Goal: Task Accomplishment & Management: Manage account settings

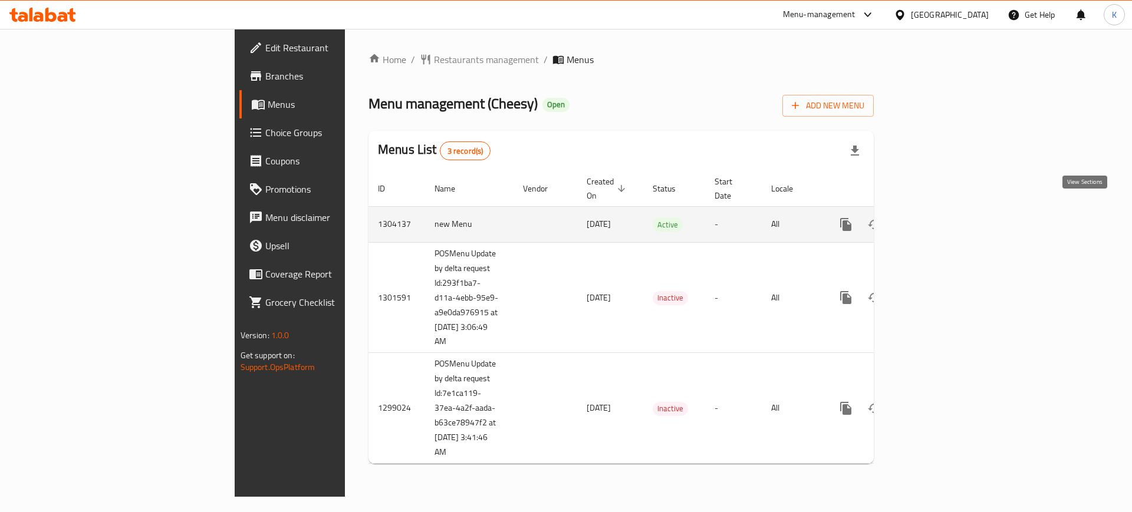
click at [938, 218] on icon "enhanced table" at bounding box center [931, 225] width 14 height 14
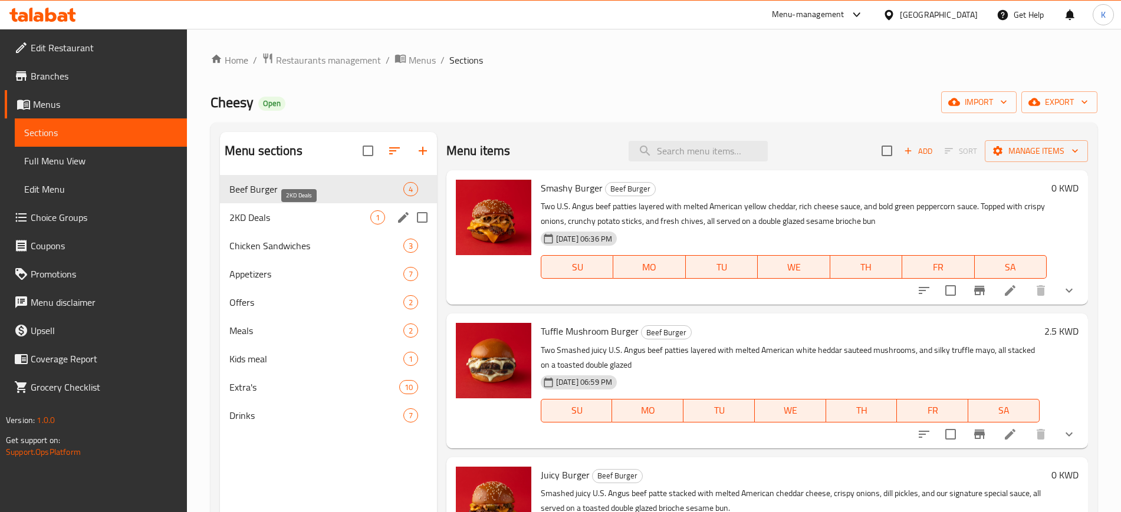
click at [319, 210] on span "2KD Deals" at bounding box center [299, 217] width 141 height 14
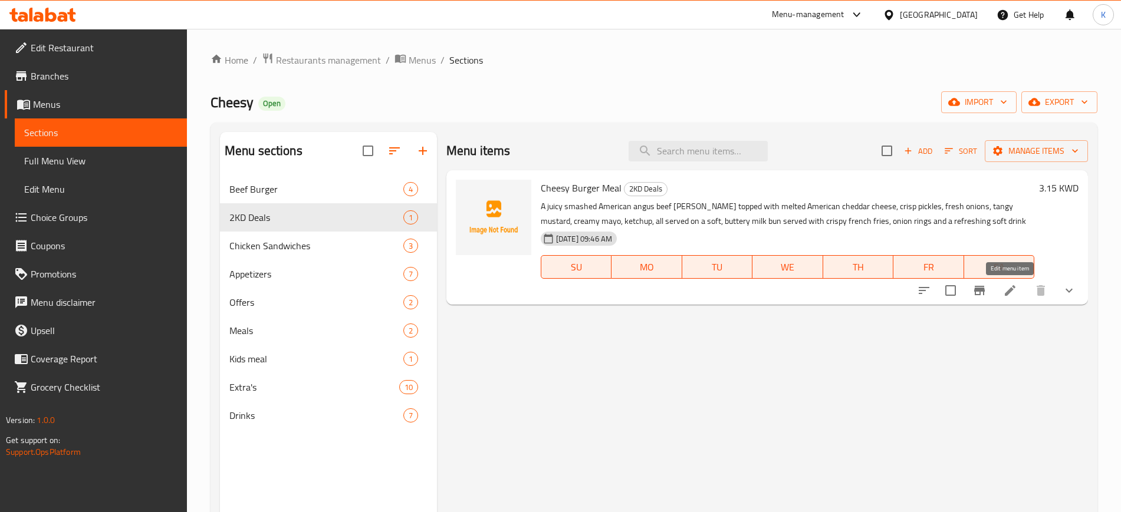
click at [1013, 291] on icon at bounding box center [1010, 291] width 14 height 14
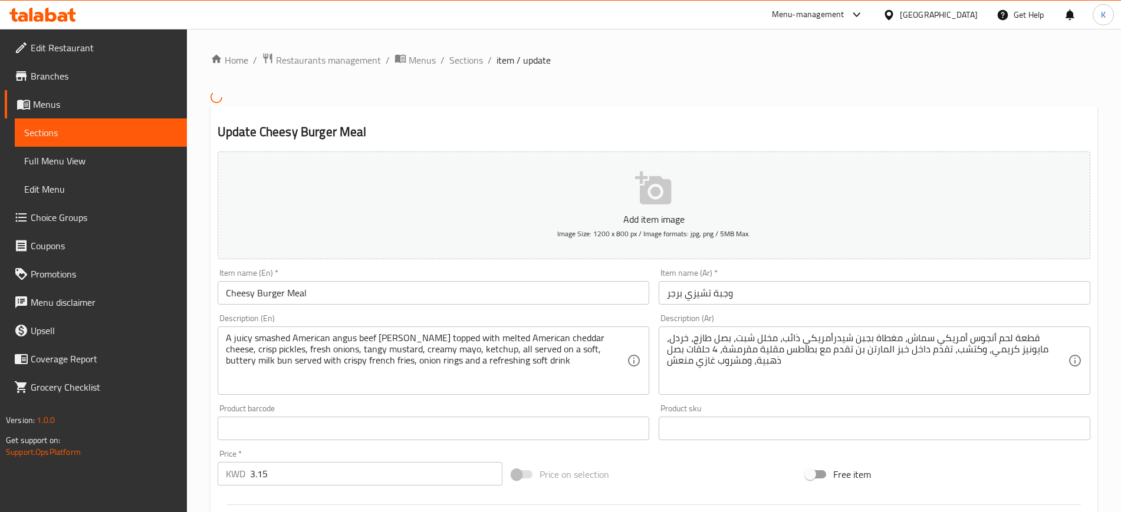
type input "أضف مقبلات"
type input "0"
type input "الإضافات:"
type input "0"
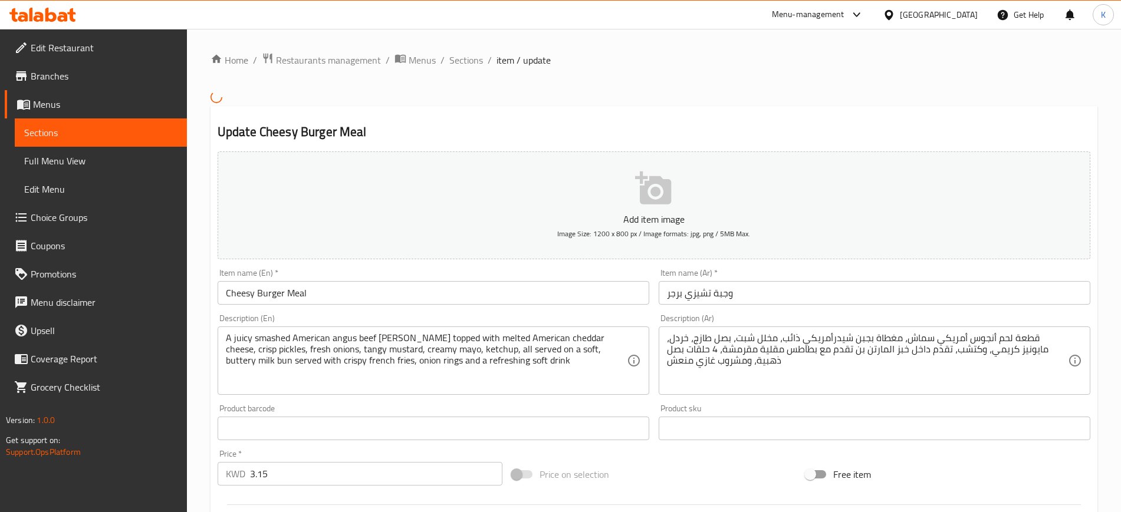
type input "0"
type input "أضف مشروب:"
type input "0"
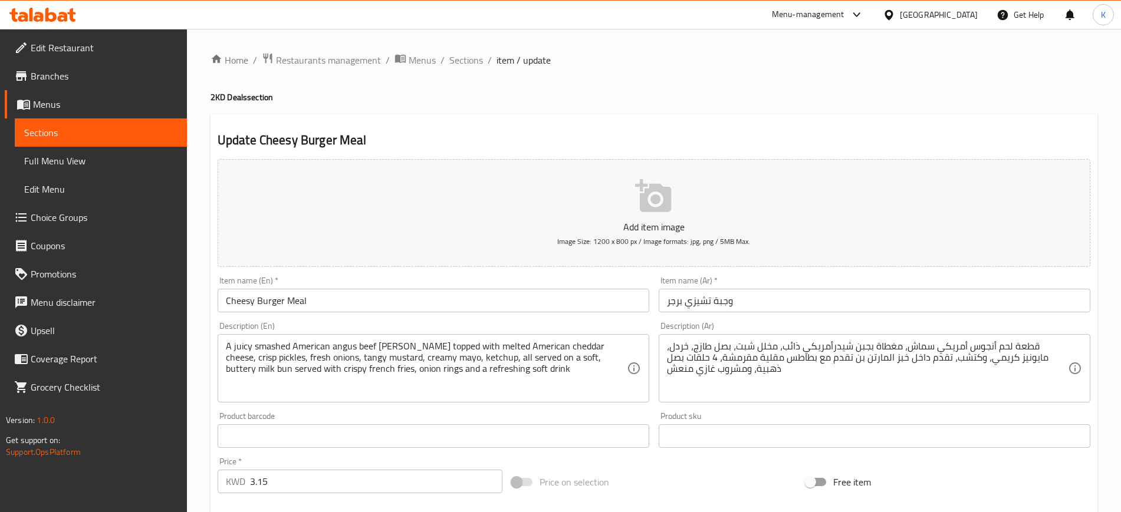
click at [65, 76] on span "Branches" at bounding box center [104, 76] width 147 height 14
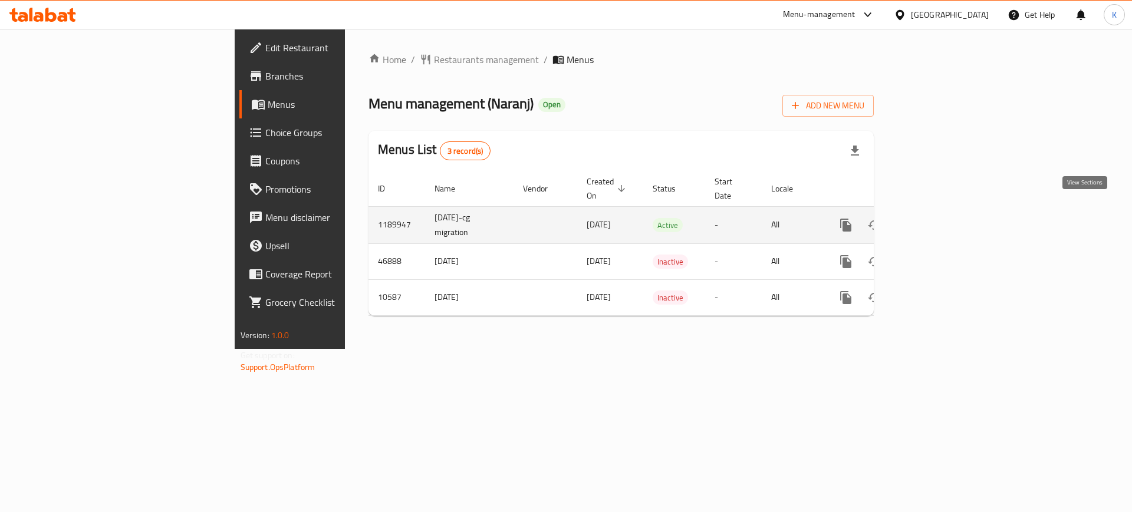
click at [938, 218] on icon "enhanced table" at bounding box center [931, 225] width 14 height 14
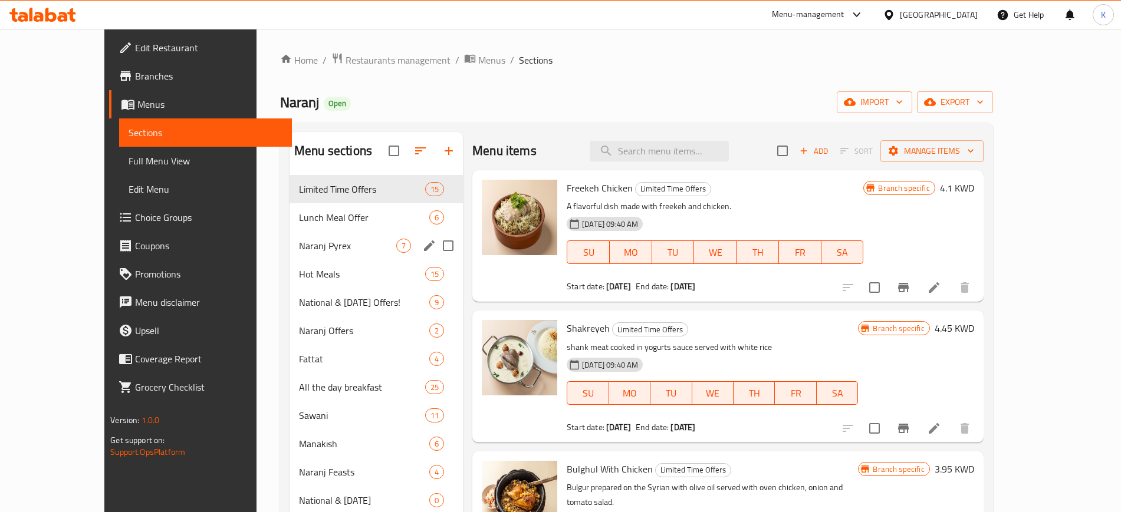
click at [299, 250] on span "Naranj Pyrex" at bounding box center [347, 246] width 97 height 14
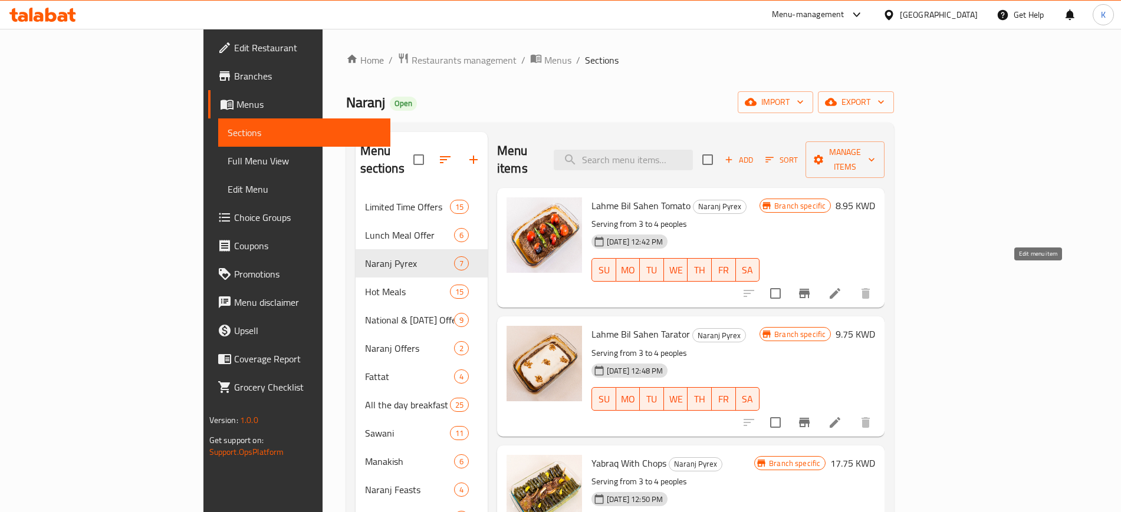
click at [842, 287] on icon at bounding box center [835, 294] width 14 height 14
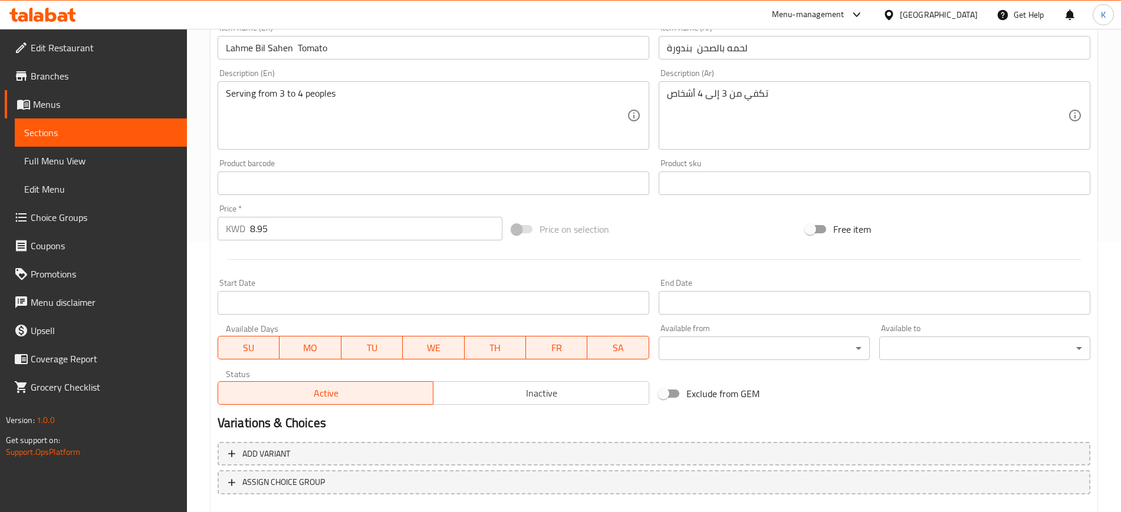
scroll to position [338, 0]
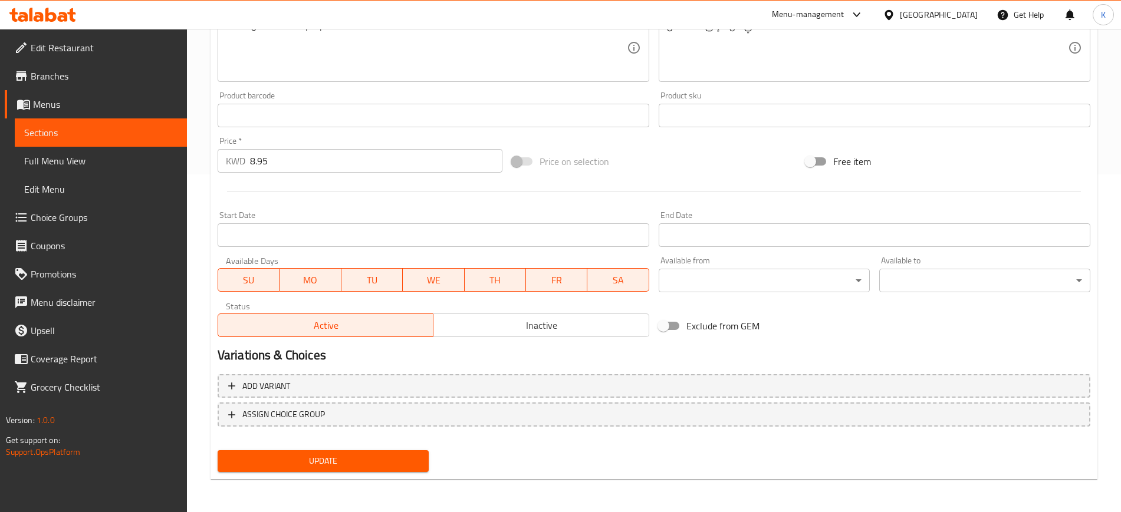
click at [664, 330] on input "Exclude from GEM" at bounding box center [663, 326] width 67 height 22
checkbox input "true"
click at [390, 459] on span "Update" at bounding box center [323, 461] width 192 height 15
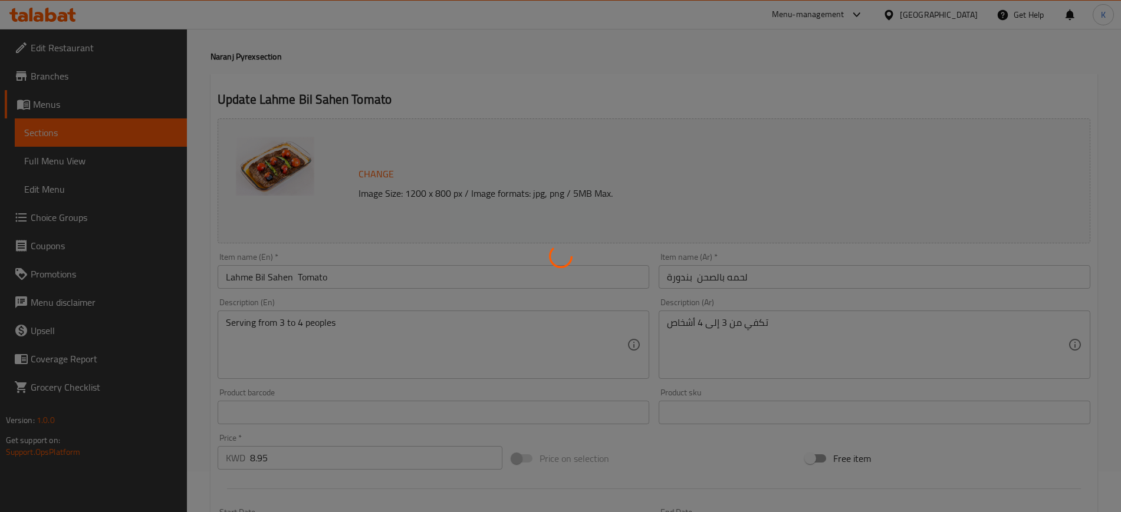
scroll to position [0, 0]
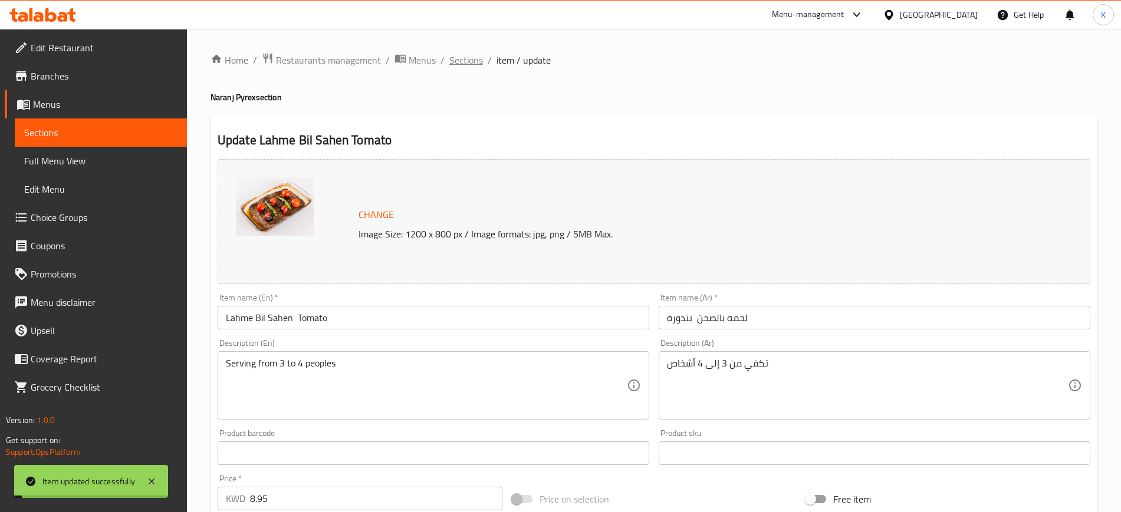
click at [478, 60] on span "Sections" at bounding box center [466, 60] width 34 height 14
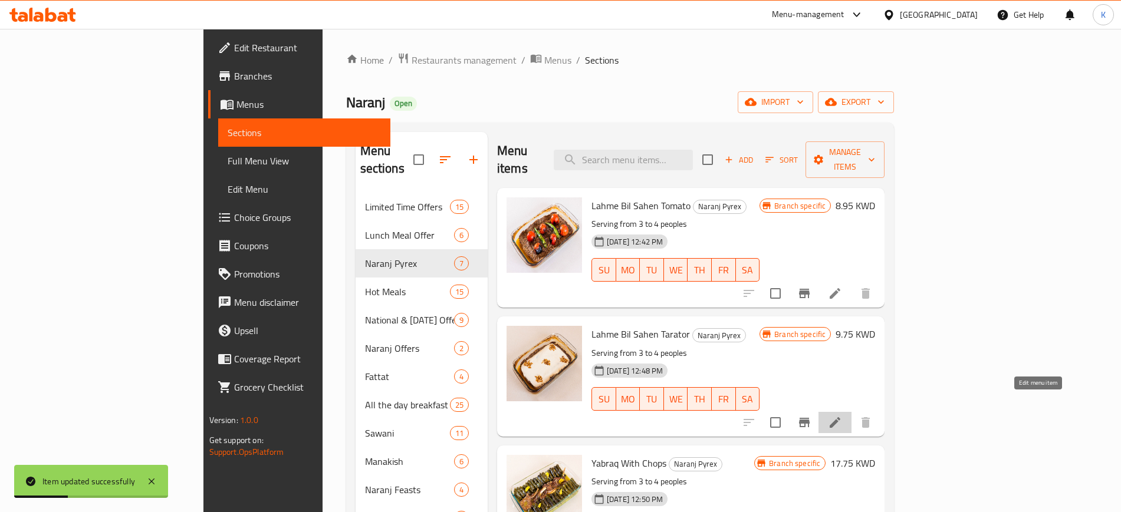
click at [842, 416] on icon at bounding box center [835, 423] width 14 height 14
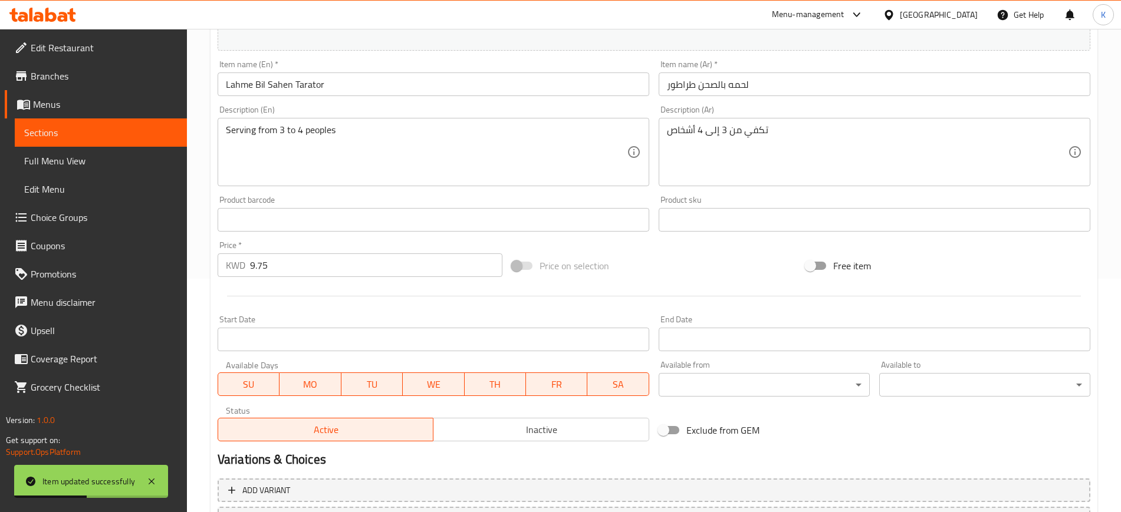
scroll to position [338, 0]
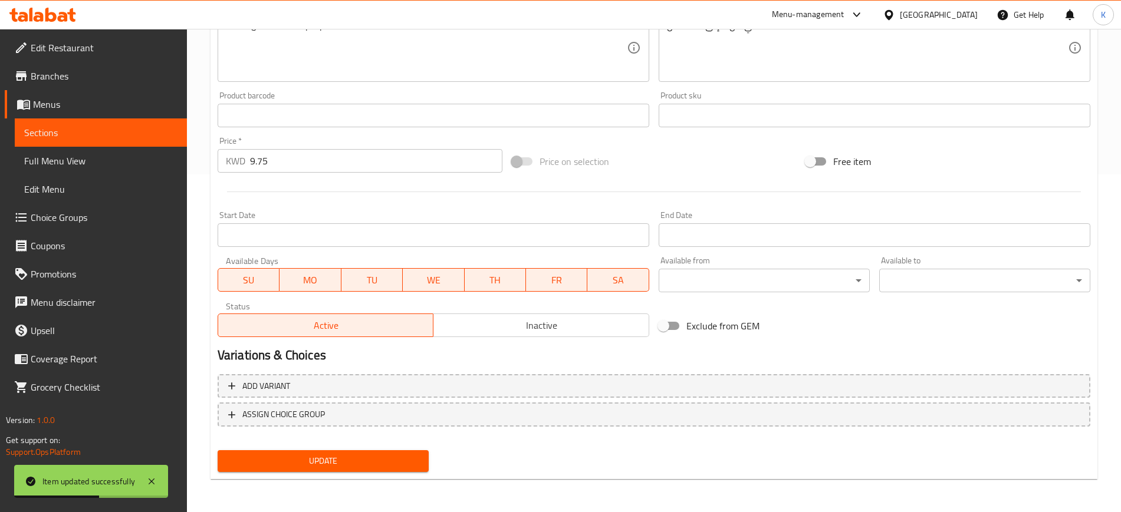
click at [668, 328] on input "Exclude from GEM" at bounding box center [663, 326] width 67 height 22
checkbox input "true"
click at [387, 456] on span "Update" at bounding box center [323, 461] width 192 height 15
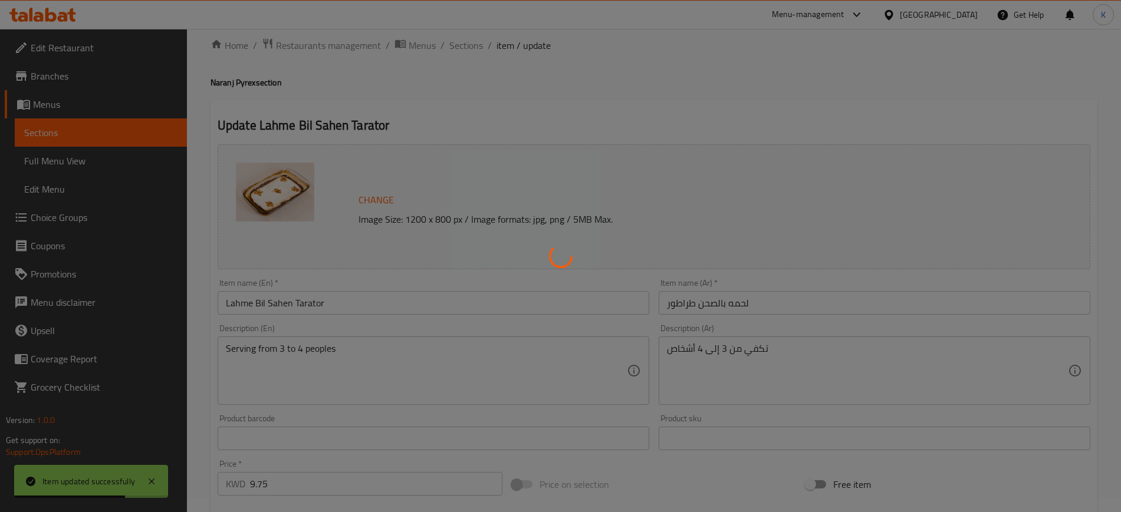
scroll to position [0, 0]
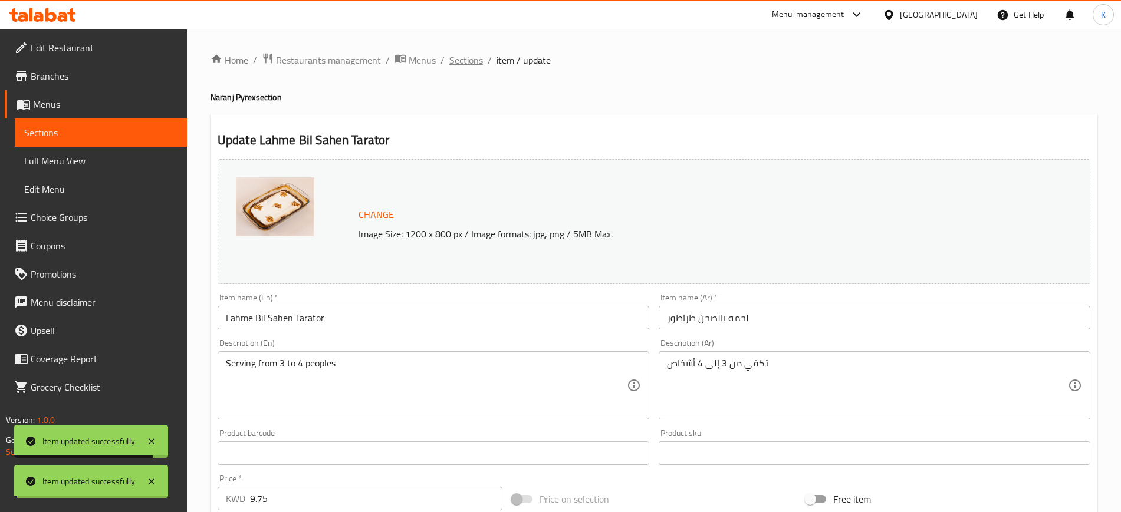
click at [470, 57] on span "Sections" at bounding box center [466, 60] width 34 height 14
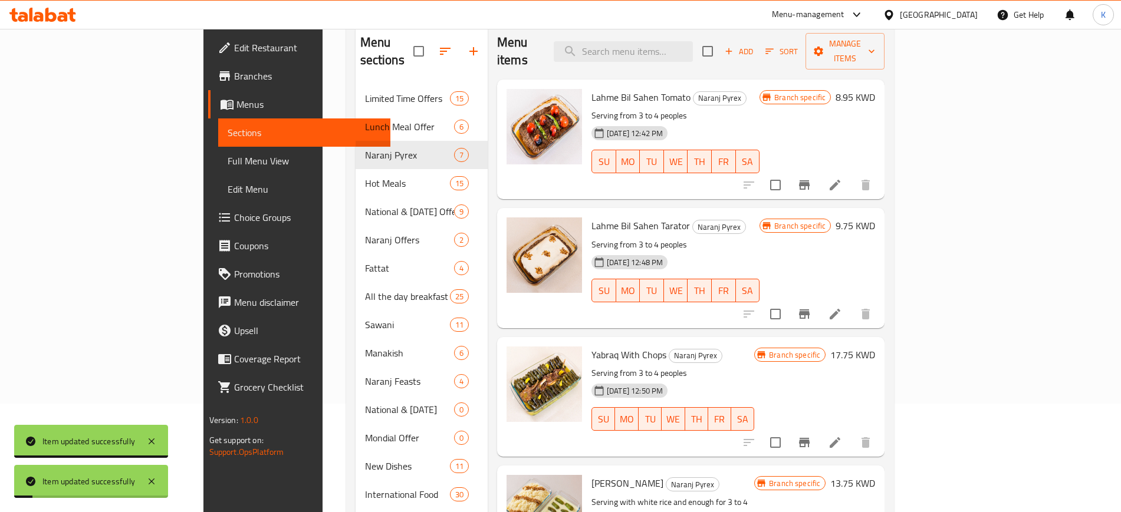
scroll to position [147, 0]
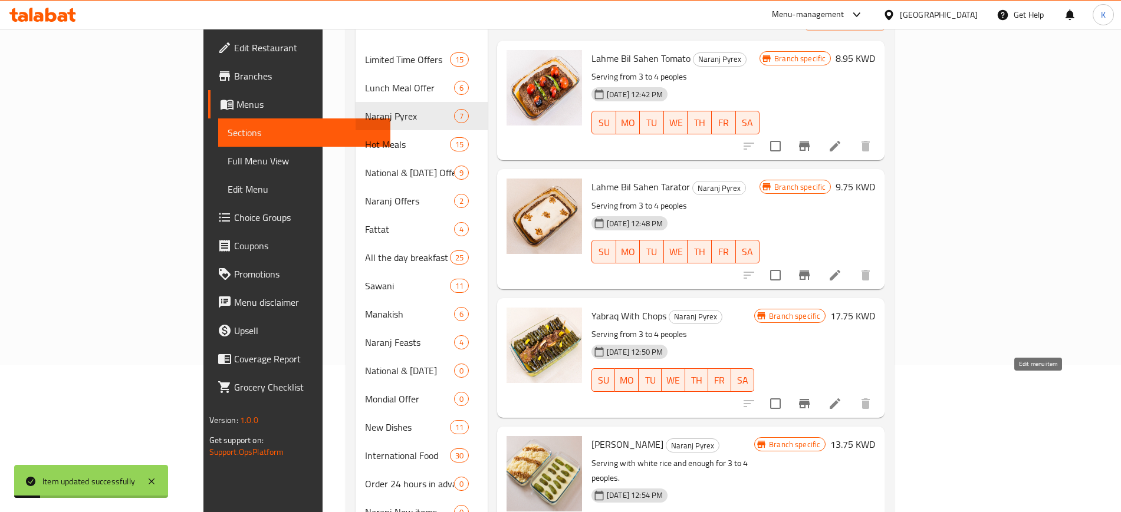
click at [842, 397] on icon at bounding box center [835, 404] width 14 height 14
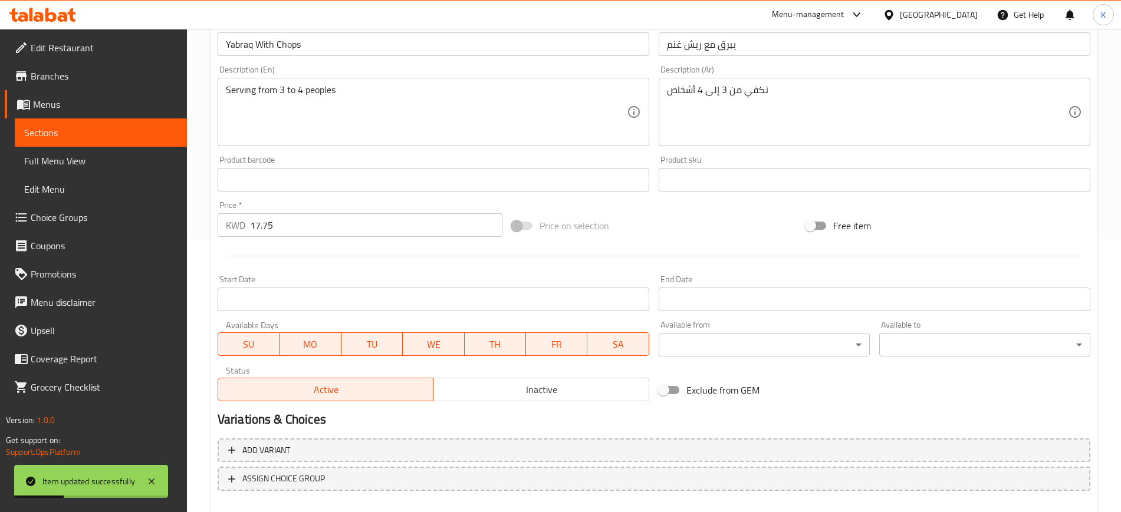
scroll to position [338, 0]
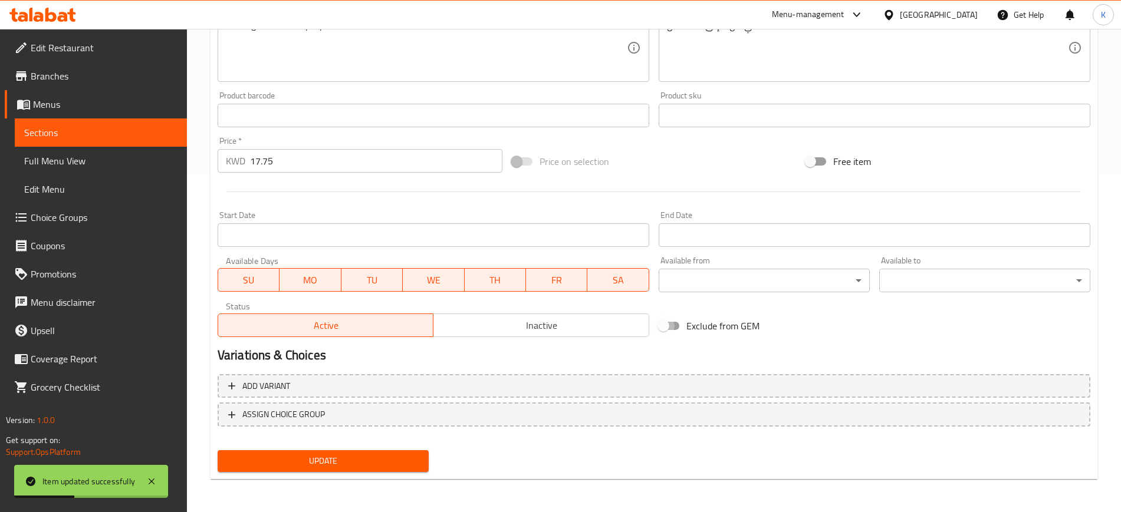
click at [673, 328] on input "Exclude from GEM" at bounding box center [663, 326] width 67 height 22
checkbox input "true"
click at [387, 465] on span "Update" at bounding box center [323, 461] width 192 height 15
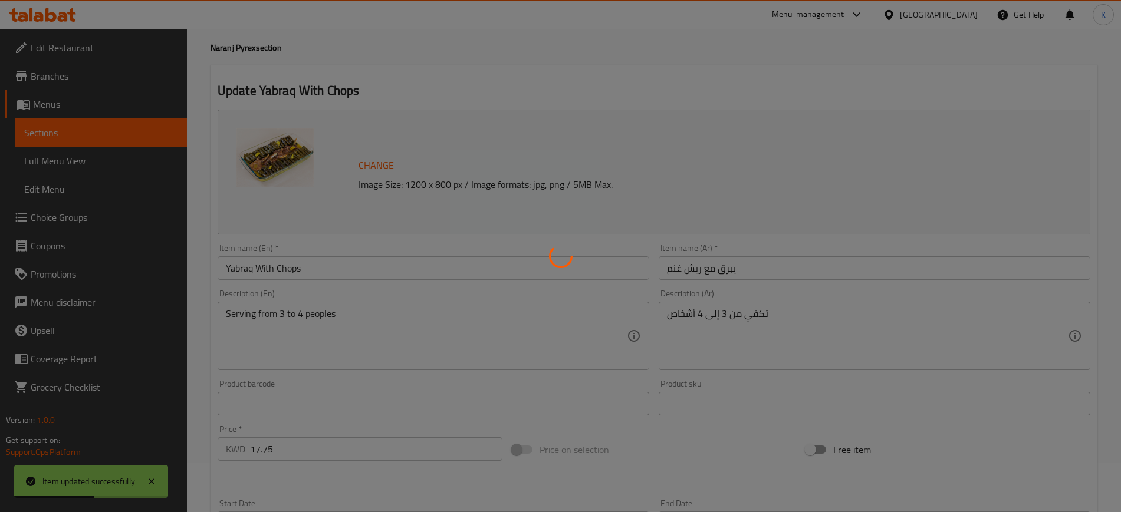
scroll to position [0, 0]
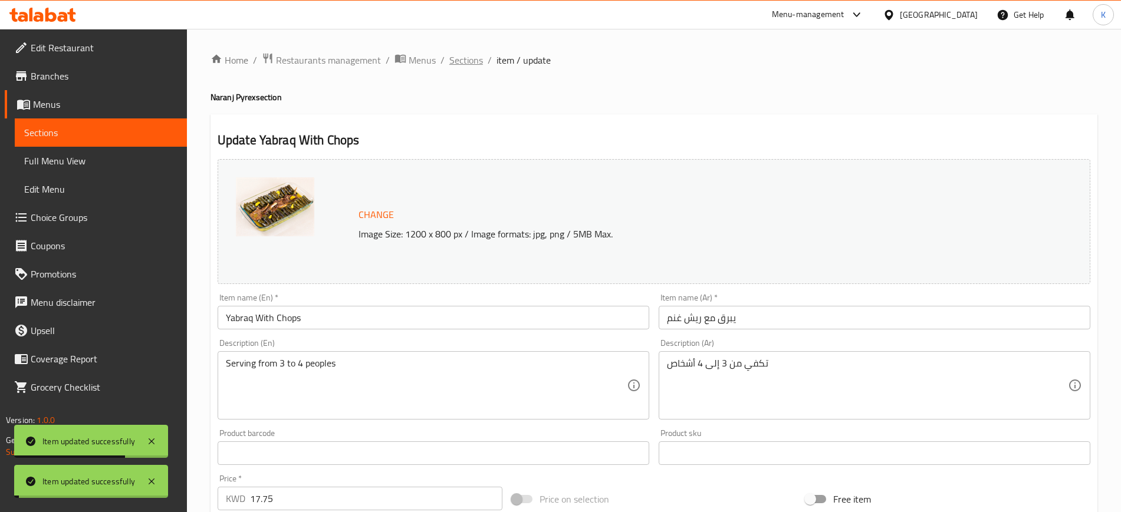
click at [470, 64] on span "Sections" at bounding box center [466, 60] width 34 height 14
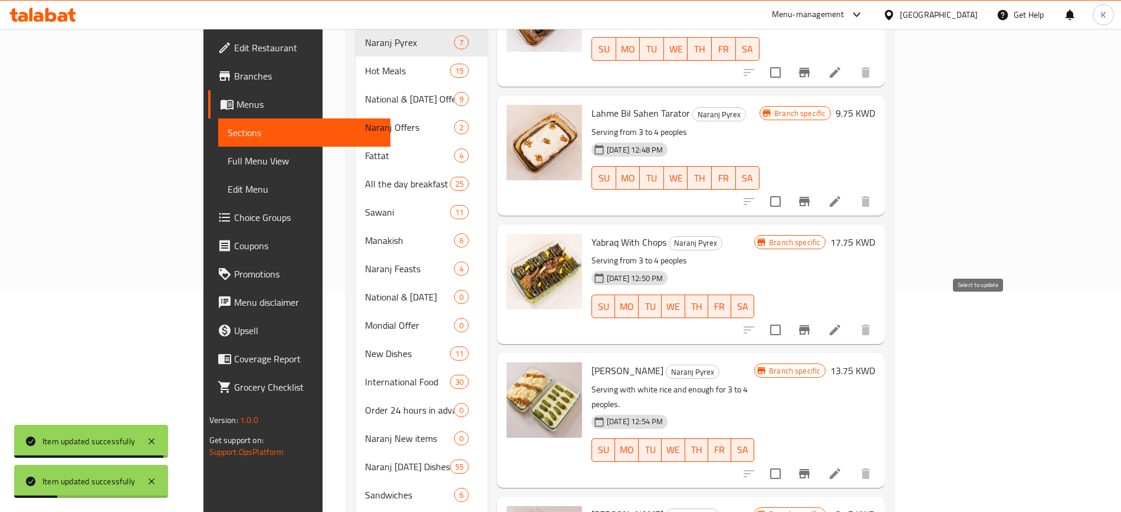
click at [788, 318] on input "checkbox" at bounding box center [775, 330] width 25 height 25
checkbox input "true"
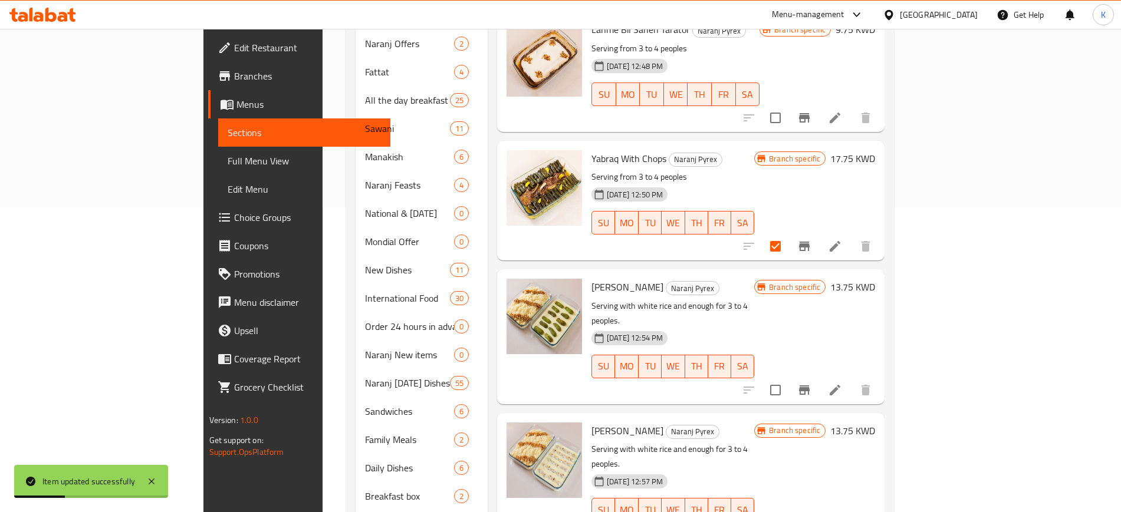
scroll to position [368, 0]
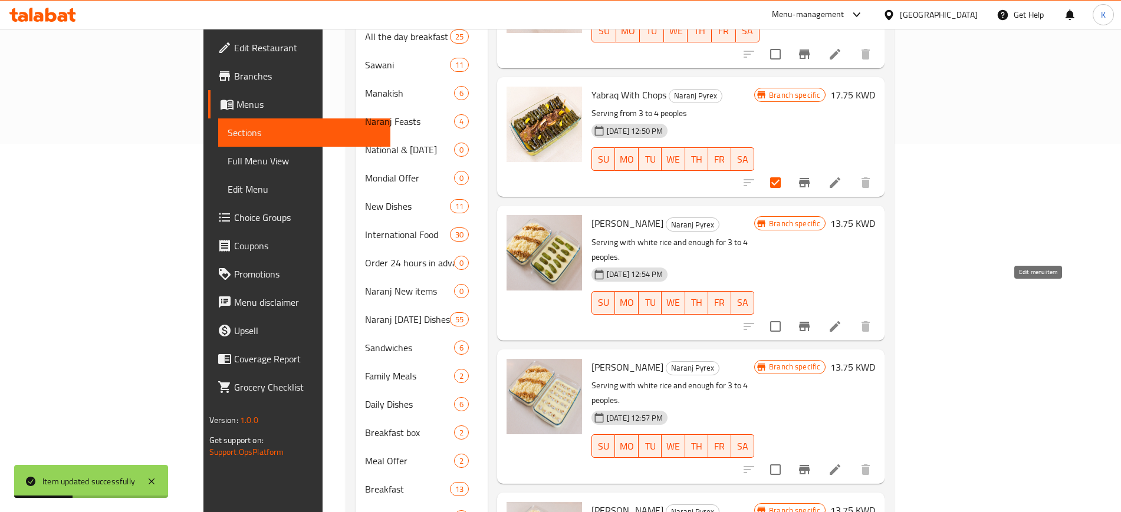
click at [842, 320] on icon at bounding box center [835, 327] width 14 height 14
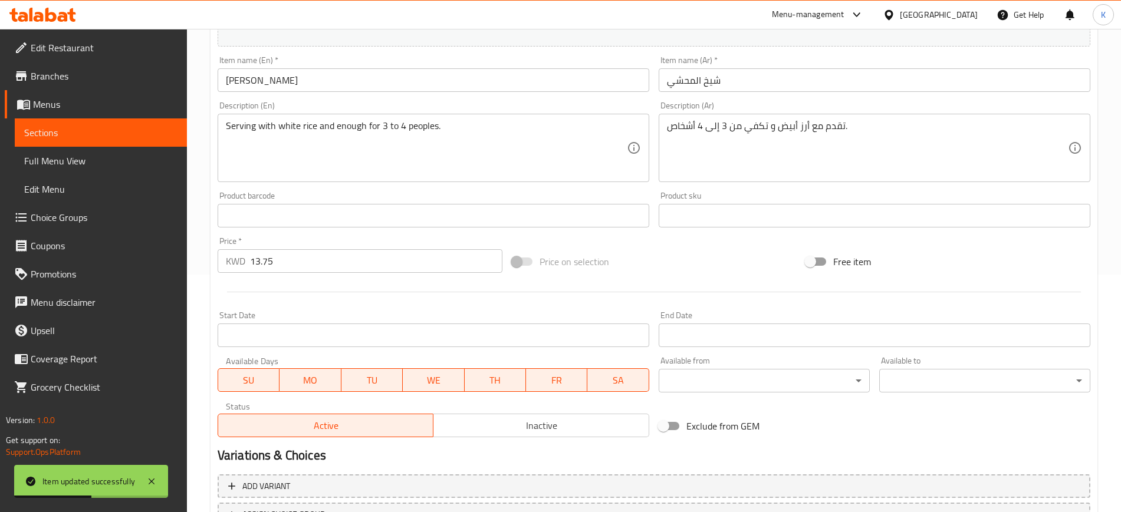
scroll to position [295, 0]
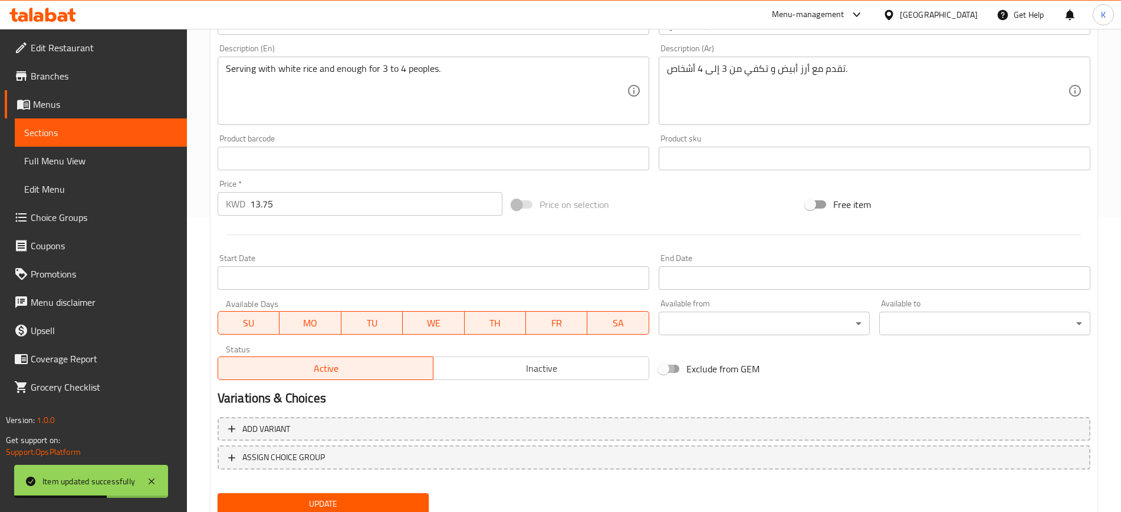
click at [677, 366] on input "Exclude from GEM" at bounding box center [663, 369] width 67 height 22
checkbox input "true"
click at [338, 499] on span "Update" at bounding box center [323, 504] width 192 height 15
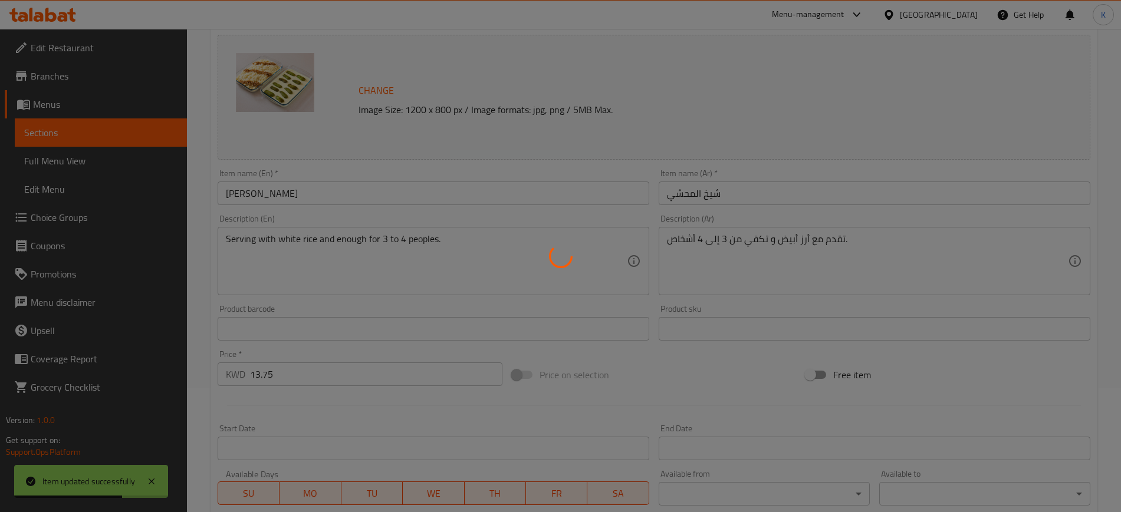
scroll to position [0, 0]
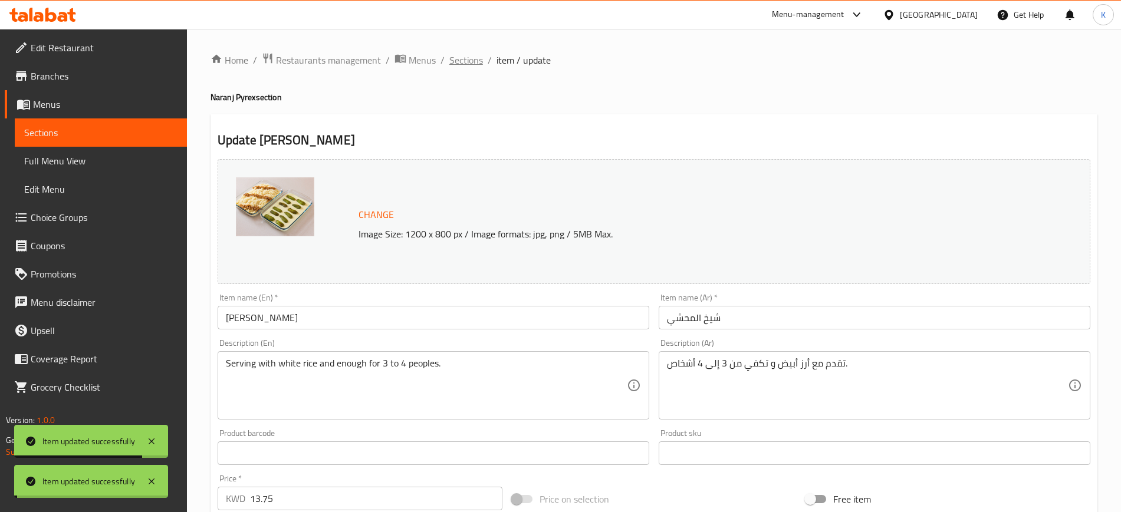
click at [472, 62] on span "Sections" at bounding box center [466, 60] width 34 height 14
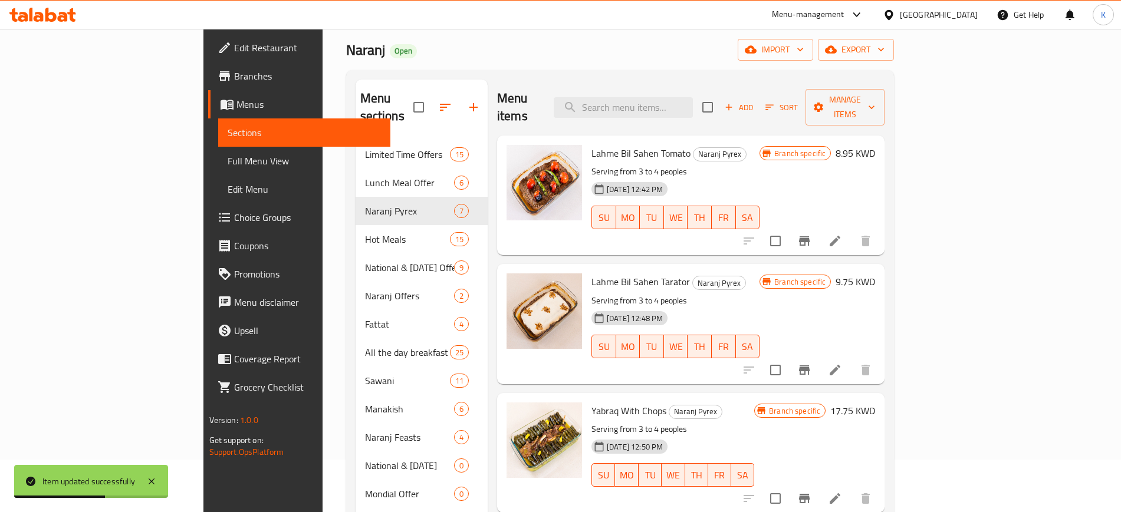
scroll to position [74, 0]
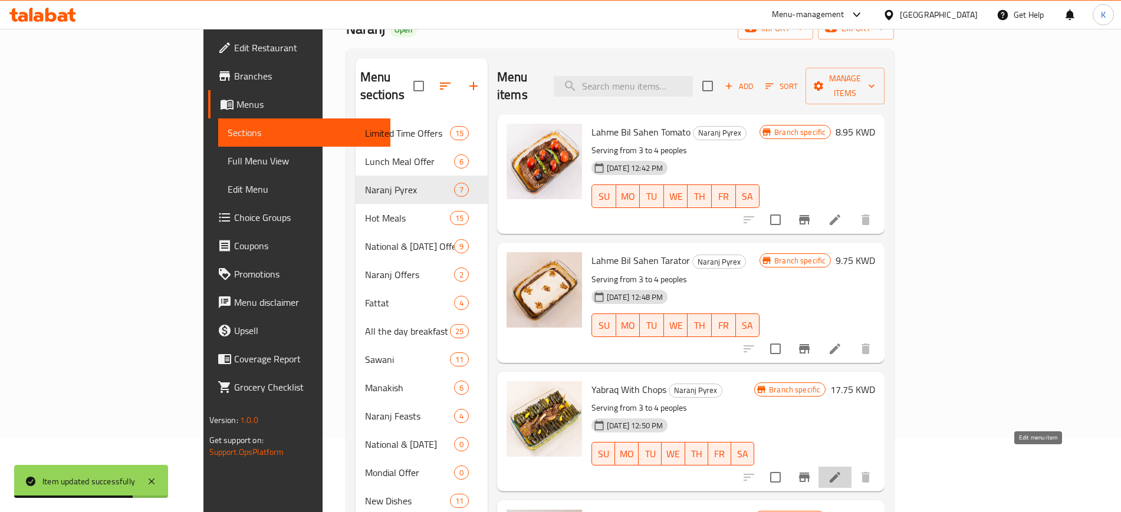
click at [840, 472] on icon at bounding box center [834, 477] width 11 height 11
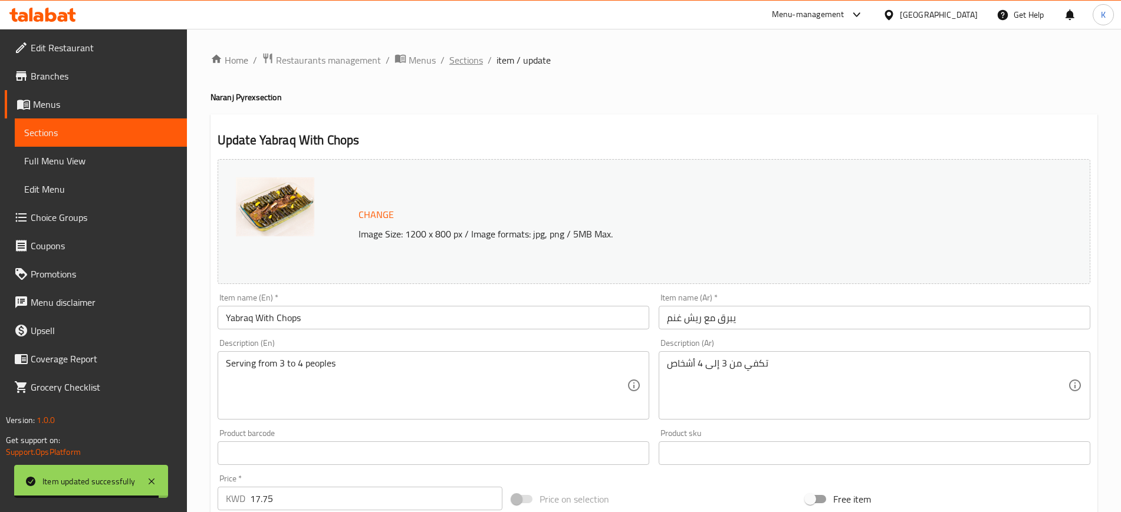
click at [462, 61] on span "Sections" at bounding box center [466, 60] width 34 height 14
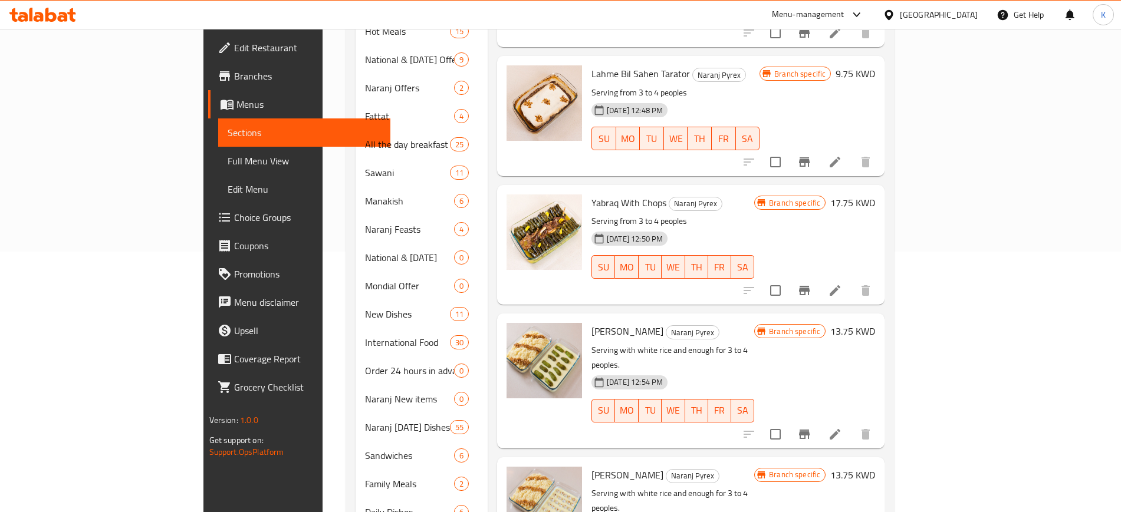
scroll to position [368, 0]
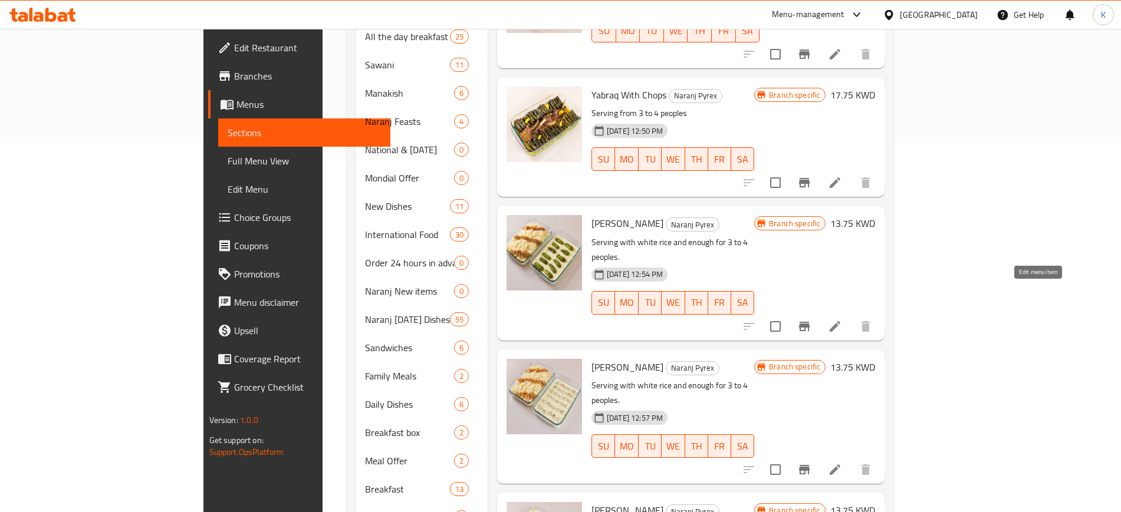
click at [842, 320] on icon at bounding box center [835, 327] width 14 height 14
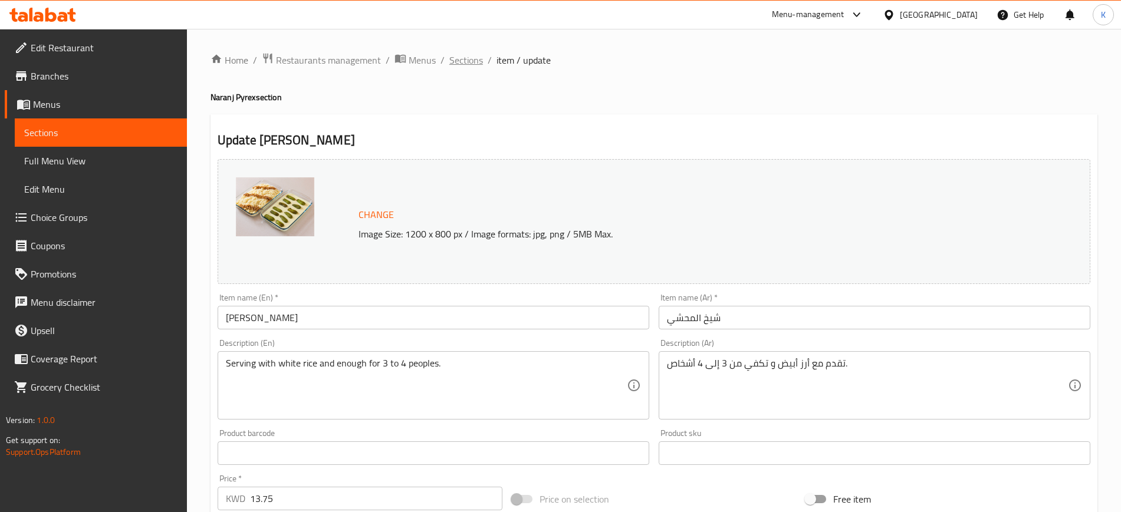
click at [468, 61] on span "Sections" at bounding box center [466, 60] width 34 height 14
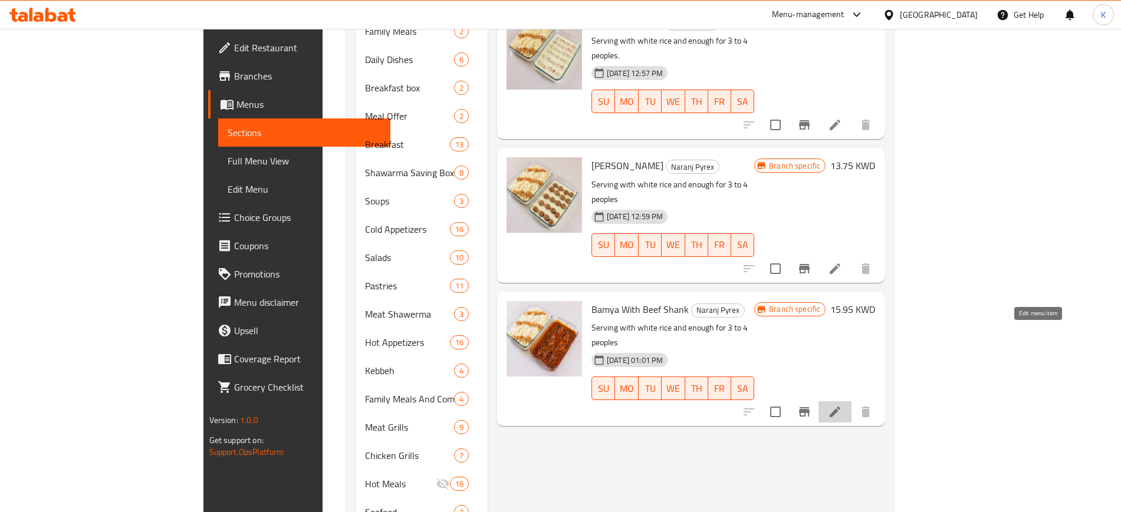
click at [840, 407] on icon at bounding box center [834, 412] width 11 height 11
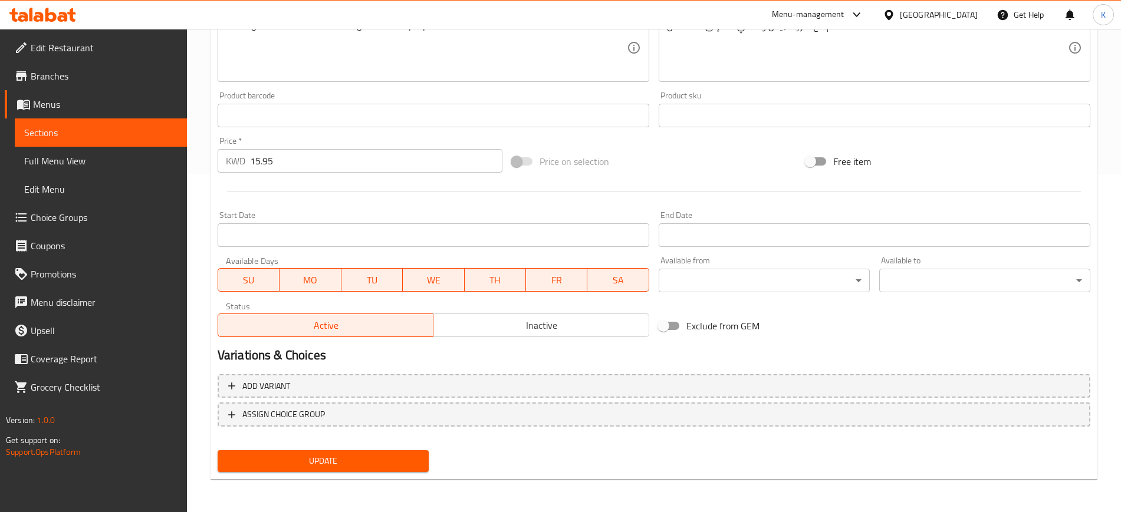
click at [671, 332] on input "Exclude from GEM" at bounding box center [663, 326] width 67 height 22
checkbox input "true"
click at [407, 463] on span "Update" at bounding box center [323, 461] width 192 height 15
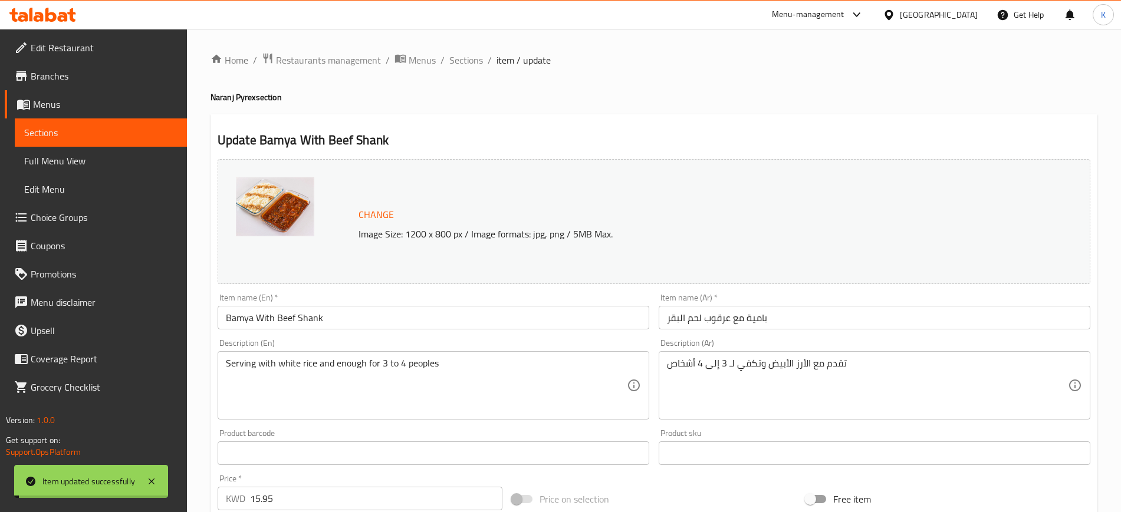
click at [466, 61] on span "Sections" at bounding box center [466, 60] width 34 height 14
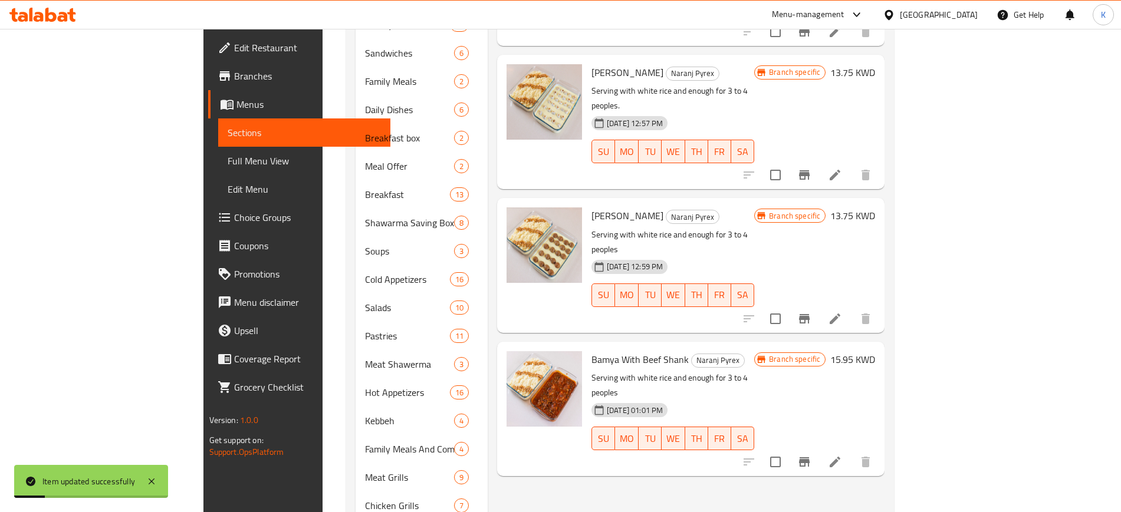
click at [842, 312] on icon at bounding box center [835, 319] width 14 height 14
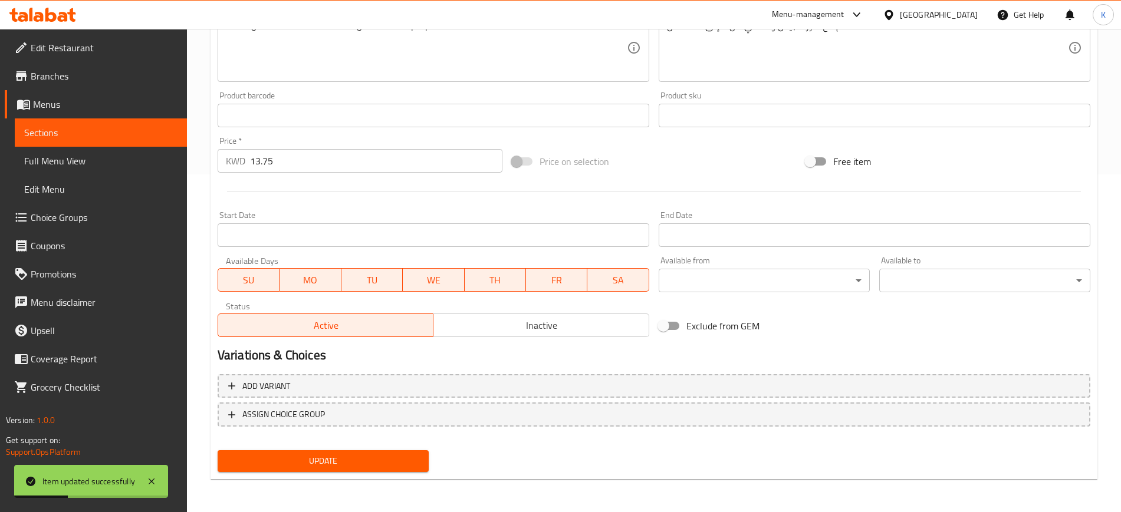
drag, startPoint x: 671, startPoint y: 325, endPoint x: 664, endPoint y: 328, distance: 7.4
click at [670, 325] on input "Exclude from GEM" at bounding box center [663, 326] width 67 height 22
checkbox input "true"
click at [364, 461] on span "Update" at bounding box center [323, 461] width 192 height 15
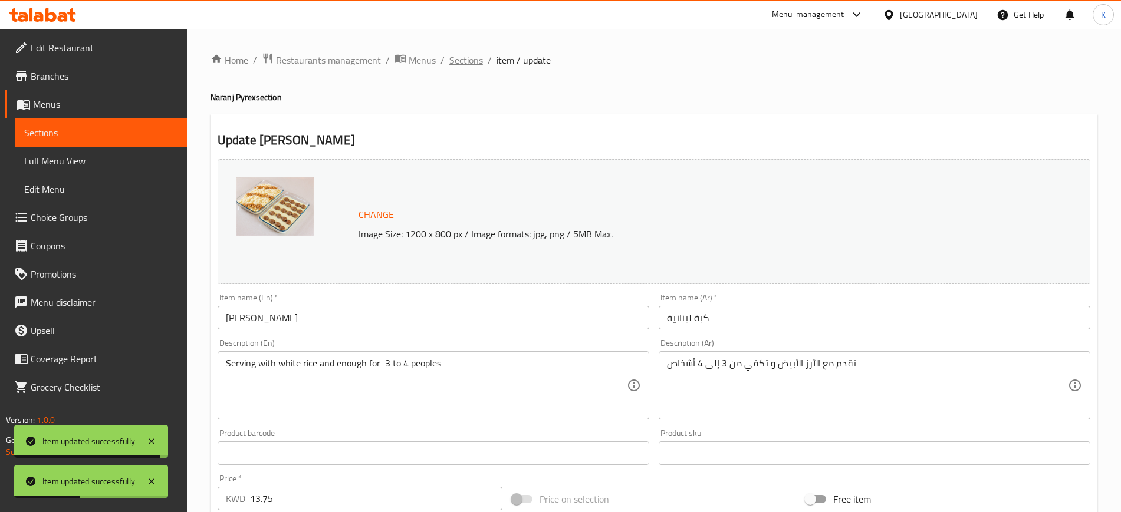
click at [472, 58] on span "Sections" at bounding box center [466, 60] width 34 height 14
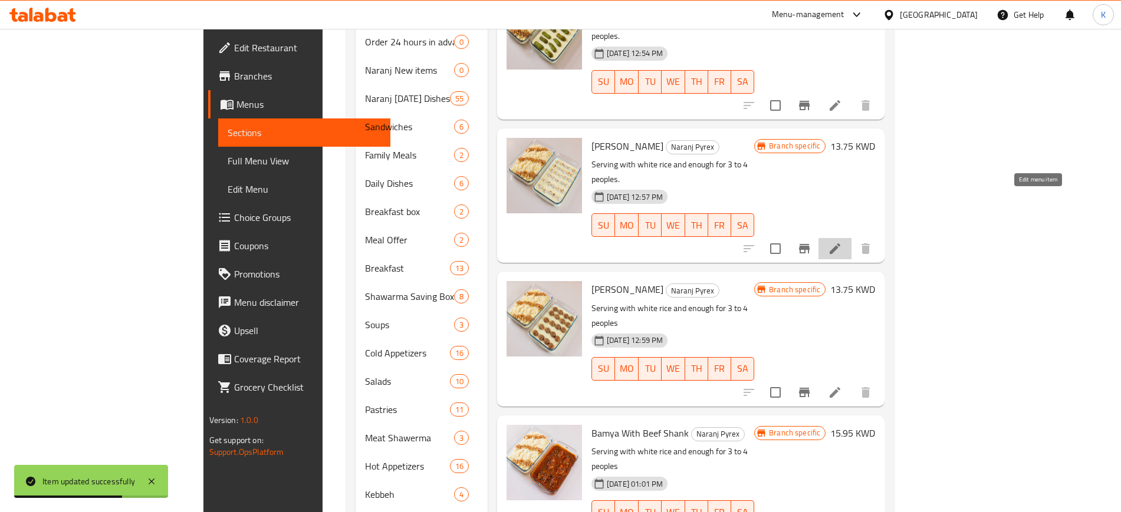
click at [842, 242] on icon at bounding box center [835, 249] width 14 height 14
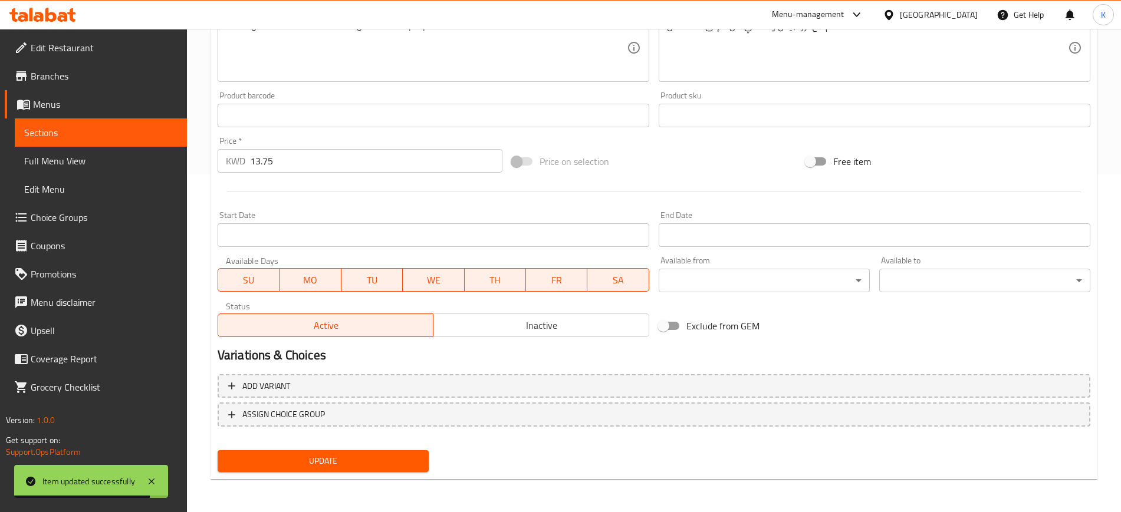
click at [674, 321] on input "Exclude from GEM" at bounding box center [663, 326] width 67 height 22
checkbox input "true"
click at [416, 456] on span "Update" at bounding box center [323, 461] width 192 height 15
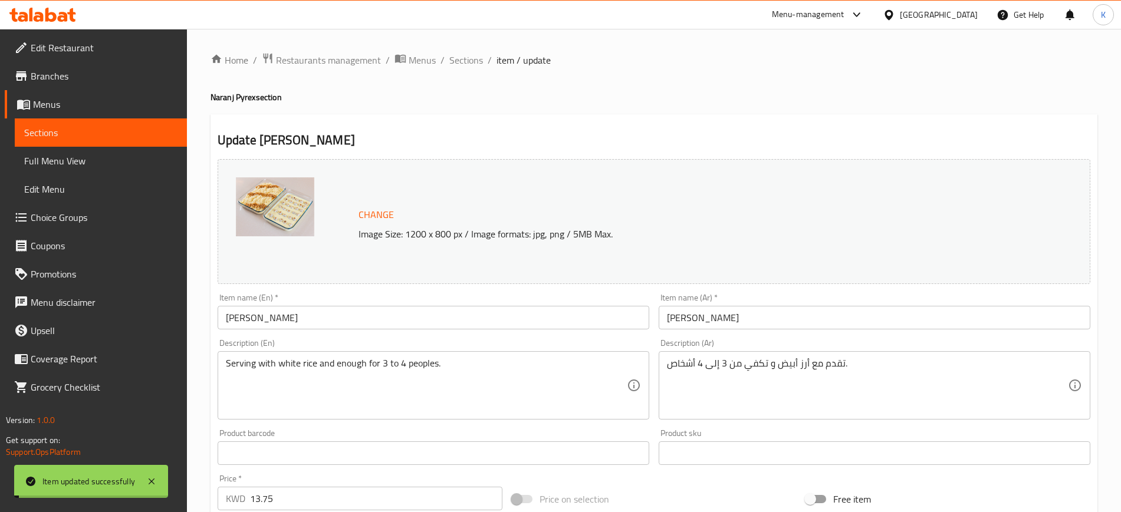
click at [469, 58] on span "Sections" at bounding box center [466, 60] width 34 height 14
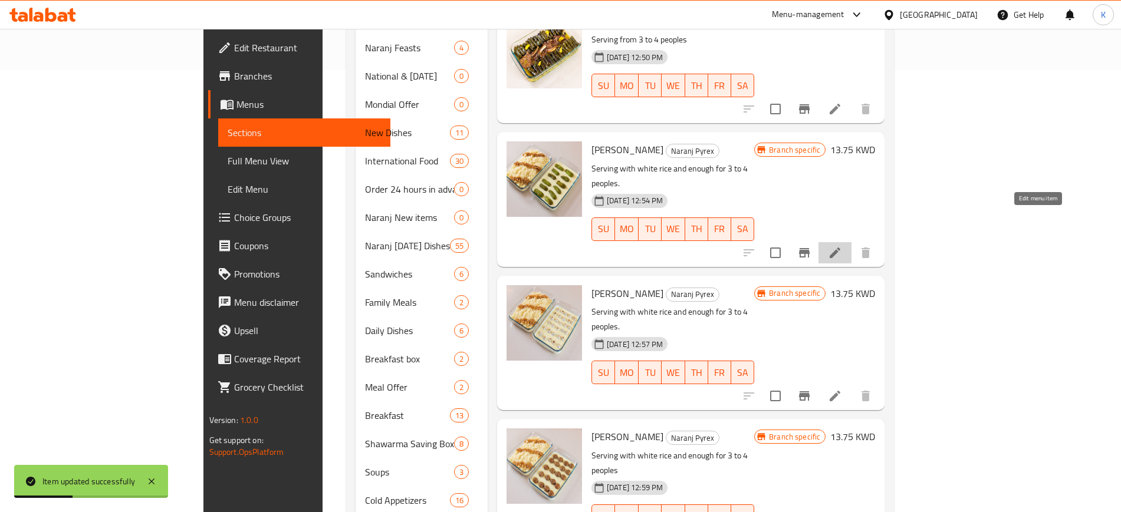
click at [842, 246] on icon at bounding box center [835, 253] width 14 height 14
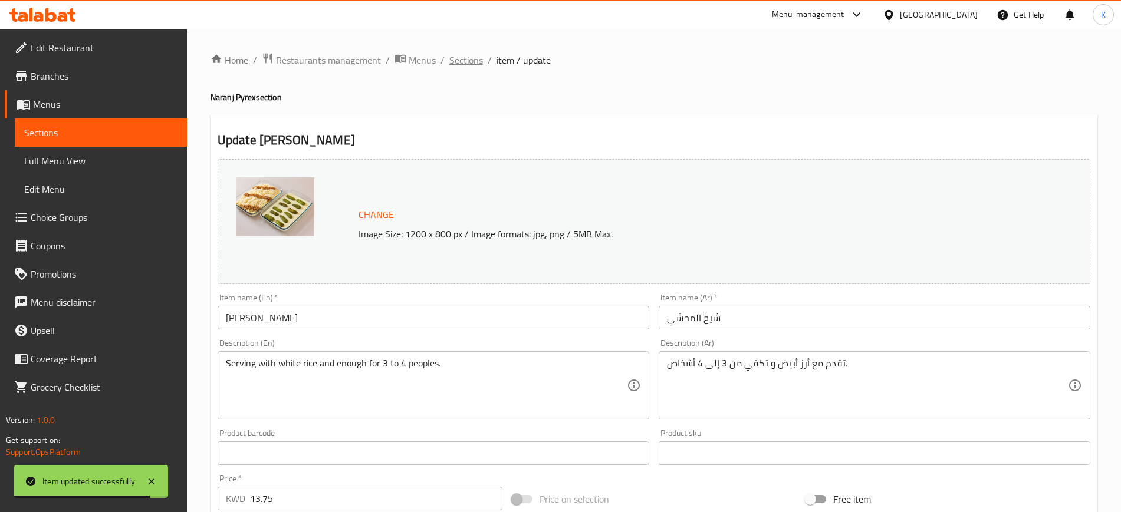
click at [456, 58] on span "Sections" at bounding box center [466, 60] width 34 height 14
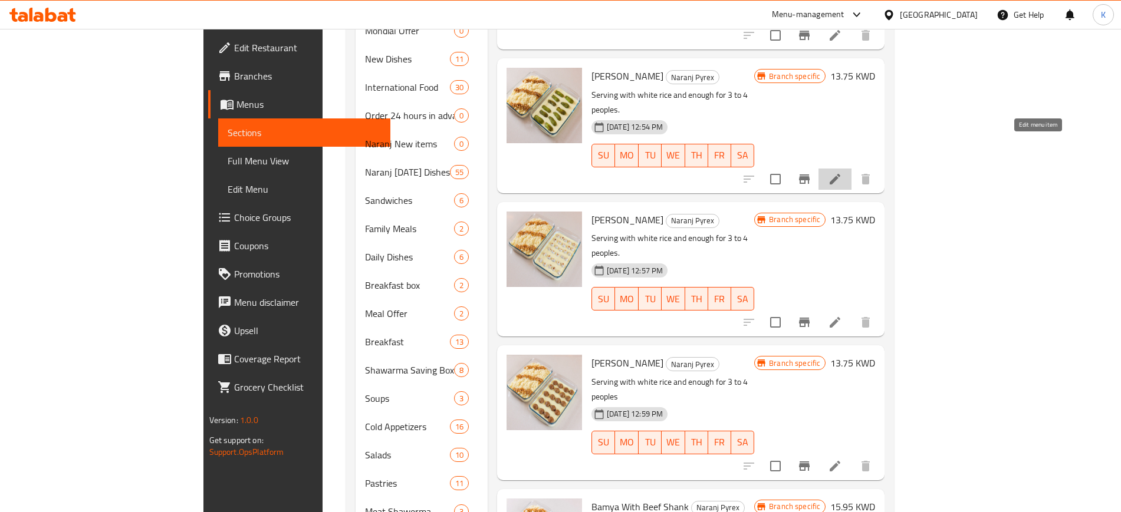
click at [842, 172] on icon at bounding box center [835, 179] width 14 height 14
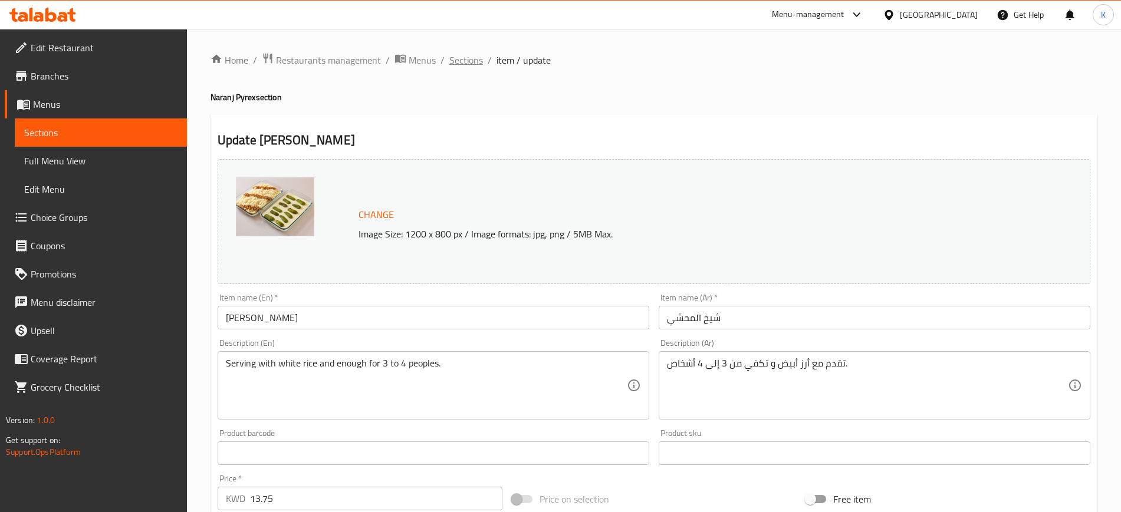
click at [470, 63] on span "Sections" at bounding box center [466, 60] width 34 height 14
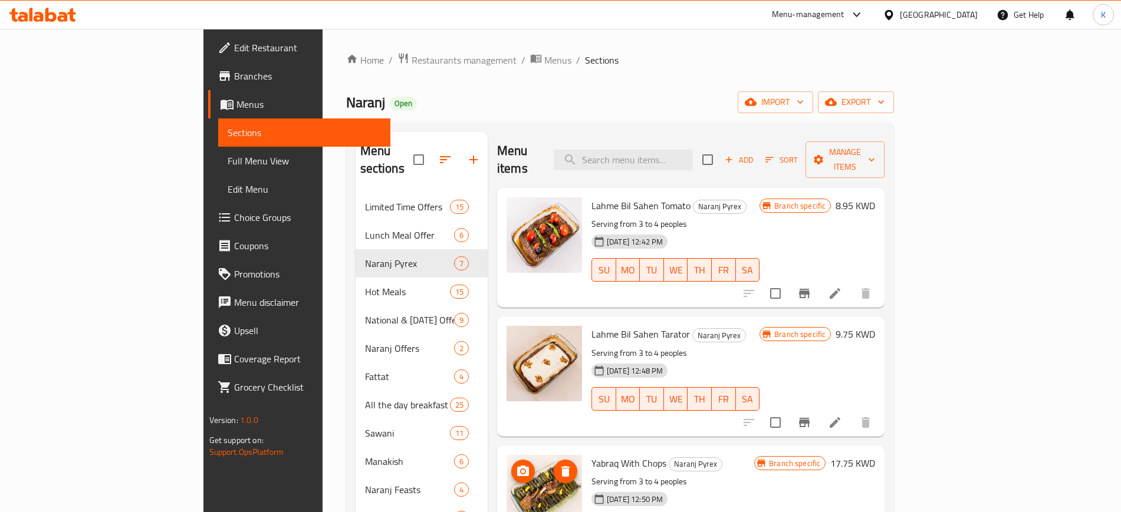
scroll to position [329, 0]
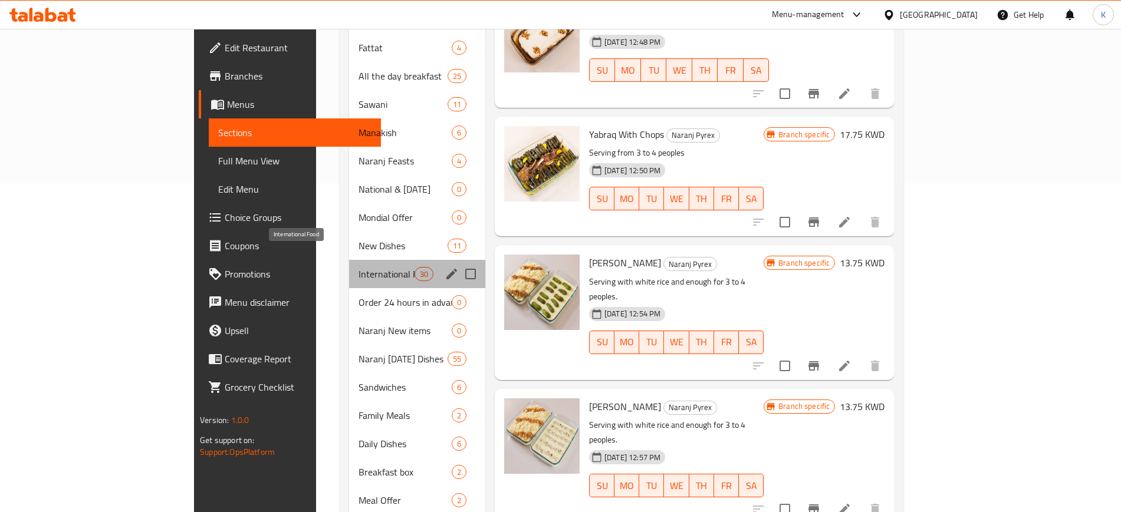
click at [358, 267] on span "International Food" at bounding box center [386, 274] width 56 height 14
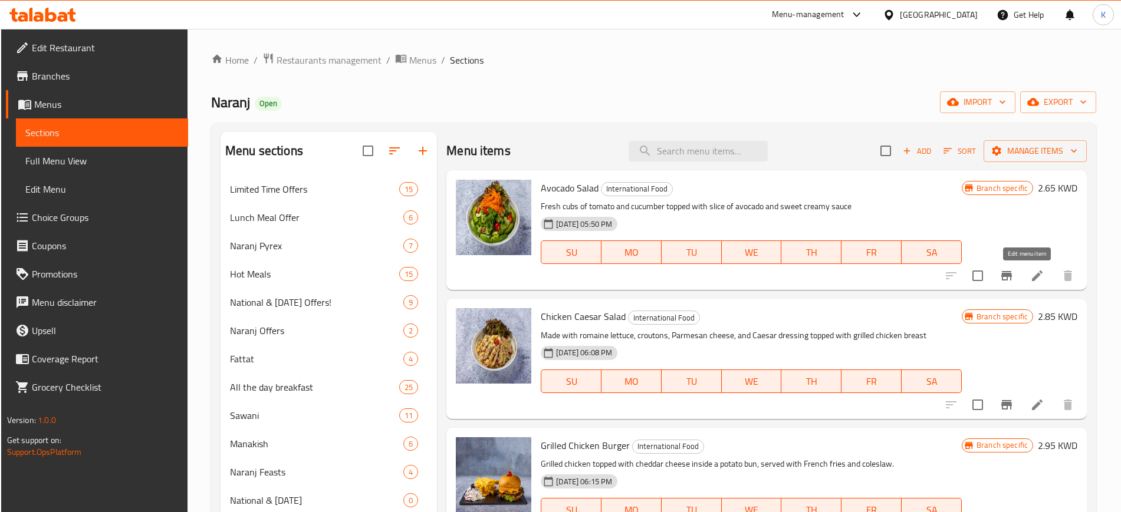
click at [1032, 276] on icon at bounding box center [1037, 276] width 11 height 11
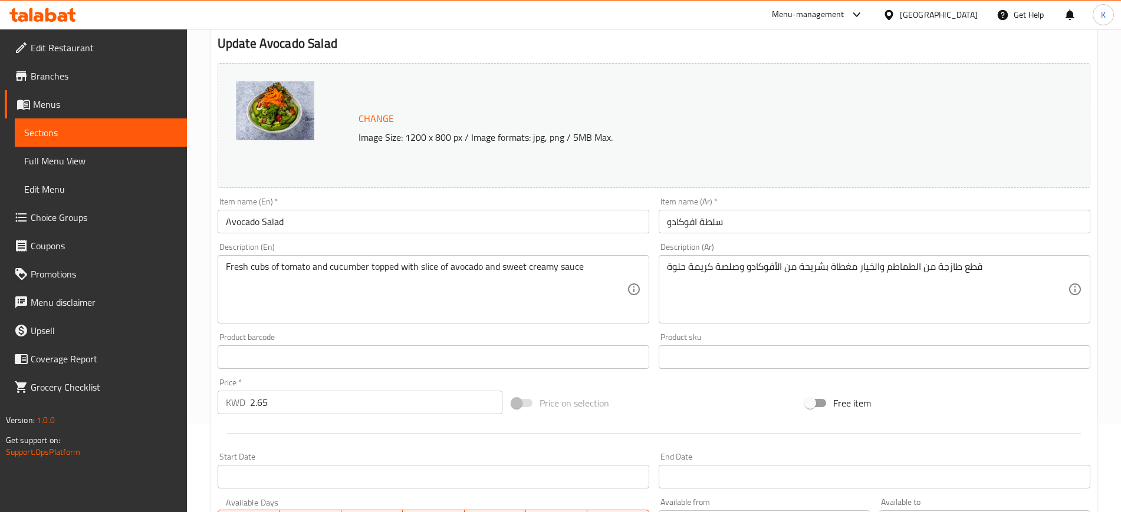
scroll to position [330, 0]
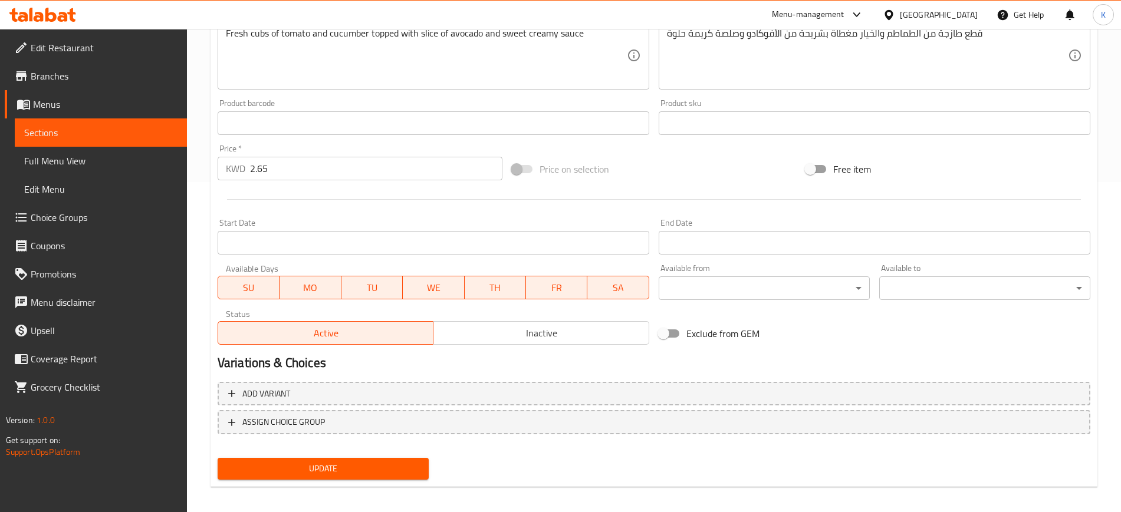
drag, startPoint x: 674, startPoint y: 331, endPoint x: 671, endPoint y: 323, distance: 8.2
click at [673, 331] on input "Exclude from GEM" at bounding box center [663, 333] width 67 height 22
checkbox input "true"
click at [218, 458] on button "Update" at bounding box center [323, 469] width 211 height 22
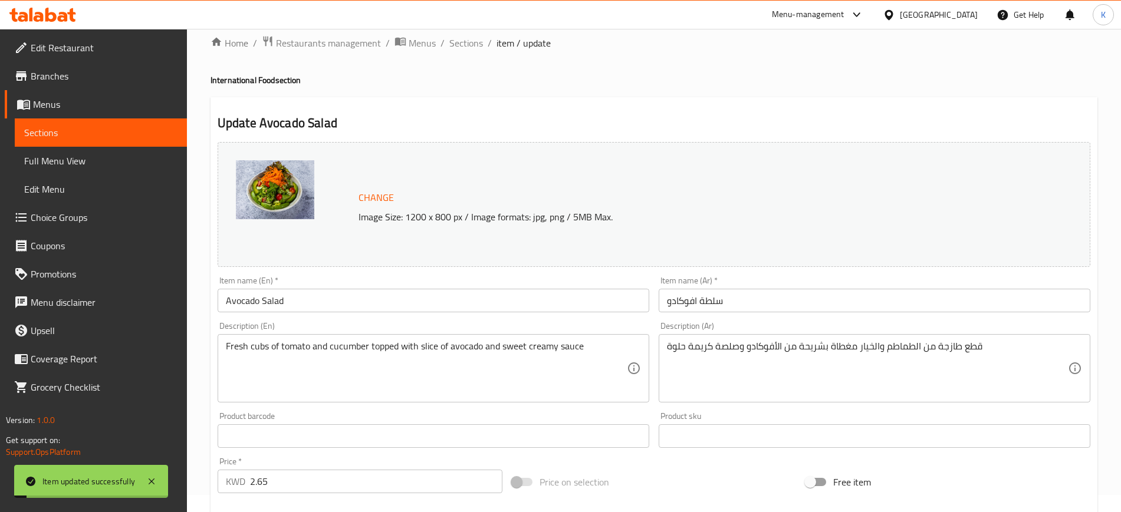
scroll to position [0, 0]
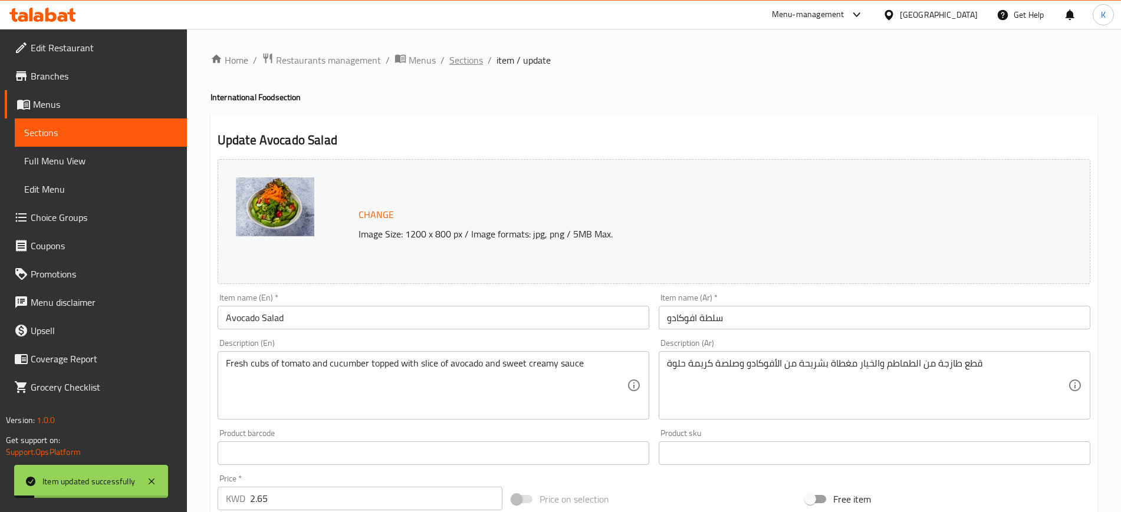
click at [459, 60] on span "Sections" at bounding box center [466, 60] width 34 height 14
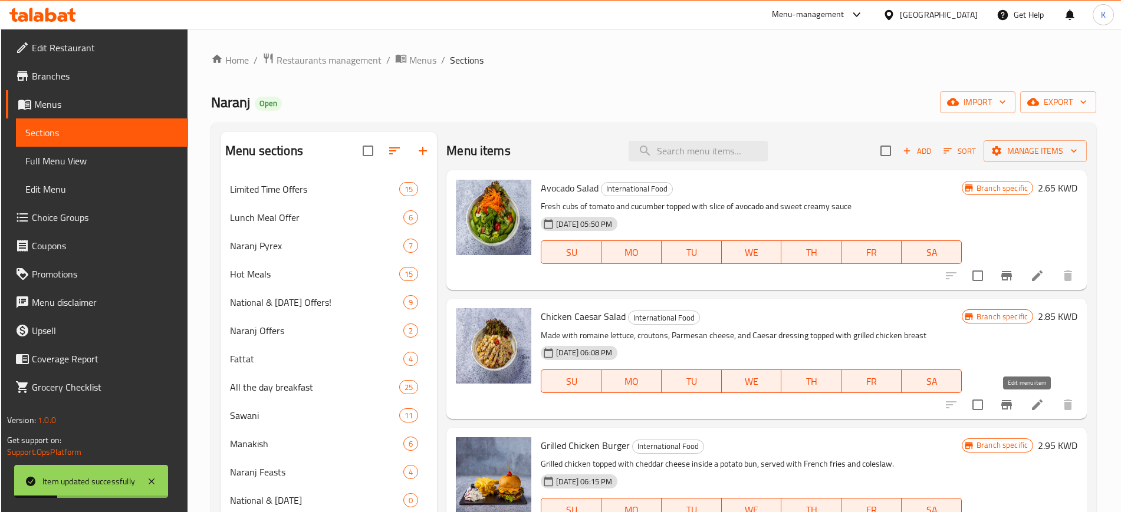
click at [1030, 411] on icon at bounding box center [1037, 405] width 14 height 14
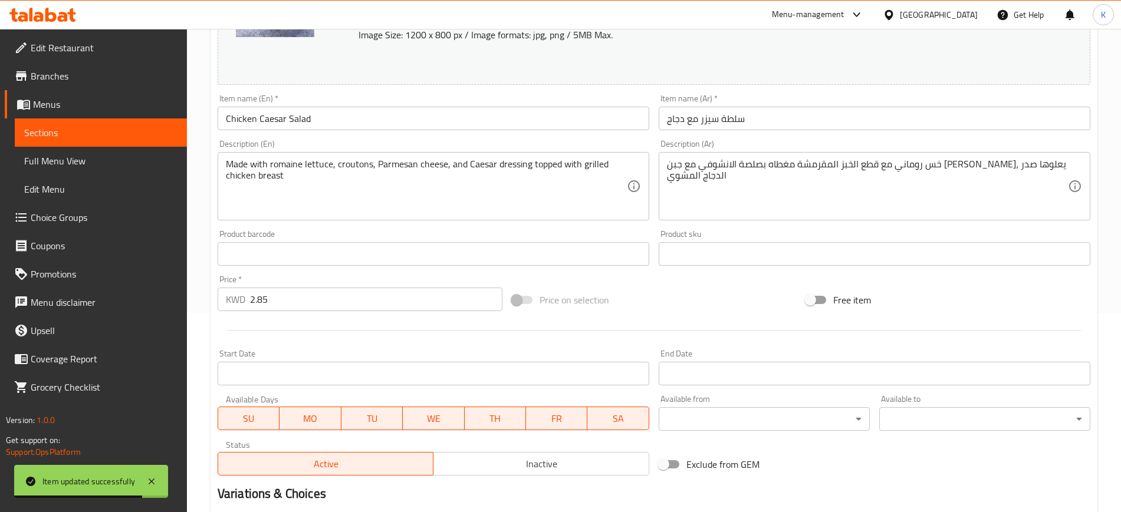
scroll to position [221, 0]
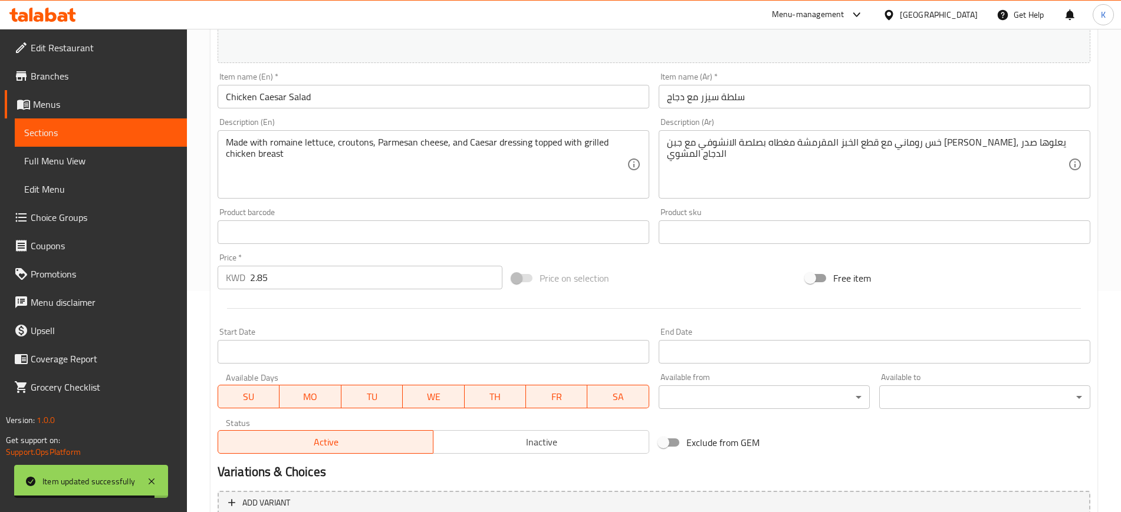
click at [664, 439] on input "Exclude from GEM" at bounding box center [663, 443] width 67 height 22
checkbox input "true"
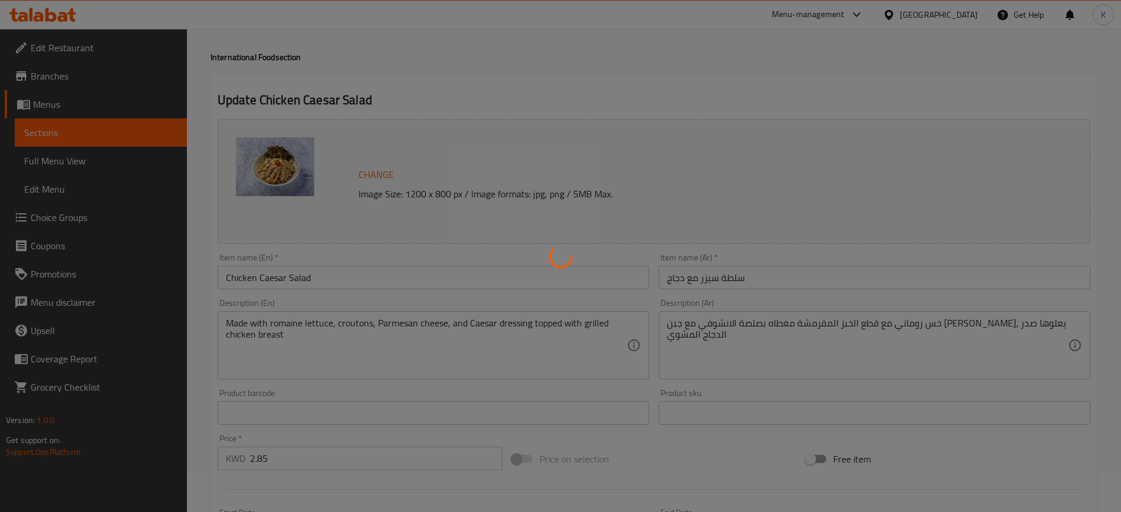
scroll to position [0, 0]
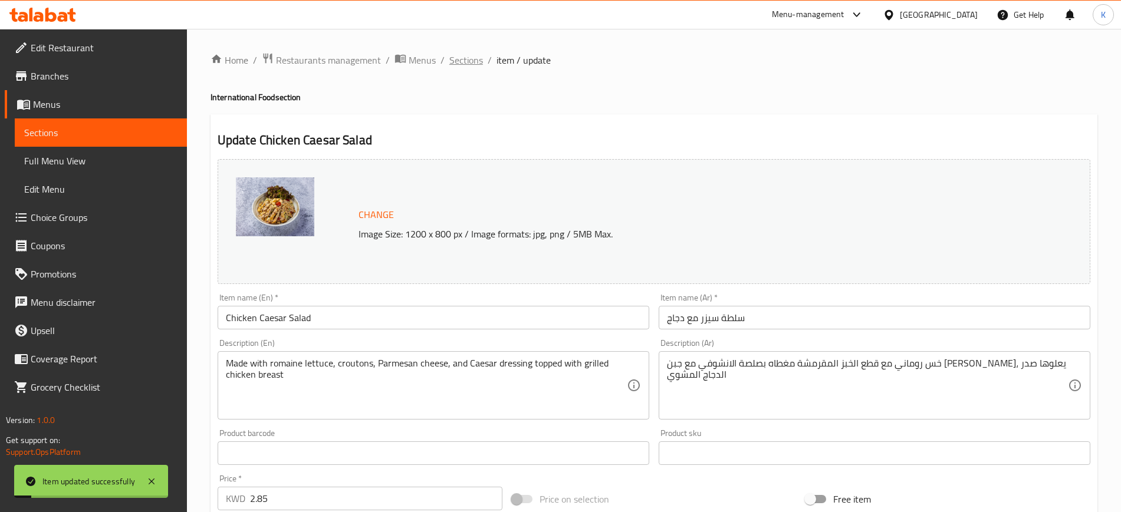
click at [463, 54] on span "Sections" at bounding box center [466, 60] width 34 height 14
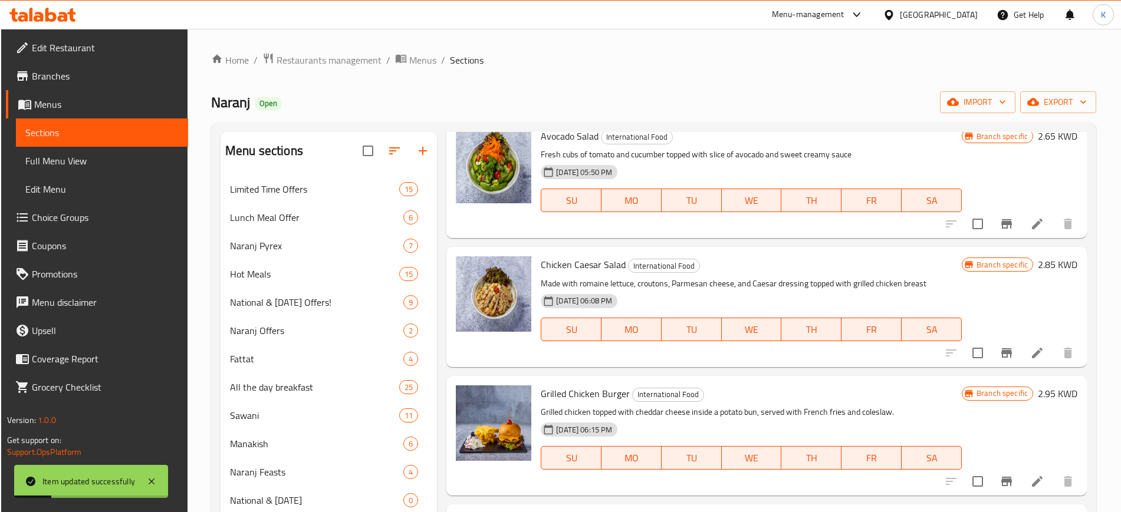
scroll to position [74, 0]
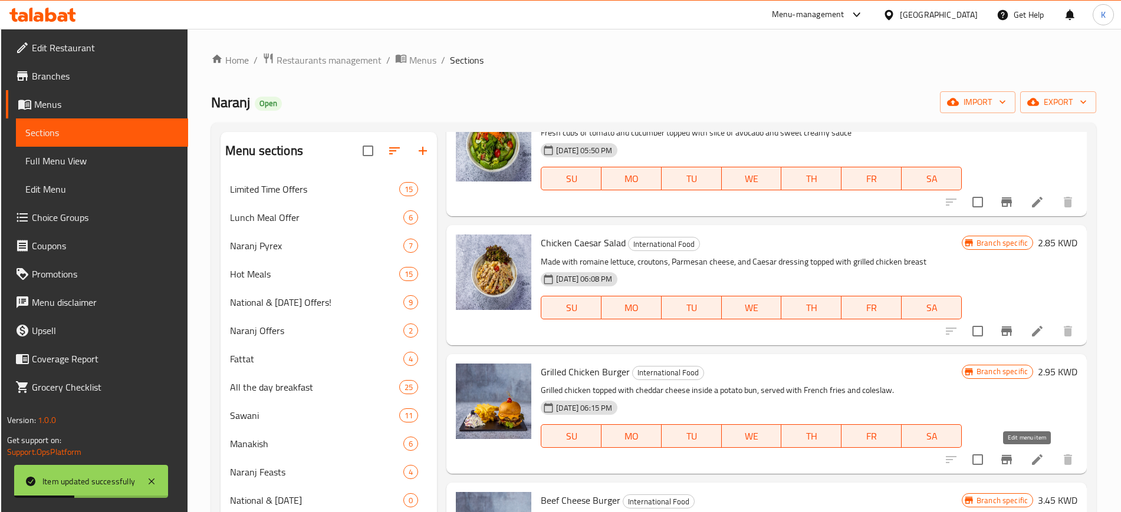
click at [1032, 458] on icon at bounding box center [1037, 460] width 11 height 11
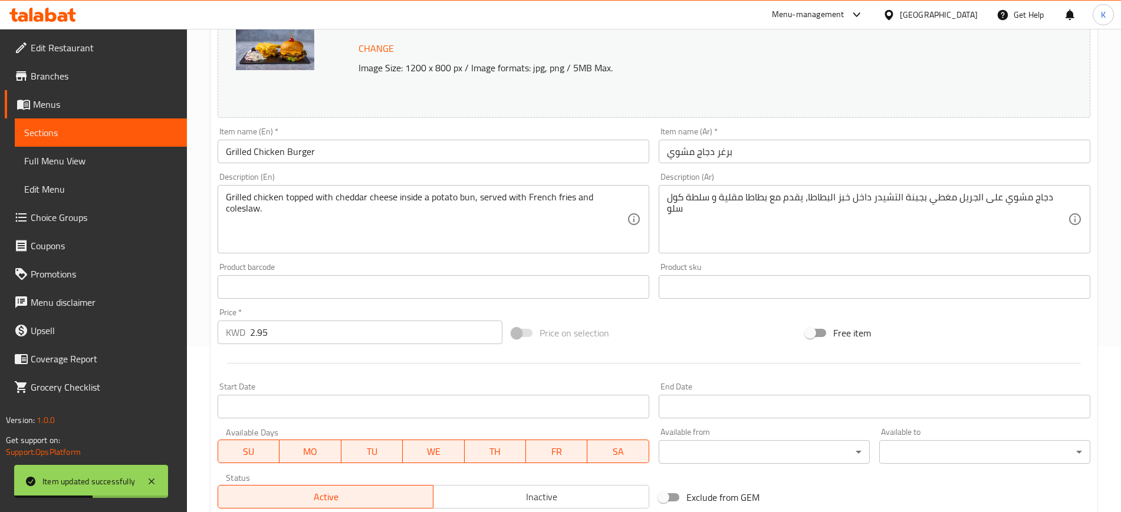
scroll to position [221, 0]
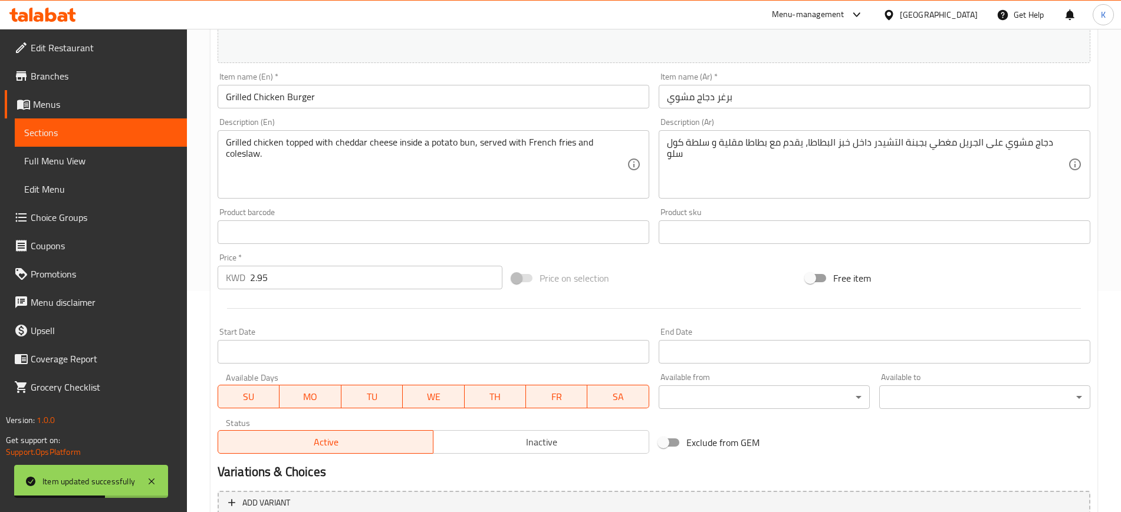
click at [671, 442] on input "Exclude from GEM" at bounding box center [663, 443] width 67 height 22
checkbox input "true"
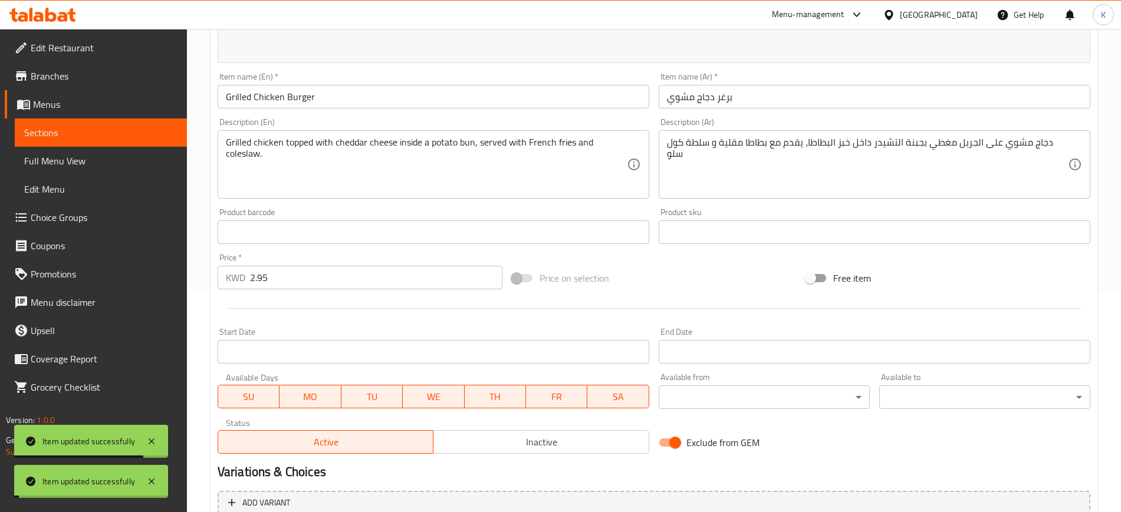
scroll to position [0, 0]
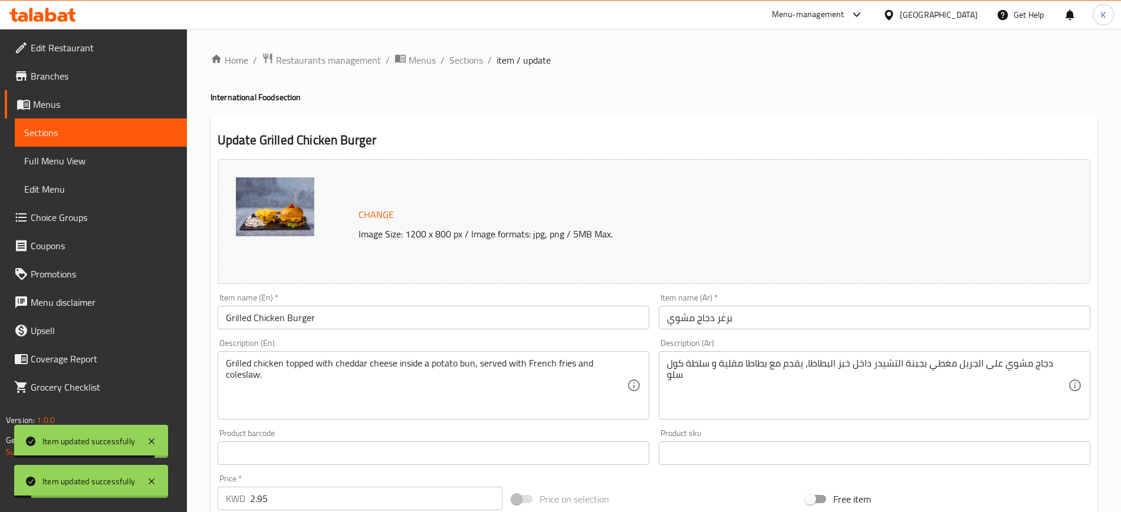
click at [460, 57] on span "Sections" at bounding box center [466, 60] width 34 height 14
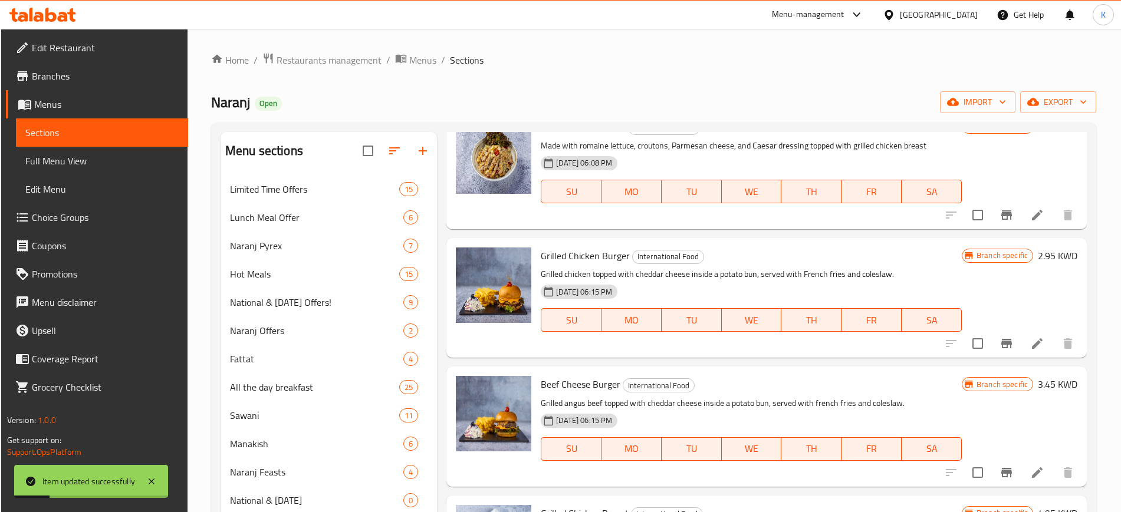
scroll to position [221, 0]
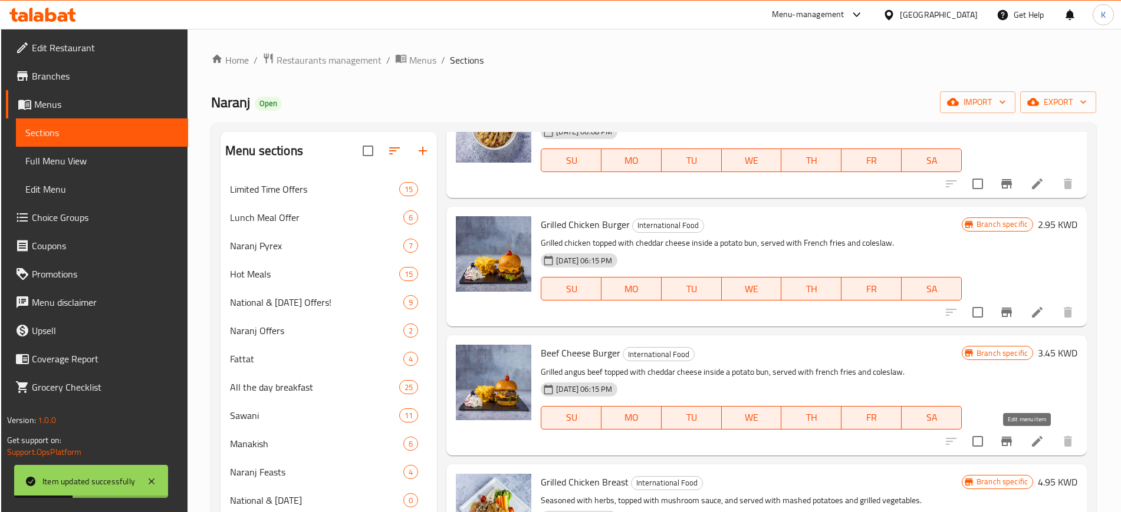
click at [1032, 440] on icon at bounding box center [1037, 441] width 11 height 11
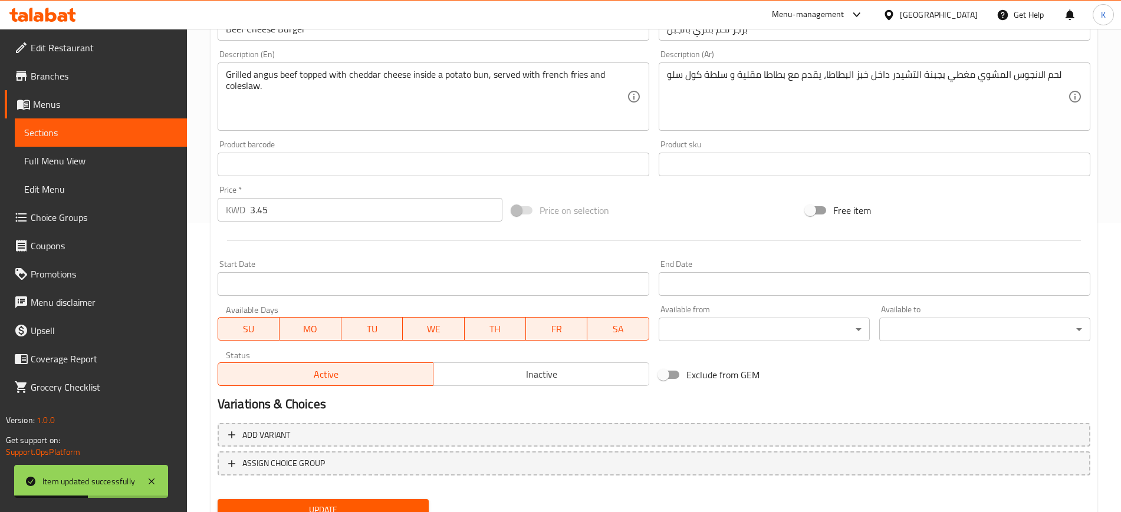
scroll to position [338, 0]
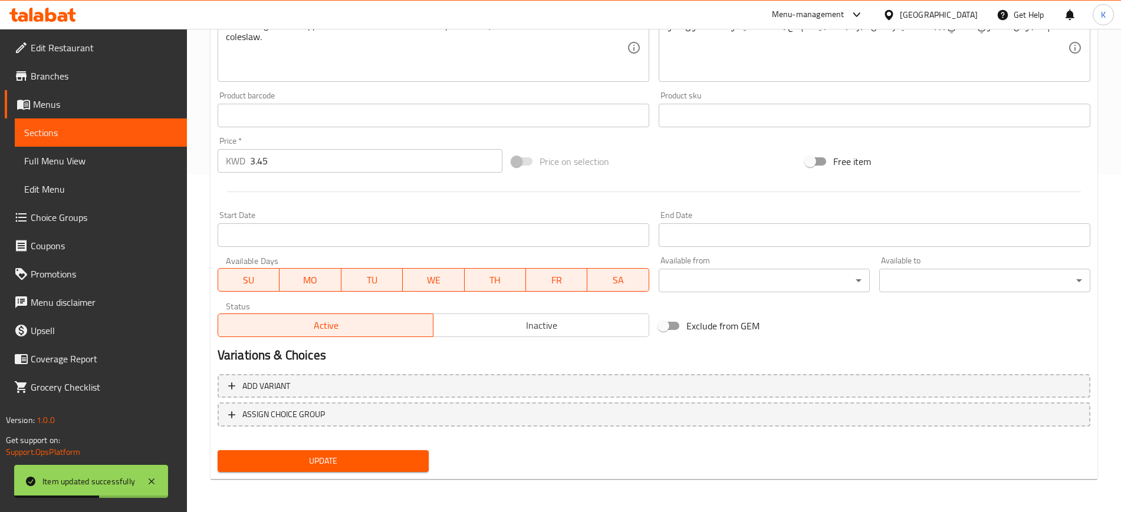
click at [671, 324] on input "Exclude from GEM" at bounding box center [663, 326] width 67 height 22
checkbox input "true"
click at [218, 450] on button "Update" at bounding box center [323, 461] width 211 height 22
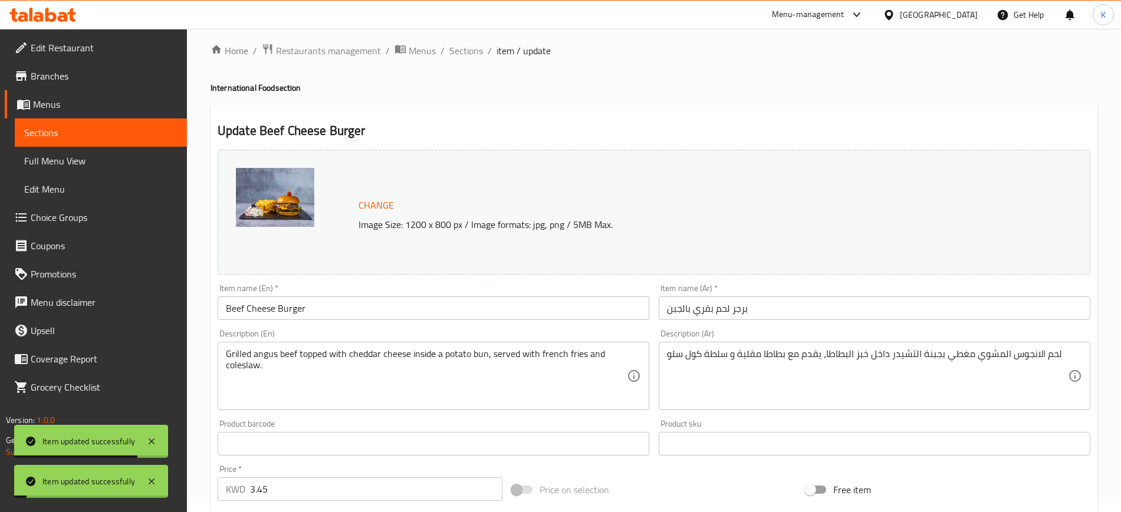
scroll to position [0, 0]
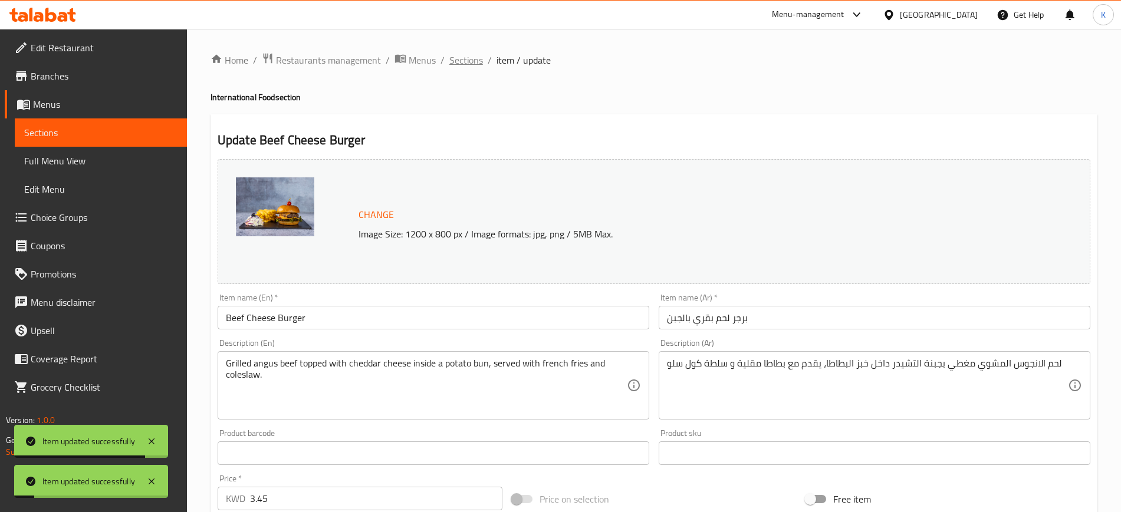
click at [478, 61] on span "Sections" at bounding box center [466, 60] width 34 height 14
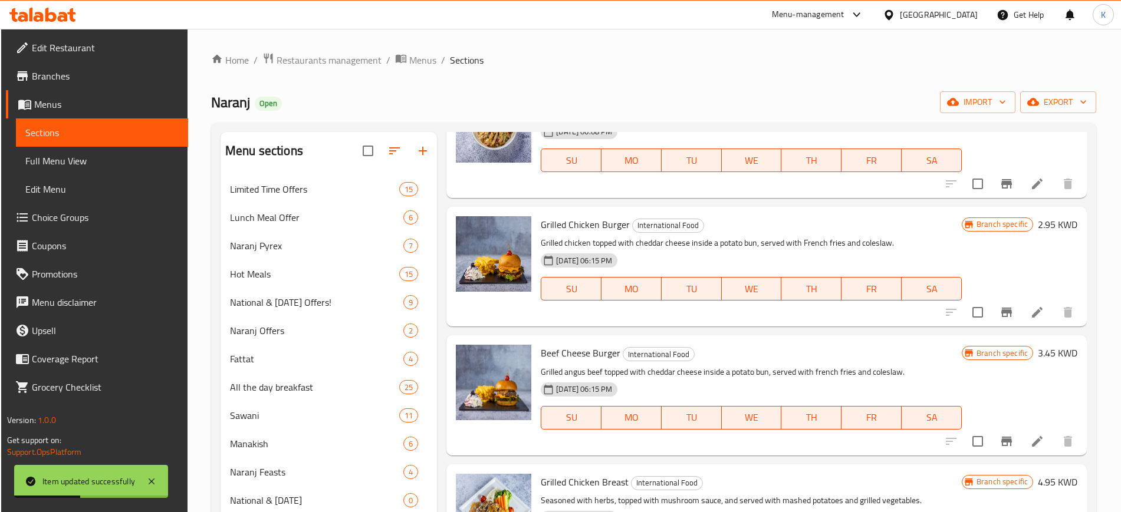
scroll to position [368, 0]
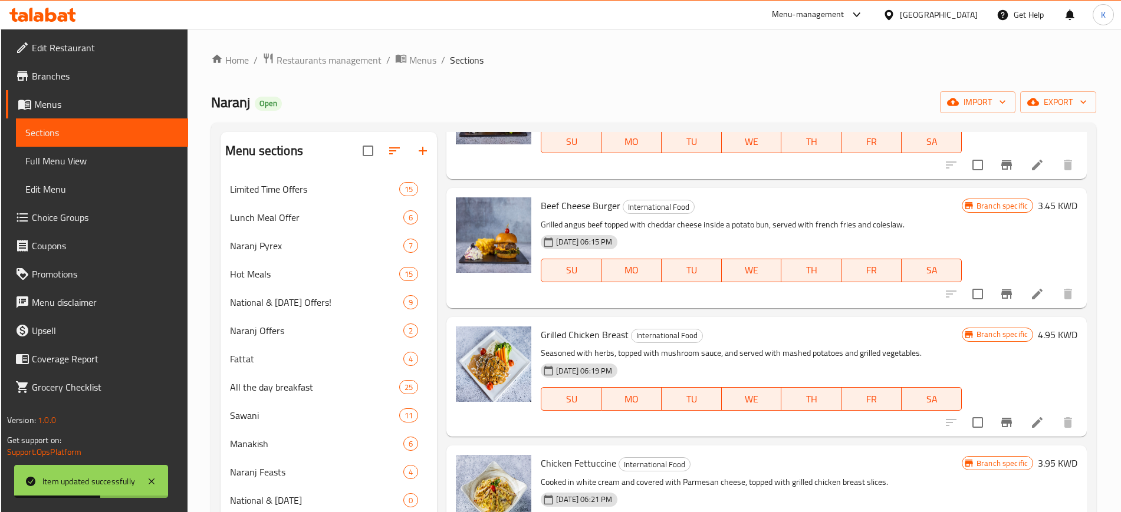
click at [1030, 419] on icon at bounding box center [1037, 423] width 14 height 14
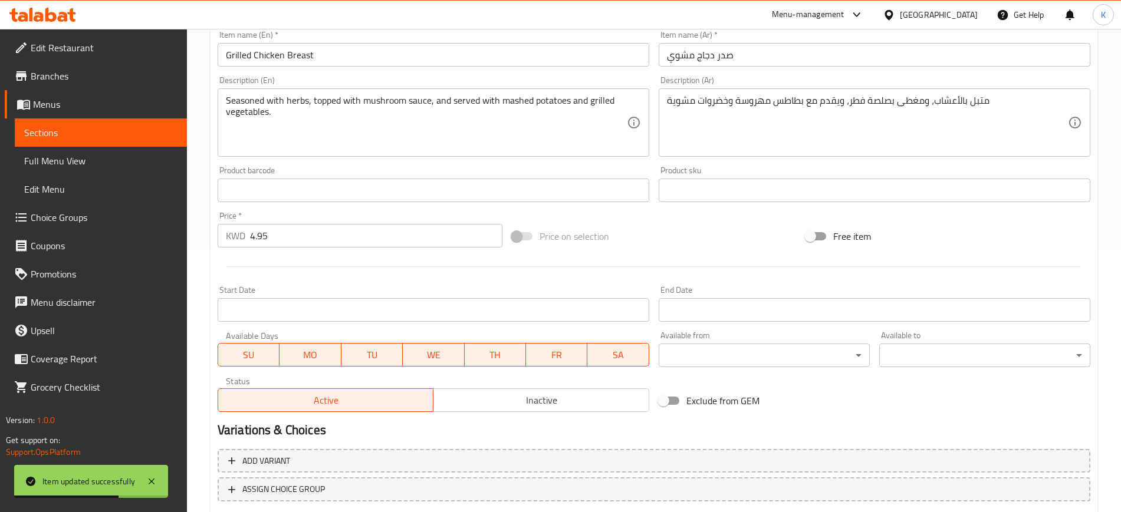
scroll to position [338, 0]
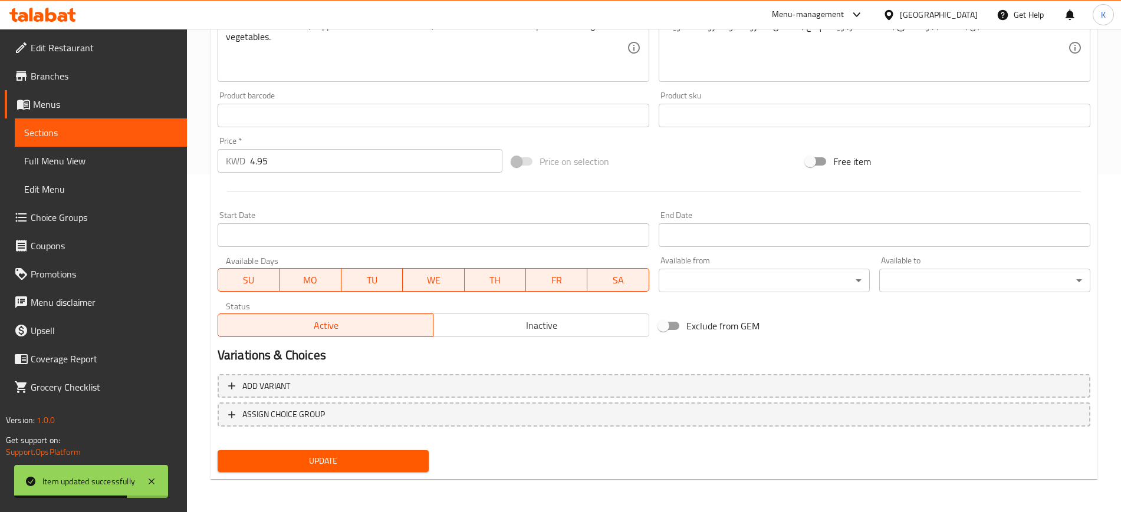
click at [670, 328] on input "Exclude from GEM" at bounding box center [663, 326] width 67 height 22
checkbox input "true"
click at [218, 450] on button "Update" at bounding box center [323, 461] width 211 height 22
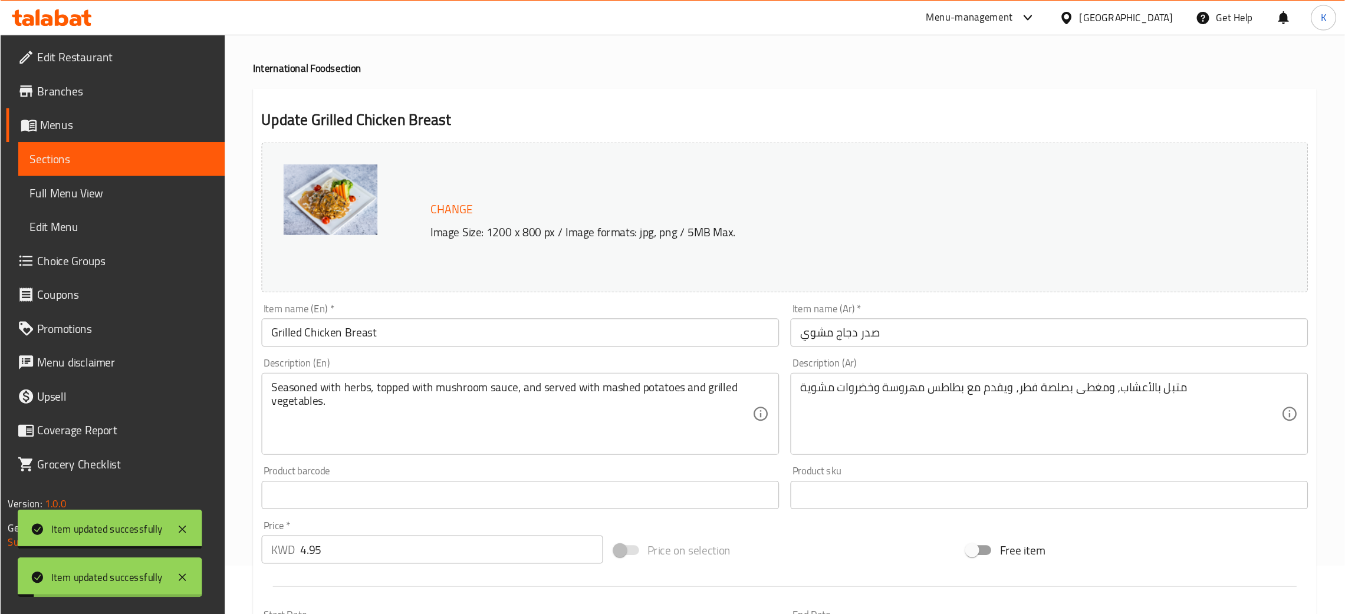
scroll to position [0, 0]
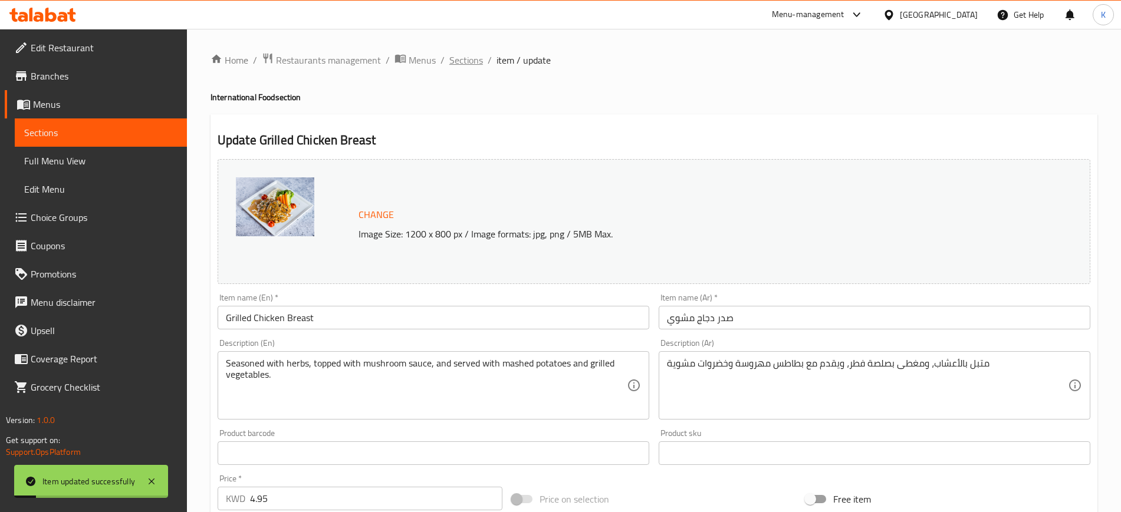
click at [460, 61] on span "Sections" at bounding box center [466, 60] width 34 height 14
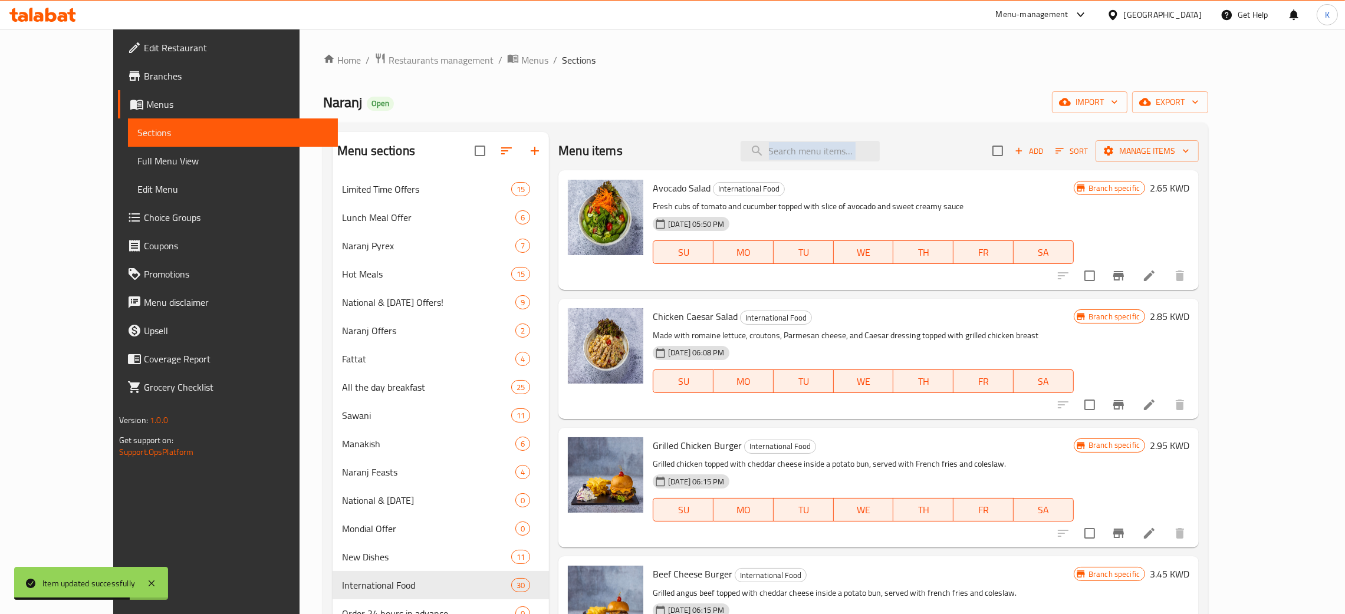
drag, startPoint x: 1097, startPoint y: 1, endPoint x: 1003, endPoint y: 146, distance: 173.5
click at [1003, 146] on div "Menu items Add Sort Manage items" at bounding box center [878, 151] width 640 height 38
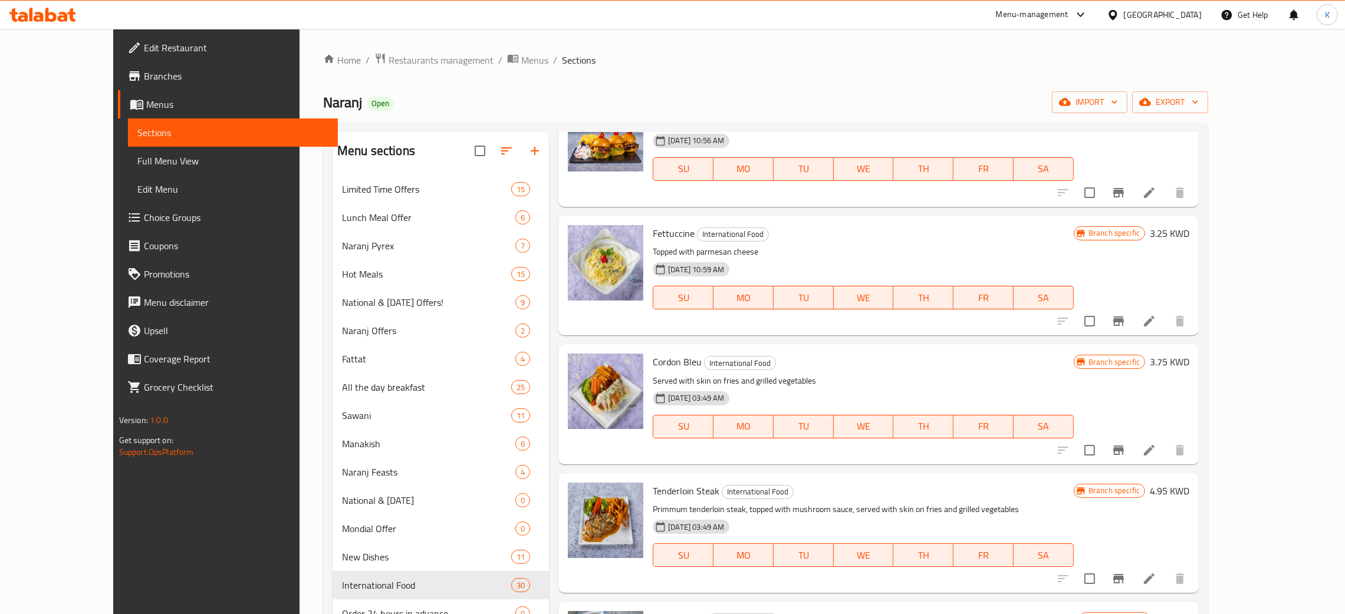
scroll to position [1061, 0]
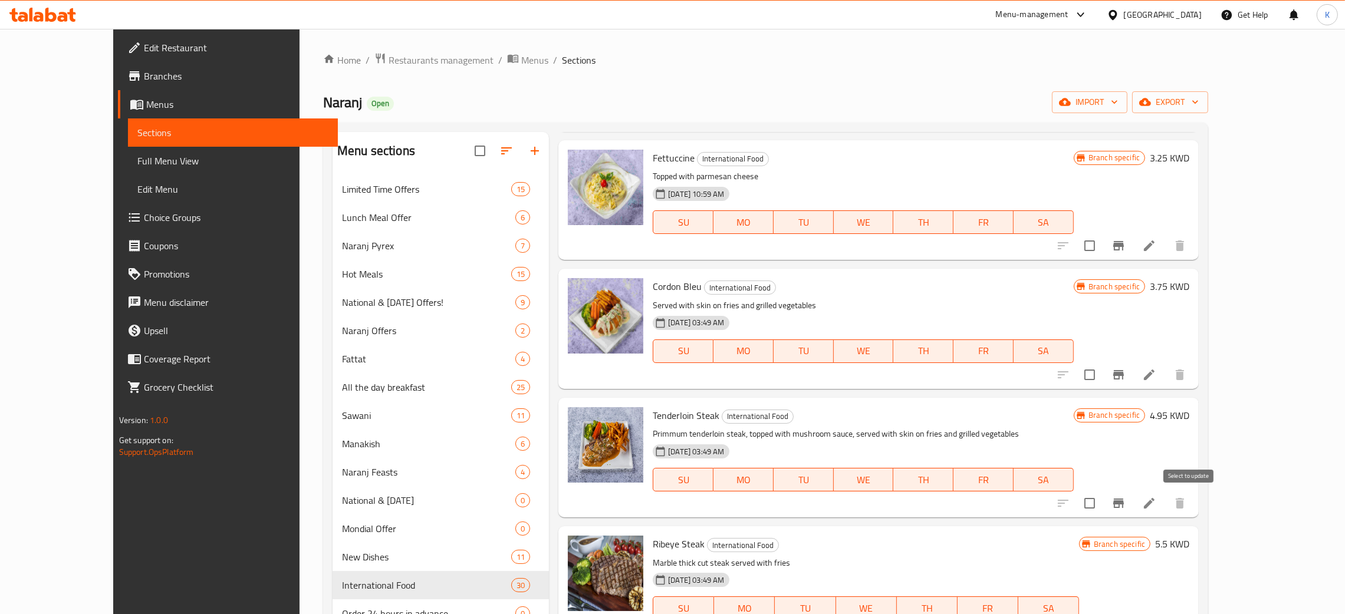
click at [1102, 501] on input "checkbox" at bounding box center [1089, 503] width 25 height 25
checkbox input "true"
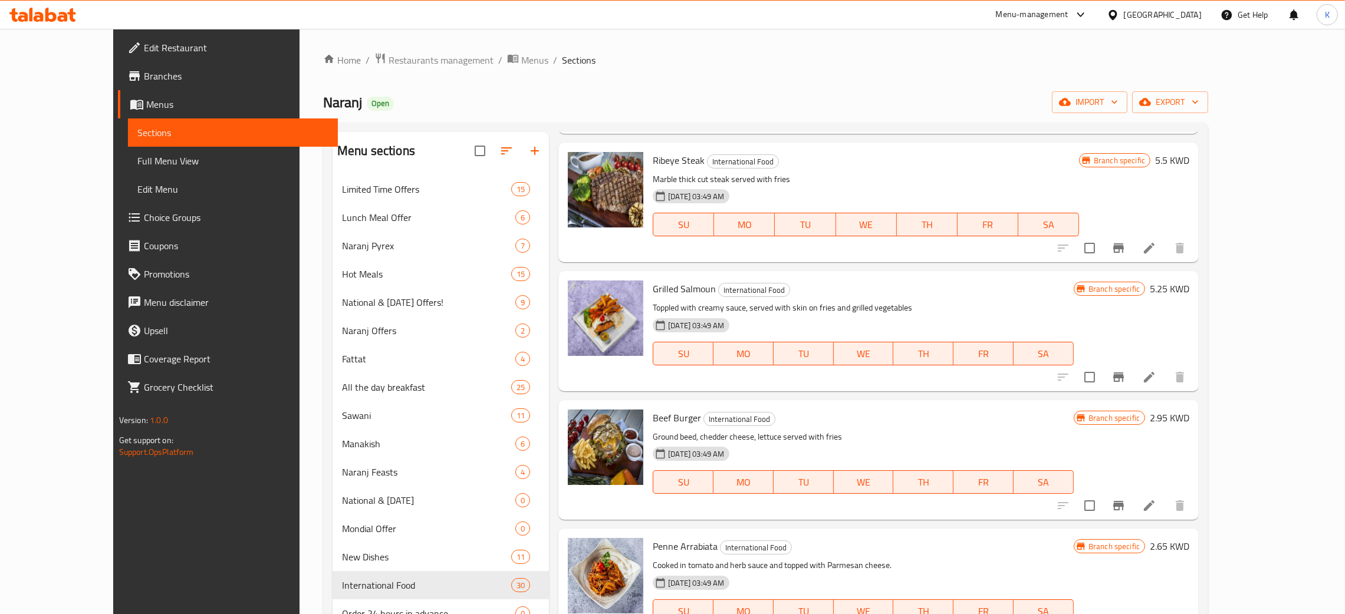
scroll to position [1415, 0]
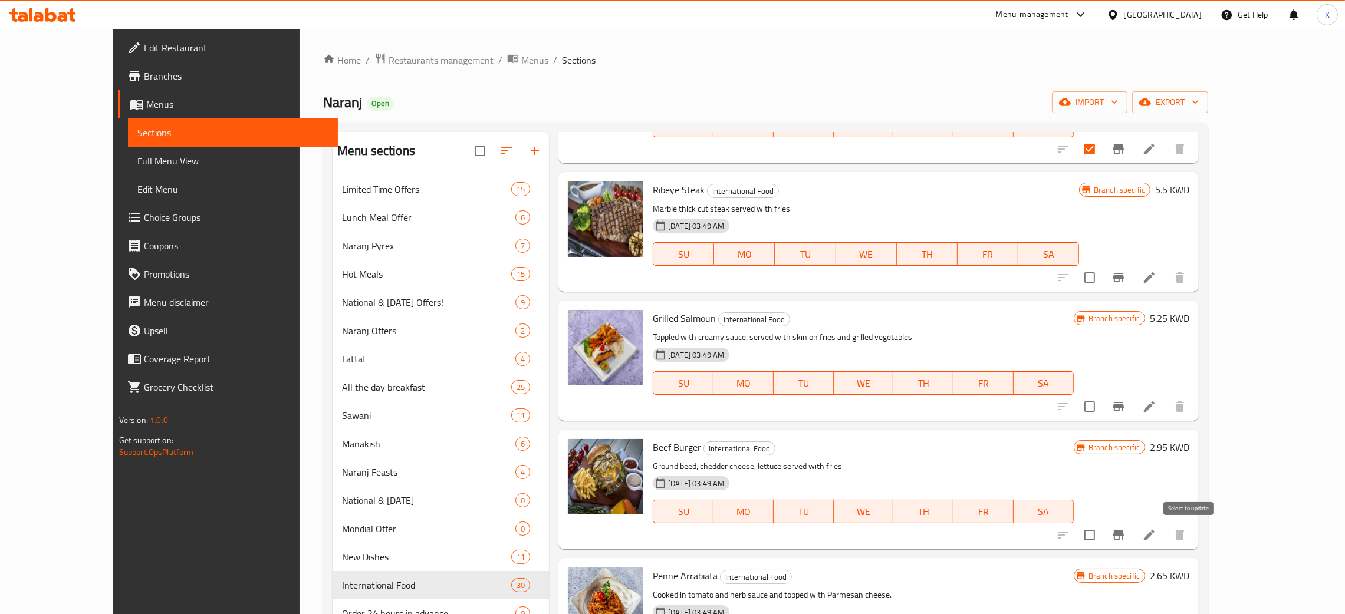
click at [1102, 512] on input "checkbox" at bounding box center [1089, 535] width 25 height 25
checkbox input "true"
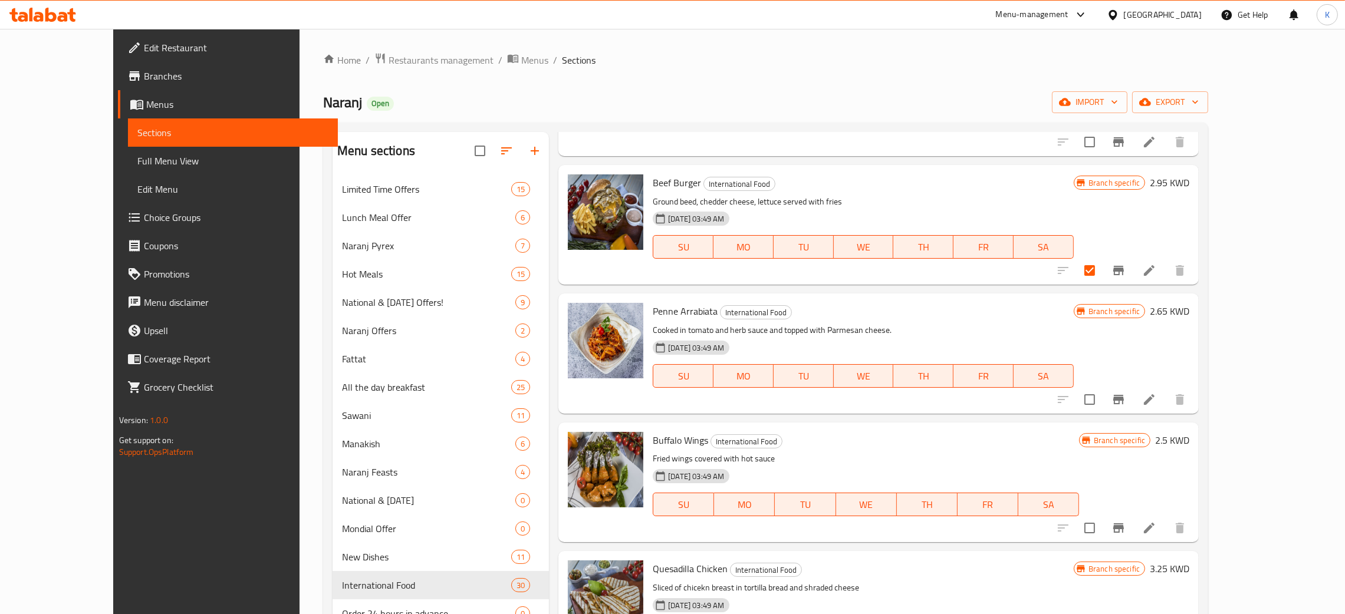
scroll to position [1768, 0]
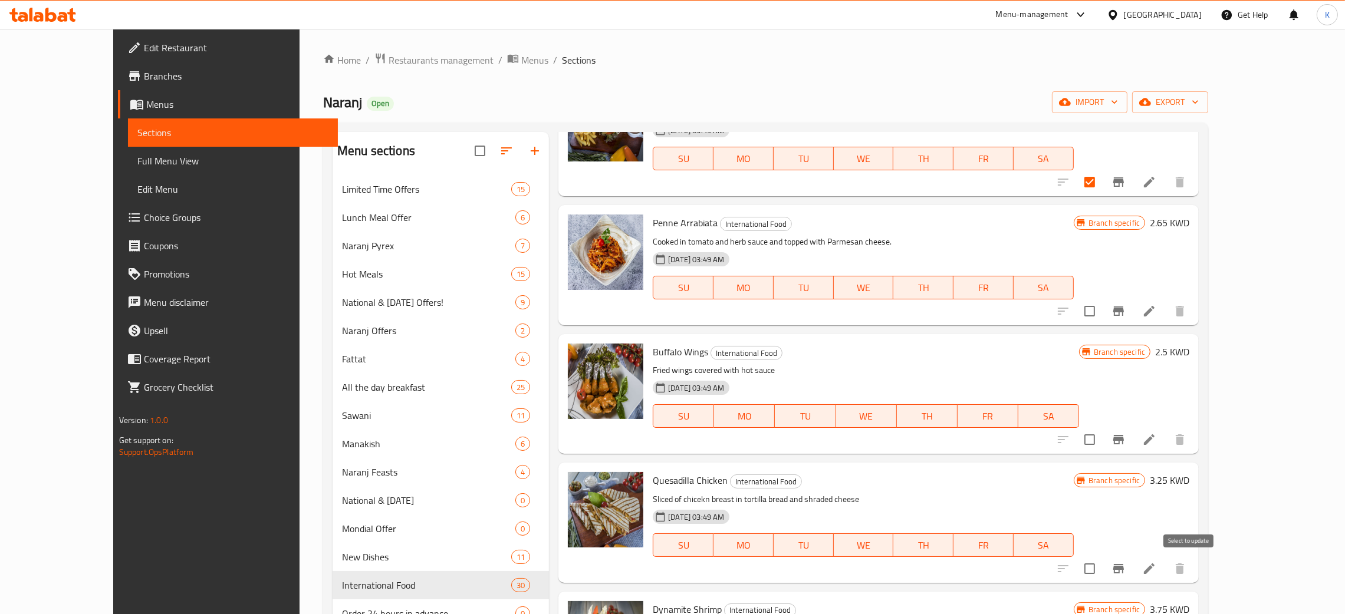
click at [1102, 512] on input "checkbox" at bounding box center [1089, 569] width 25 height 25
checkbox input "true"
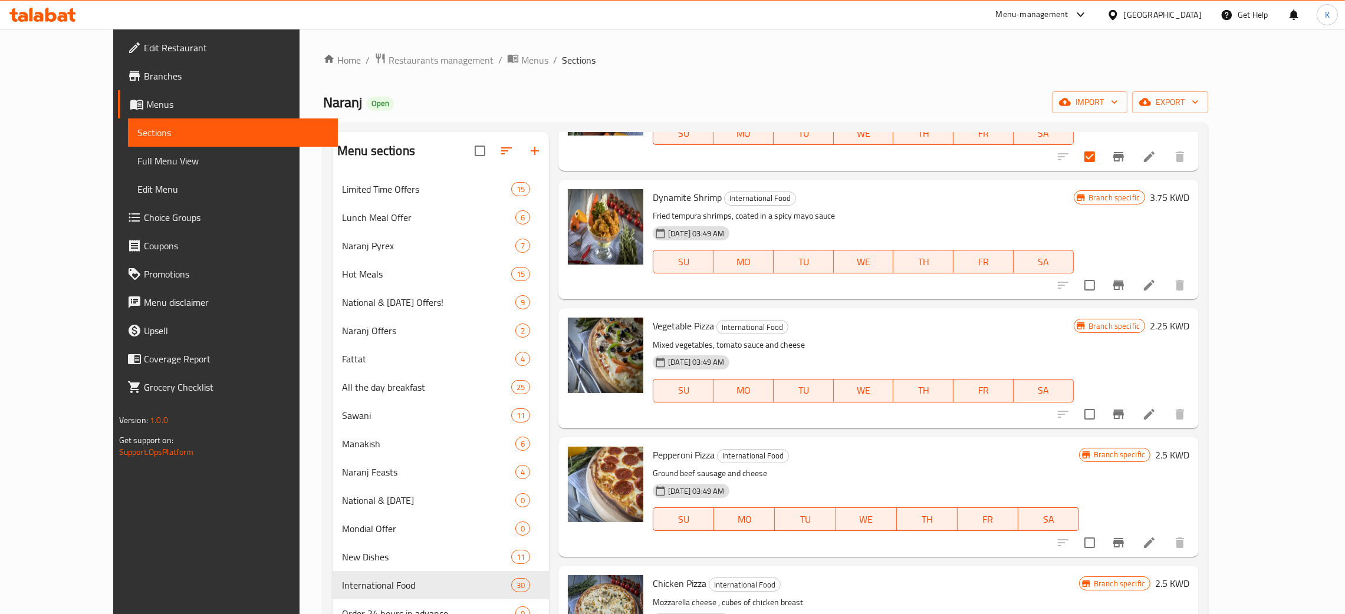
scroll to position [2210, 0]
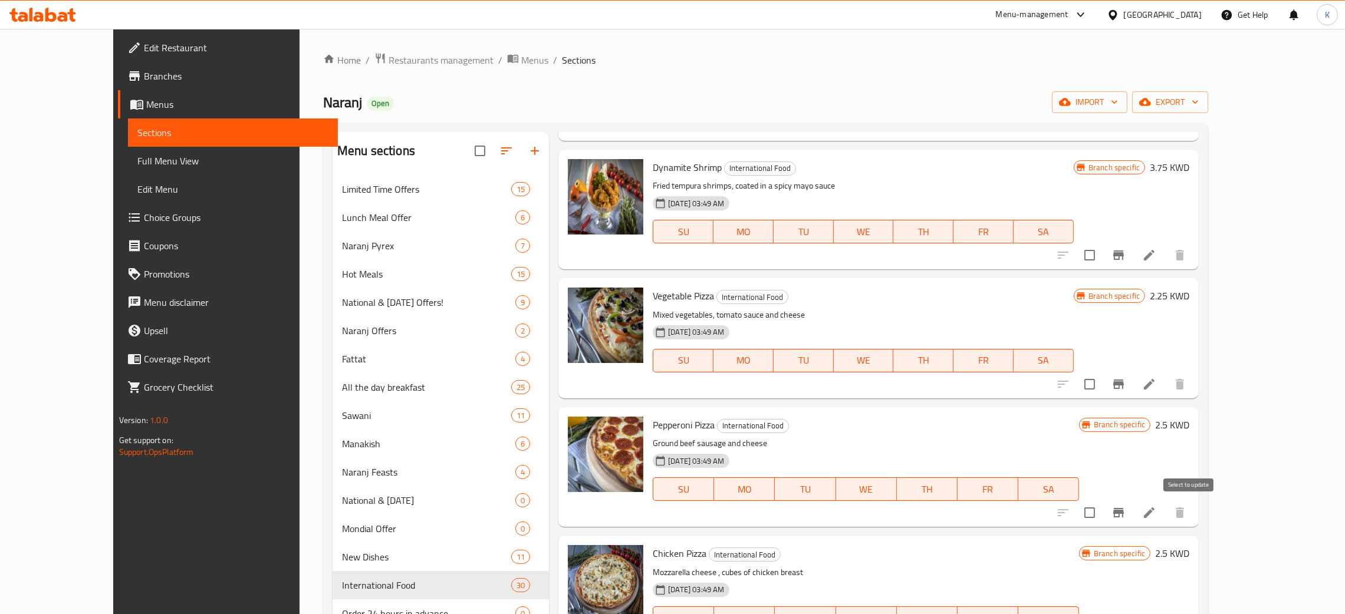
click at [1102, 512] on input "checkbox" at bounding box center [1089, 513] width 25 height 25
checkbox input "true"
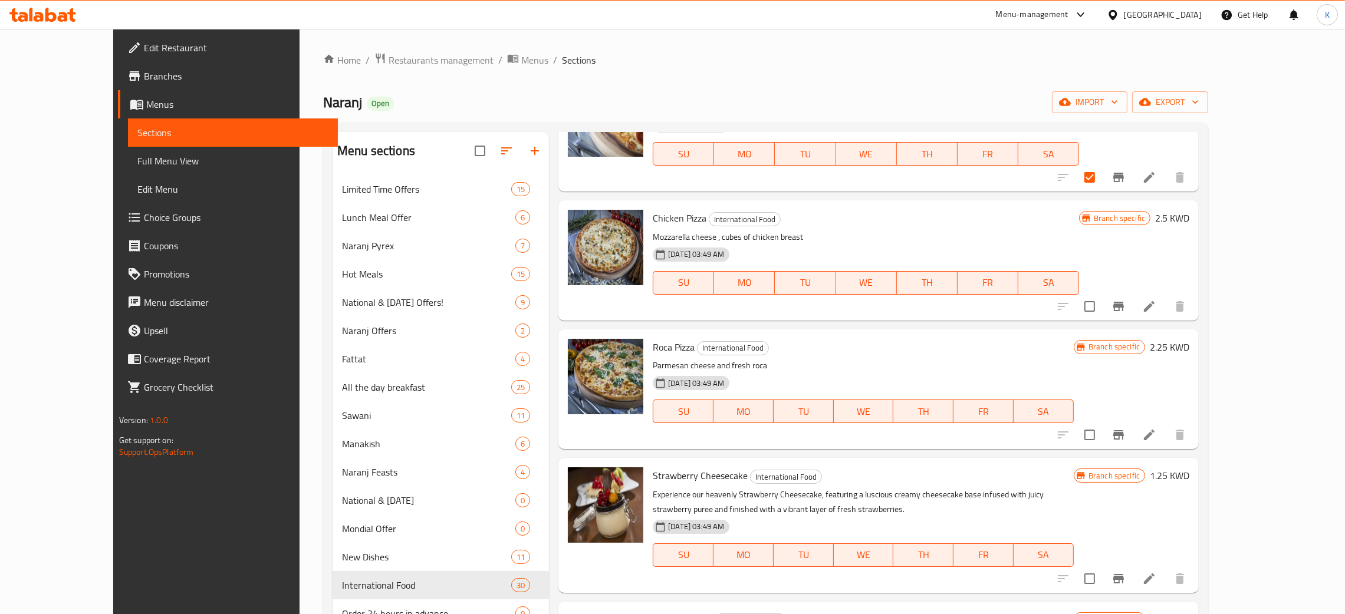
scroll to position [2564, 0]
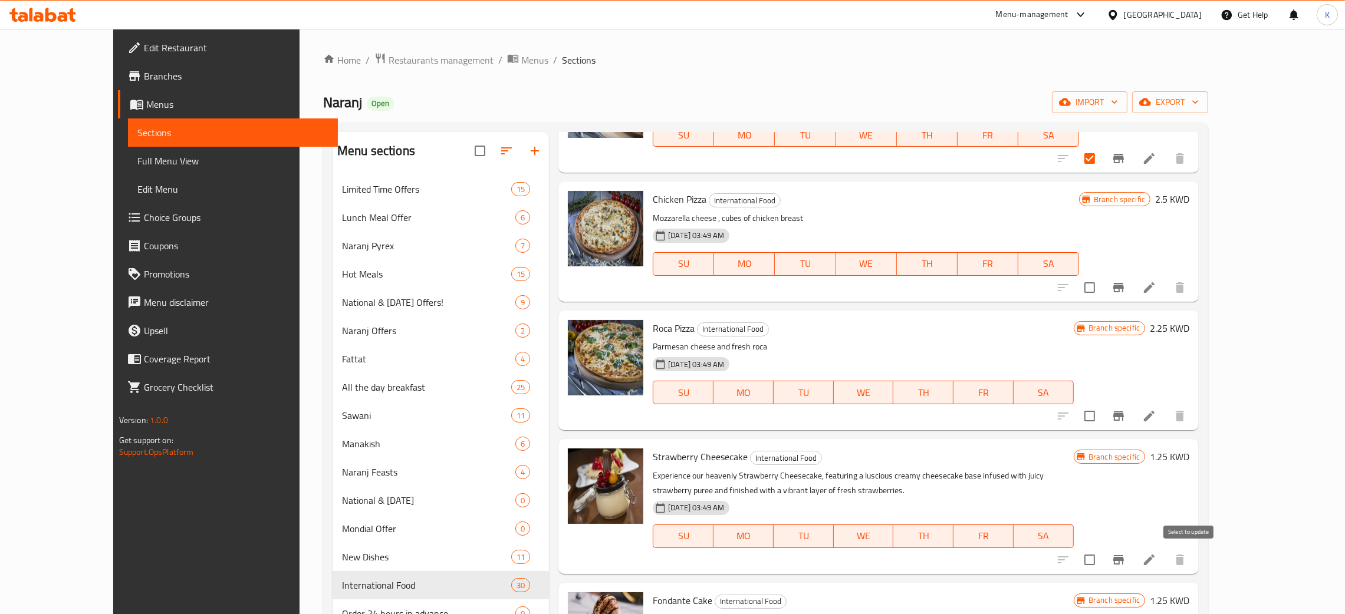
click at [1102, 512] on input "checkbox" at bounding box center [1089, 560] width 25 height 25
checkbox input "true"
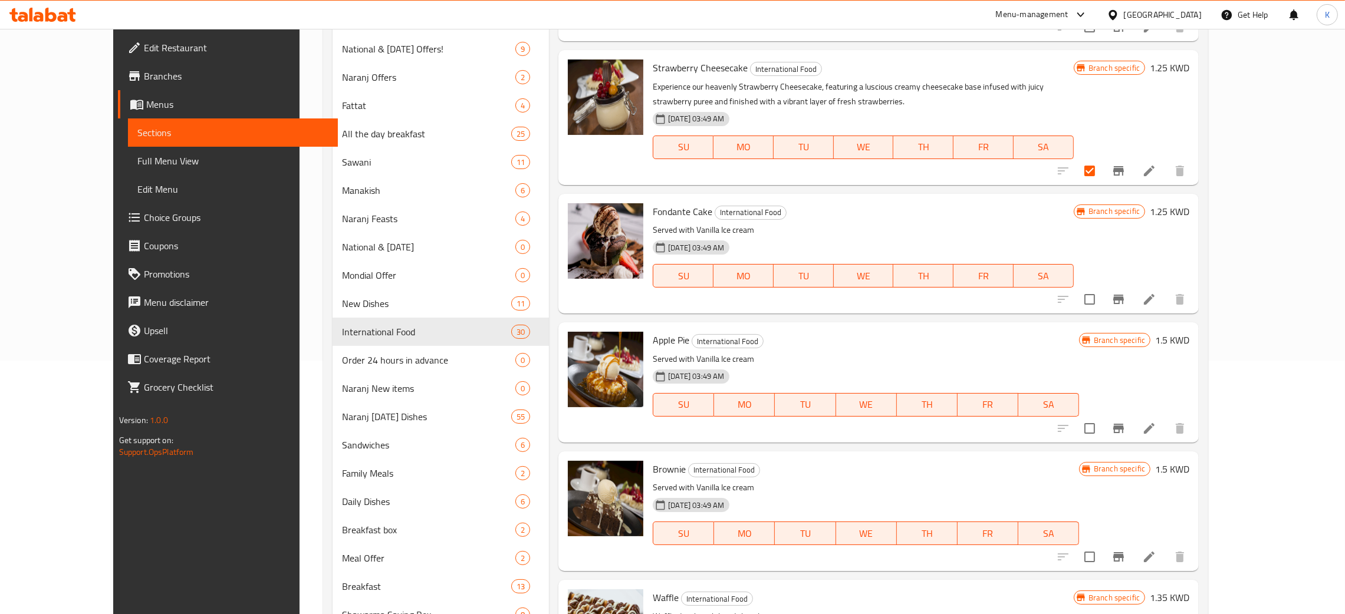
scroll to position [265, 0]
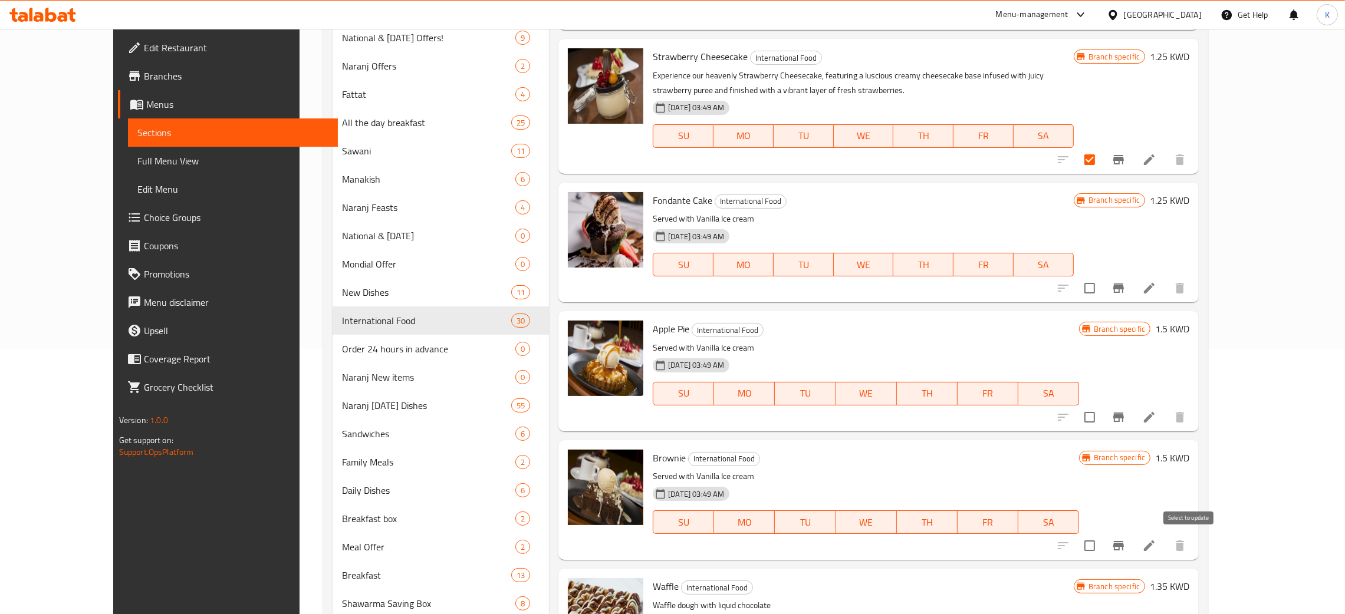
click at [1102, 512] on input "checkbox" at bounding box center [1089, 546] width 25 height 25
checkbox input "true"
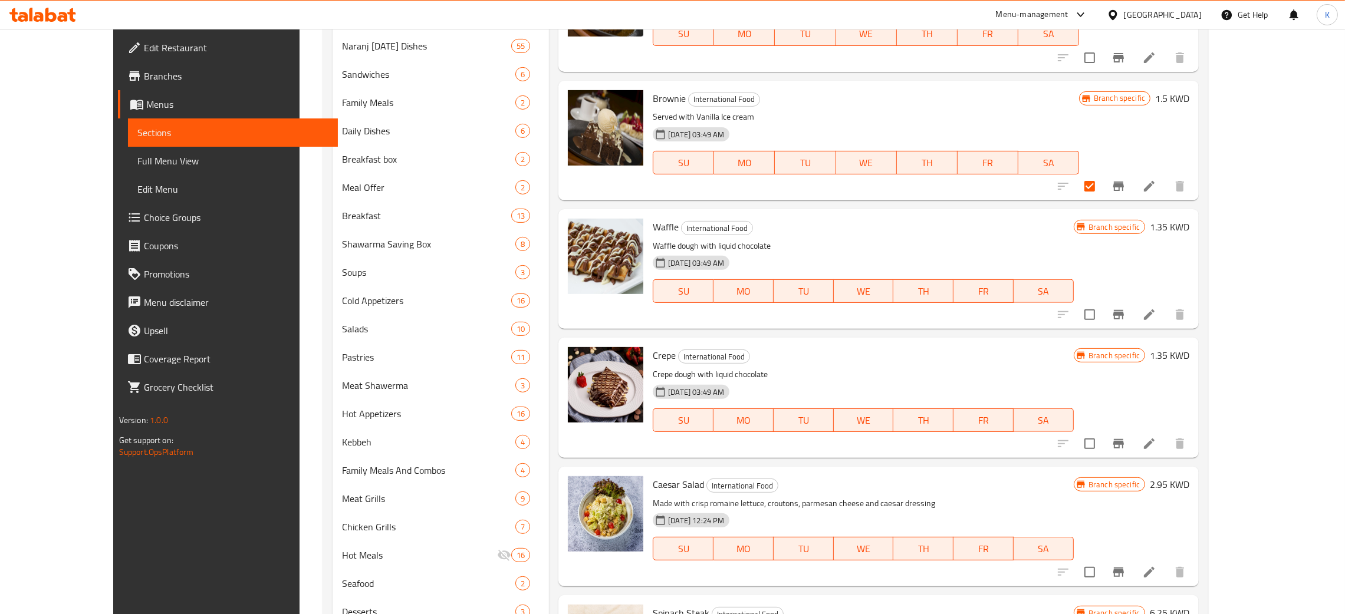
scroll to position [707, 0]
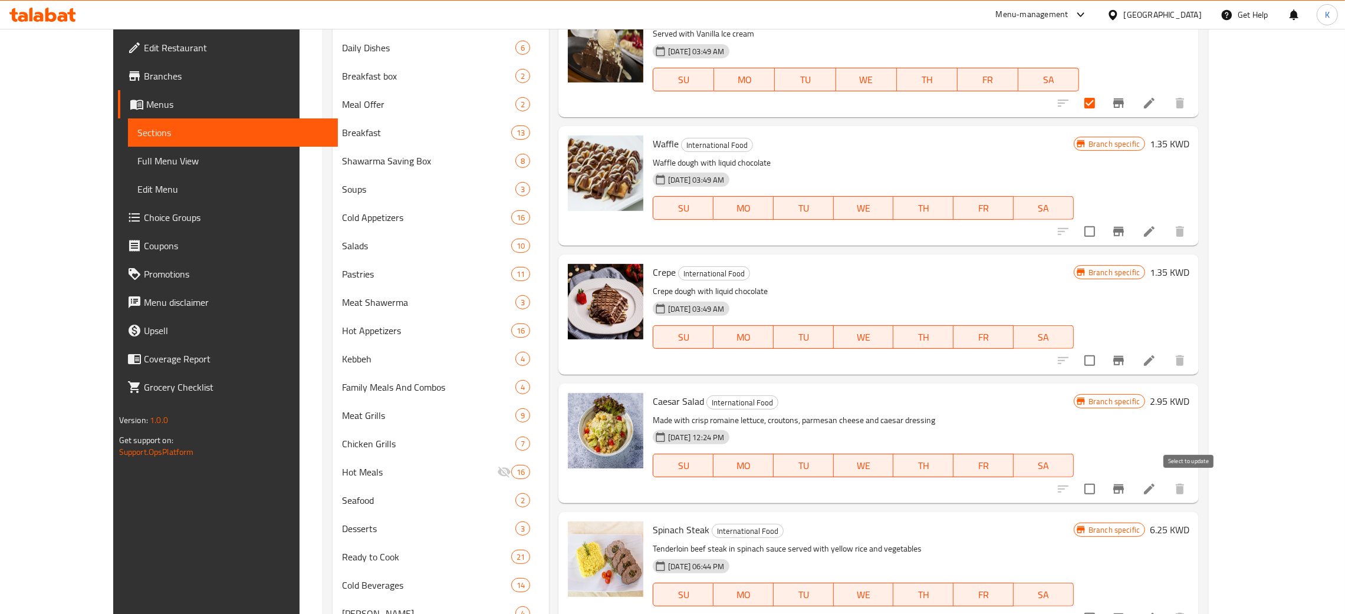
click at [1102, 487] on input "checkbox" at bounding box center [1089, 489] width 25 height 25
checkbox input "true"
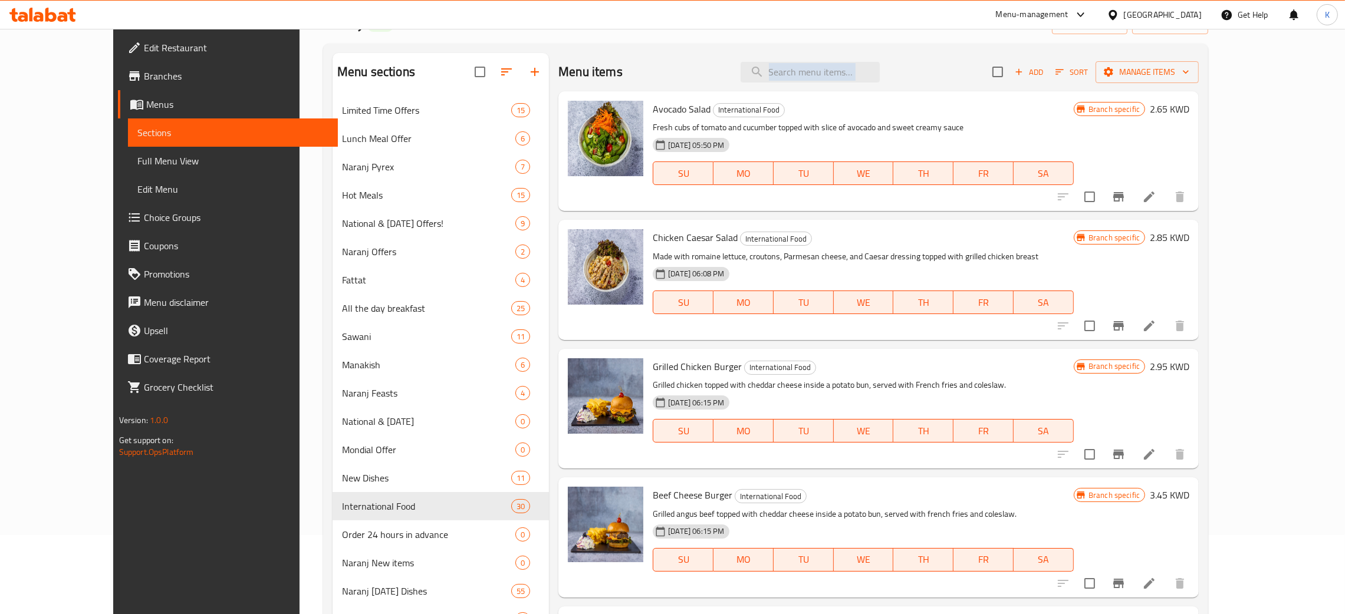
scroll to position [0, 0]
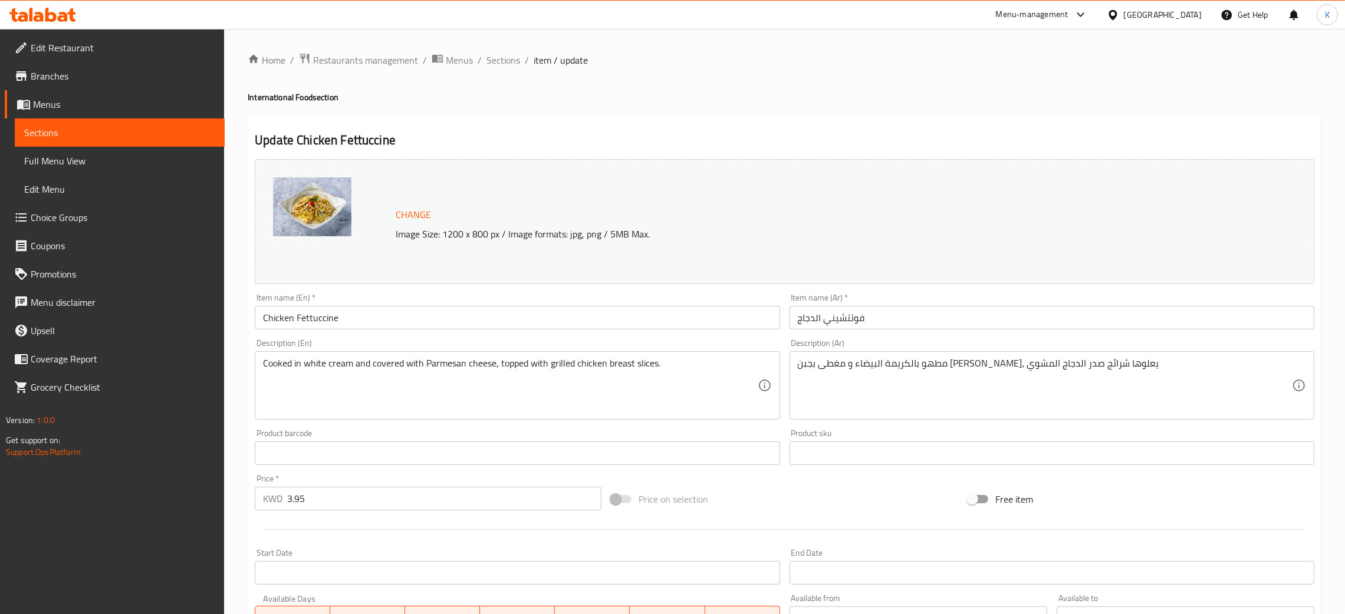
scroll to position [234, 0]
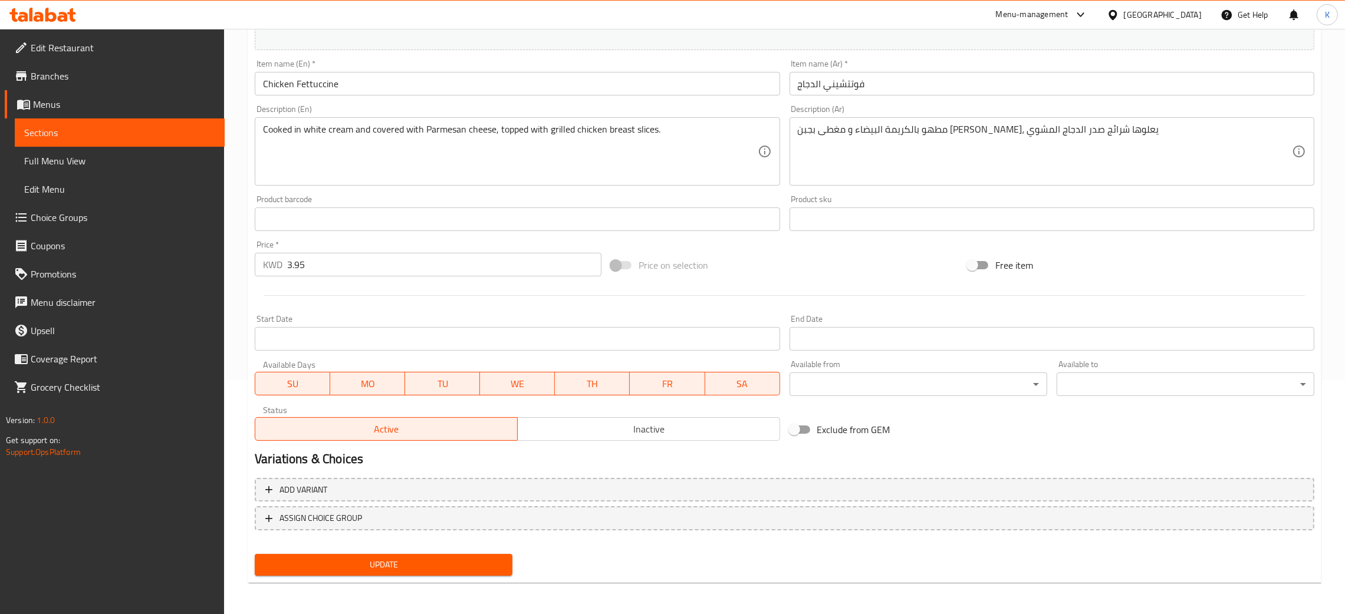
click at [801, 424] on input "Exclude from GEM" at bounding box center [793, 430] width 67 height 22
checkbox input "true"
click at [430, 566] on span "Update" at bounding box center [383, 565] width 239 height 15
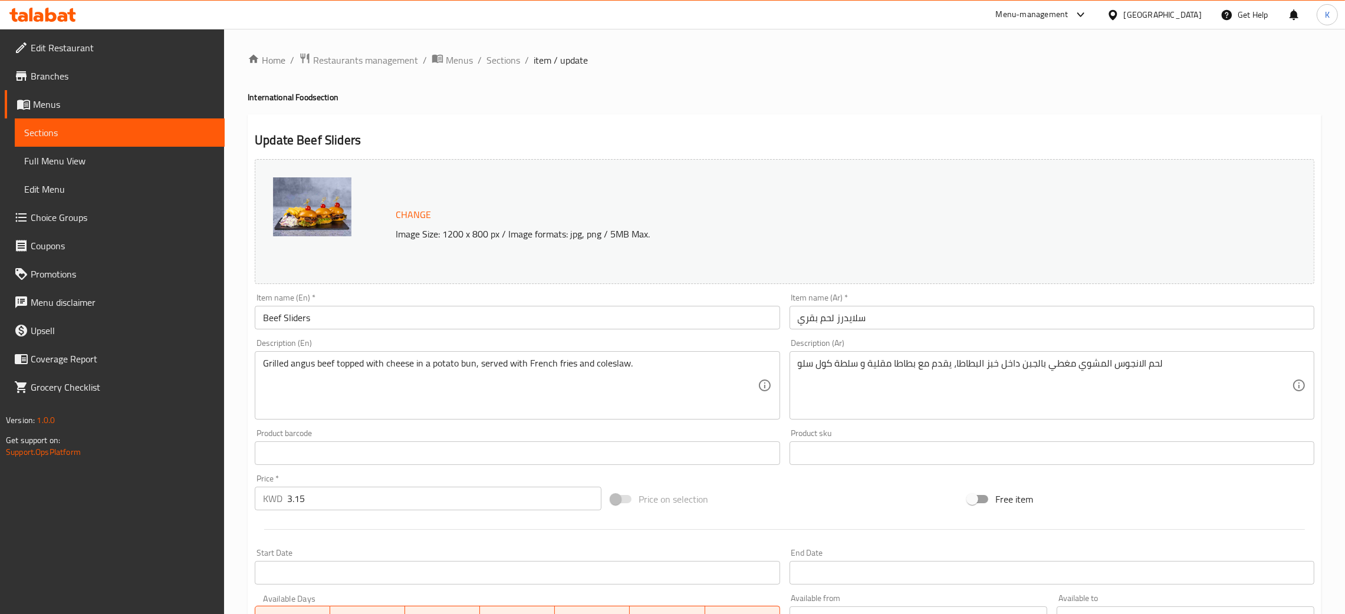
scroll to position [234, 0]
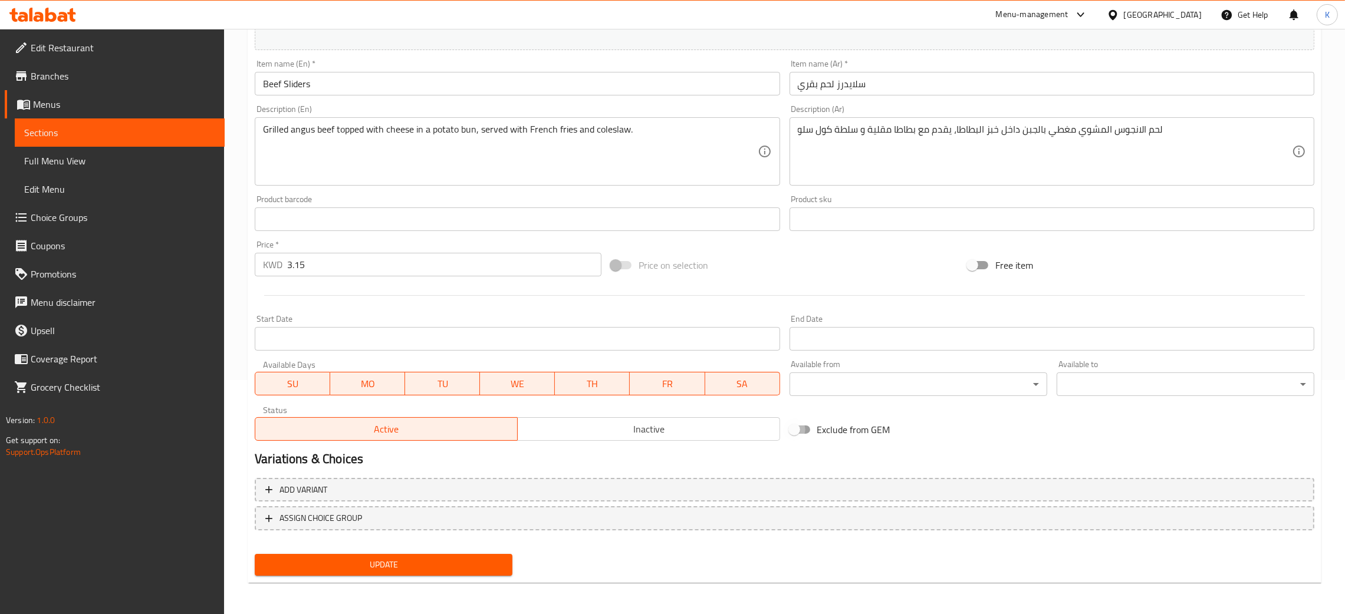
click at [813, 432] on input "Exclude from GEM" at bounding box center [793, 430] width 67 height 22
checkbox input "true"
click at [438, 564] on span "Update" at bounding box center [383, 565] width 239 height 15
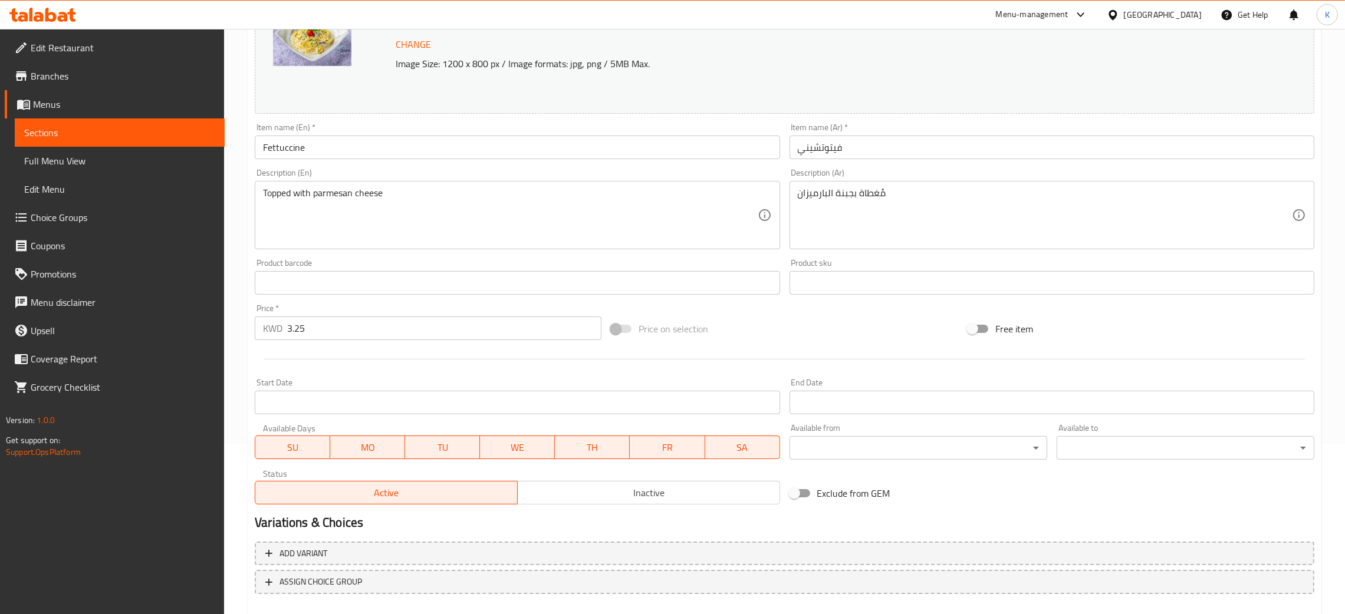
scroll to position [234, 0]
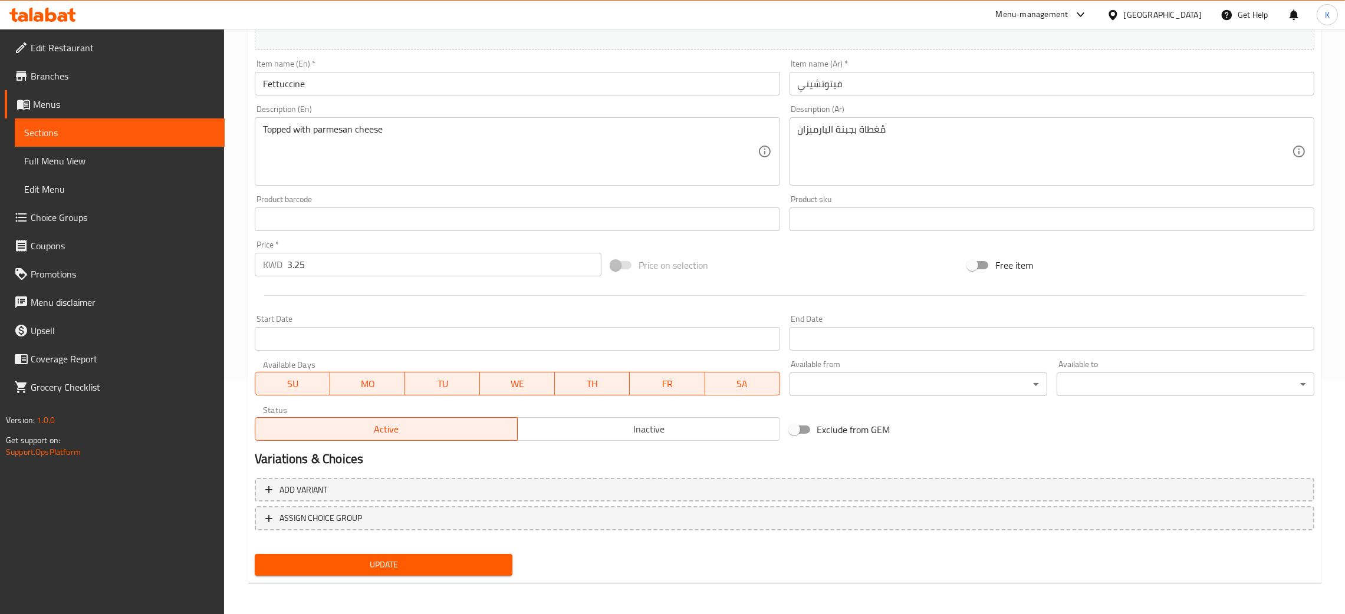
click at [808, 429] on input "Exclude from GEM" at bounding box center [793, 430] width 67 height 22
checkbox input "true"
click at [455, 564] on span "Update" at bounding box center [383, 565] width 239 height 15
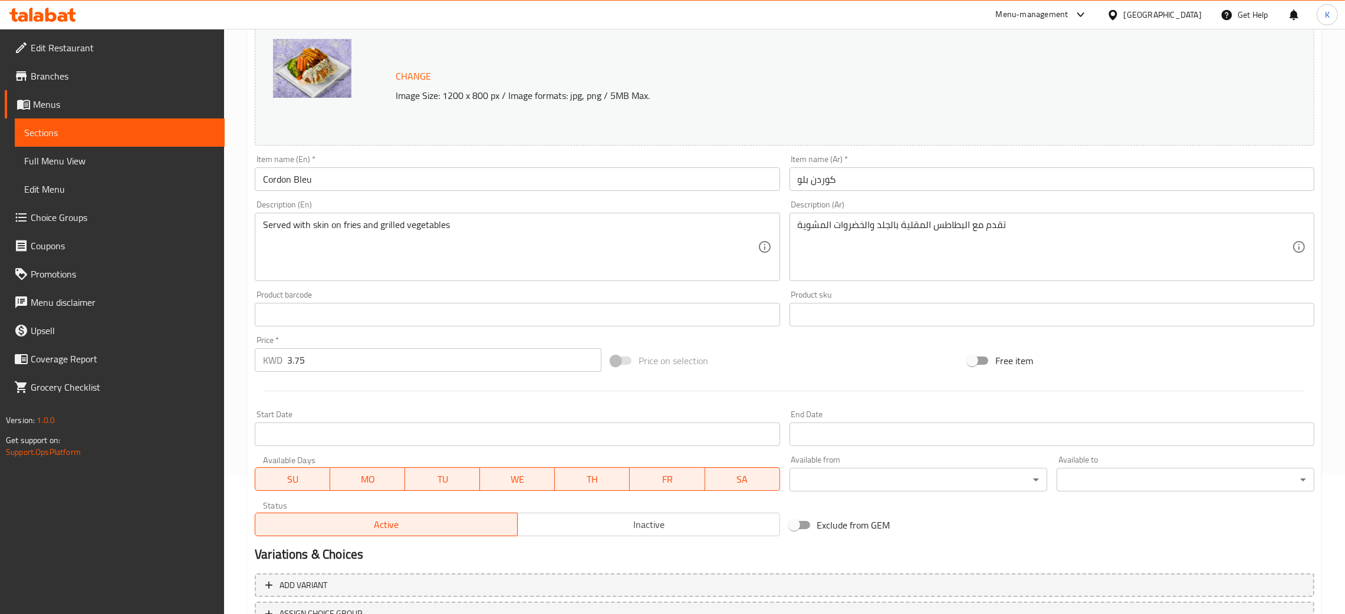
scroll to position [234, 0]
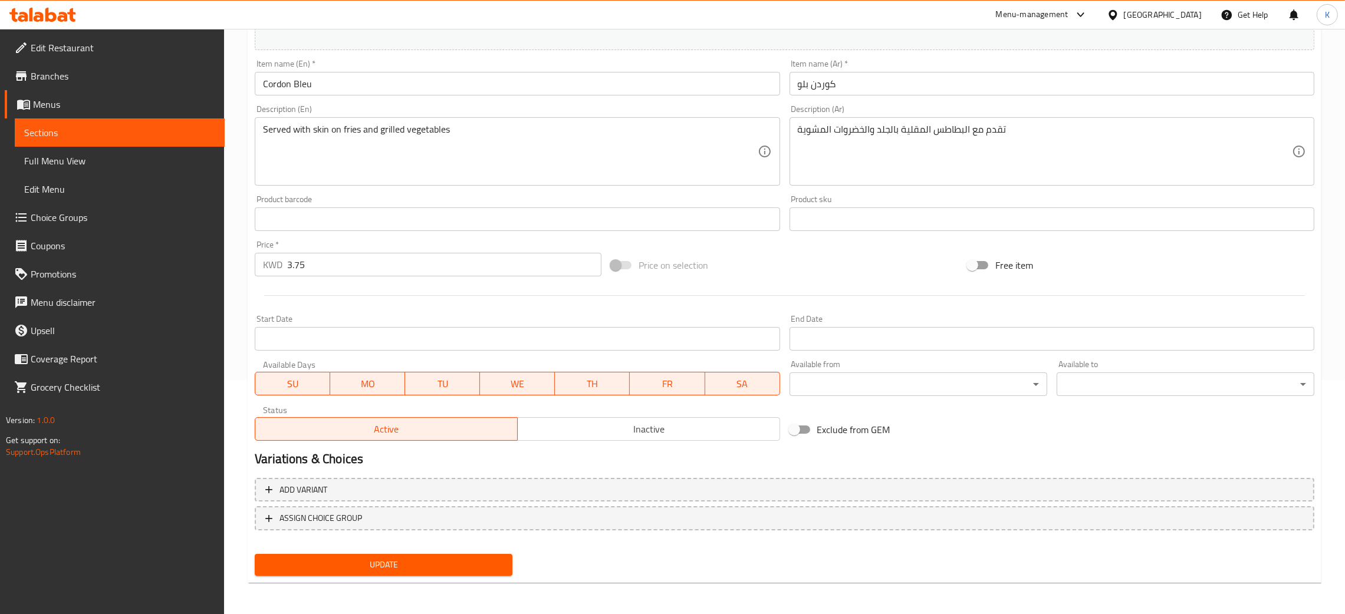
click at [798, 428] on input "Exclude from GEM" at bounding box center [793, 430] width 67 height 22
checkbox input "true"
click at [413, 558] on span "Update" at bounding box center [383, 565] width 239 height 15
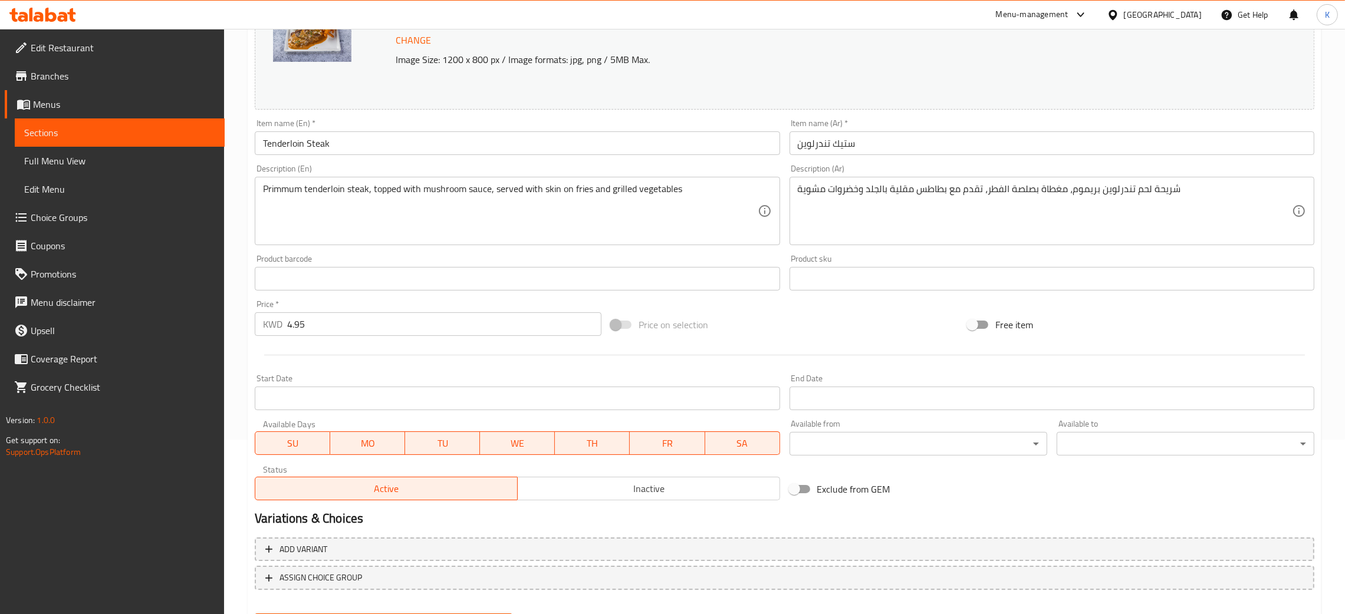
scroll to position [234, 0]
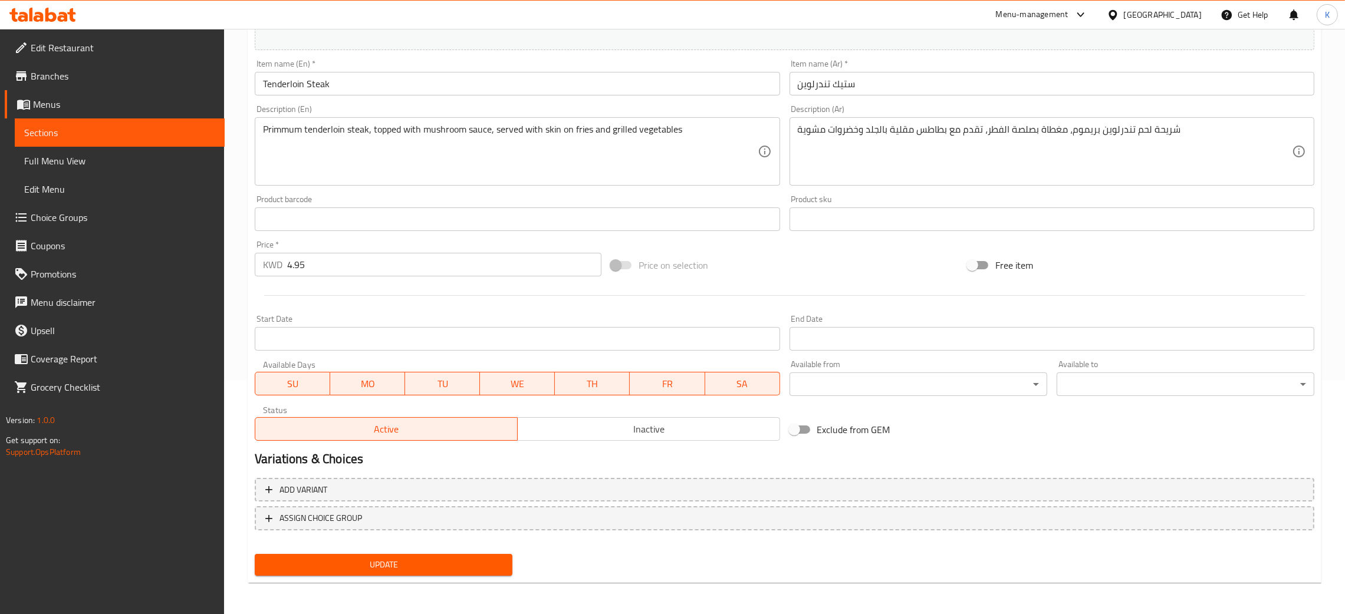
click at [809, 433] on input "Exclude from GEM" at bounding box center [793, 430] width 67 height 22
checkbox input "true"
click at [462, 558] on span "Update" at bounding box center [383, 565] width 239 height 15
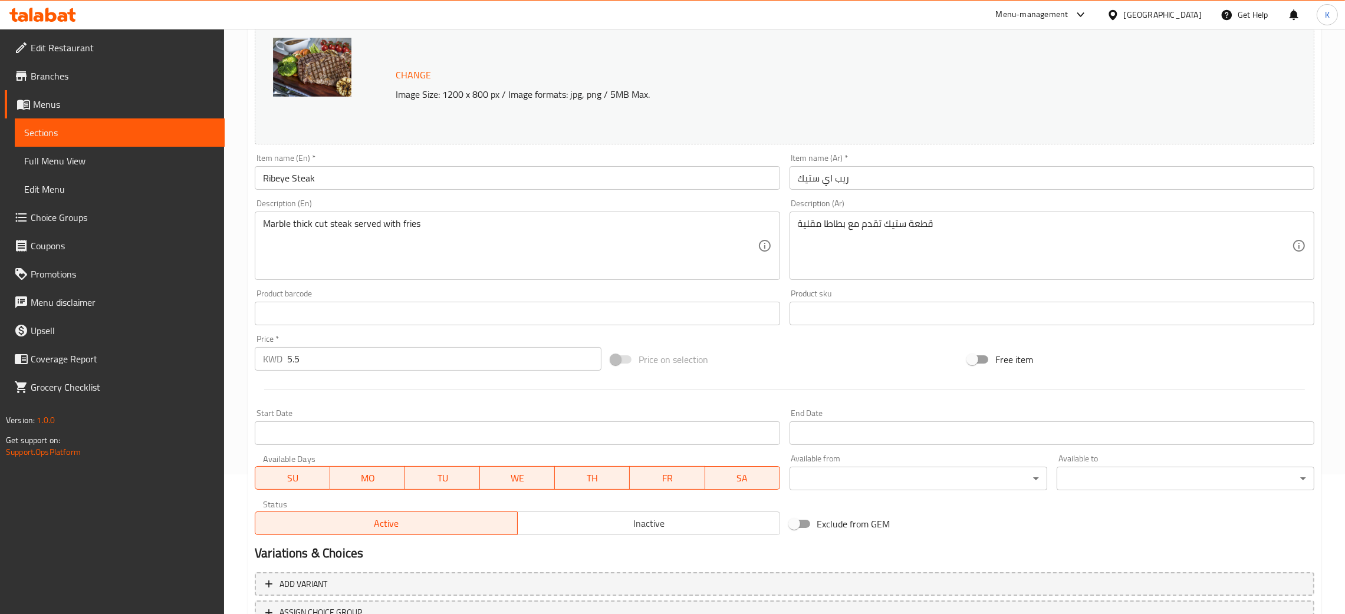
scroll to position [234, 0]
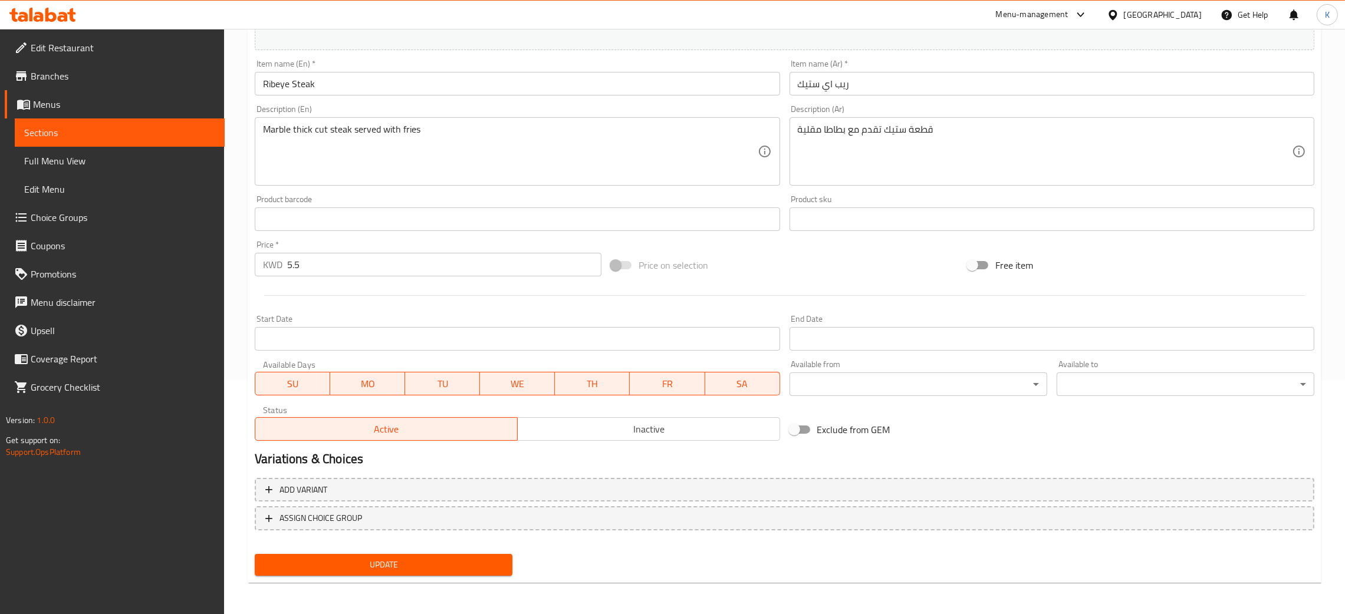
click at [797, 427] on input "Exclude from GEM" at bounding box center [793, 430] width 67 height 22
checkbox input "true"
click at [426, 562] on span "Update" at bounding box center [383, 565] width 239 height 15
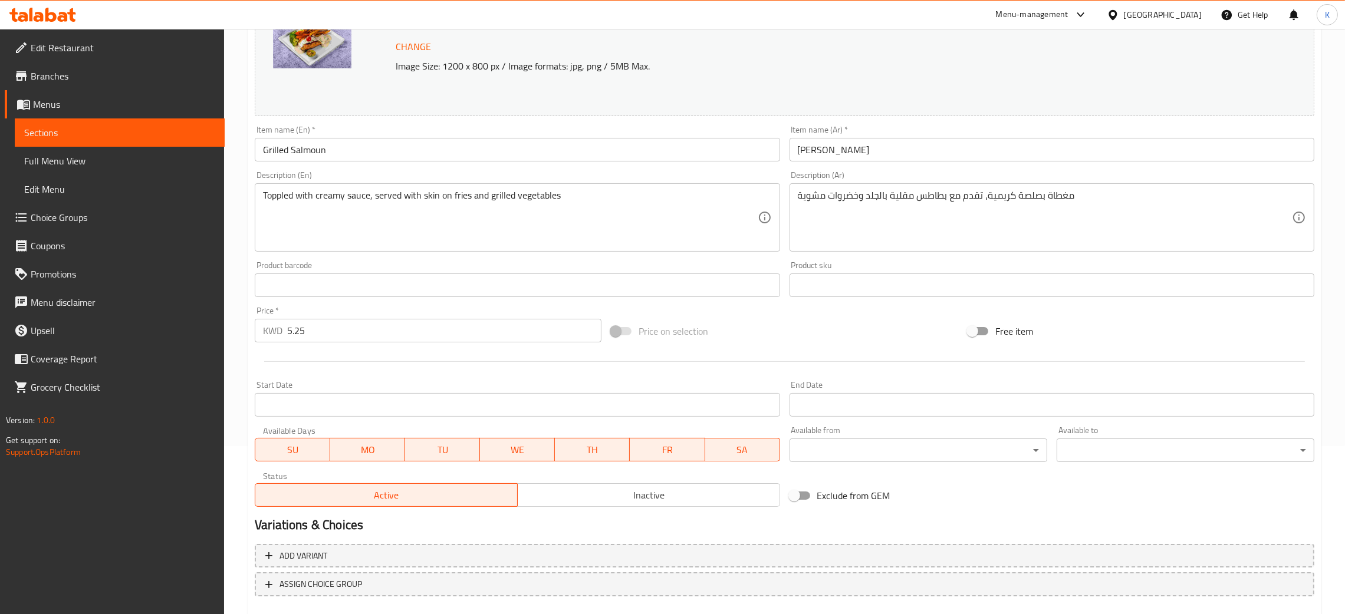
scroll to position [234, 0]
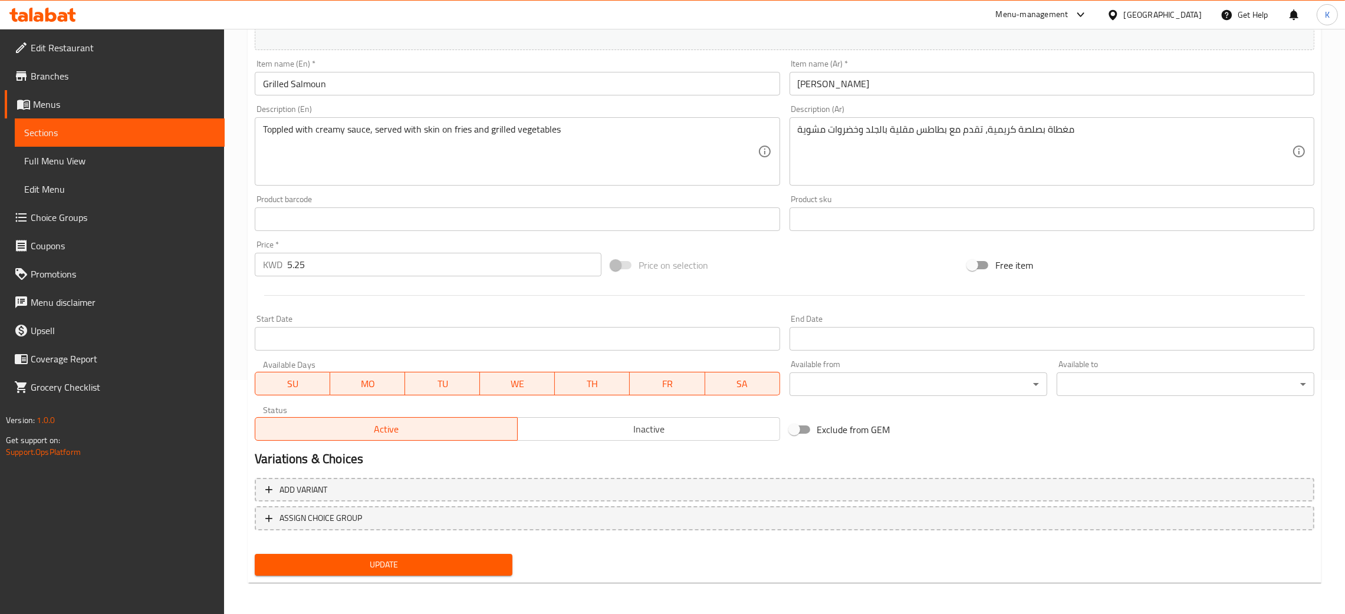
click at [804, 430] on input "Exclude from GEM" at bounding box center [793, 430] width 67 height 22
checkbox input "true"
click at [416, 561] on span "Update" at bounding box center [383, 565] width 239 height 15
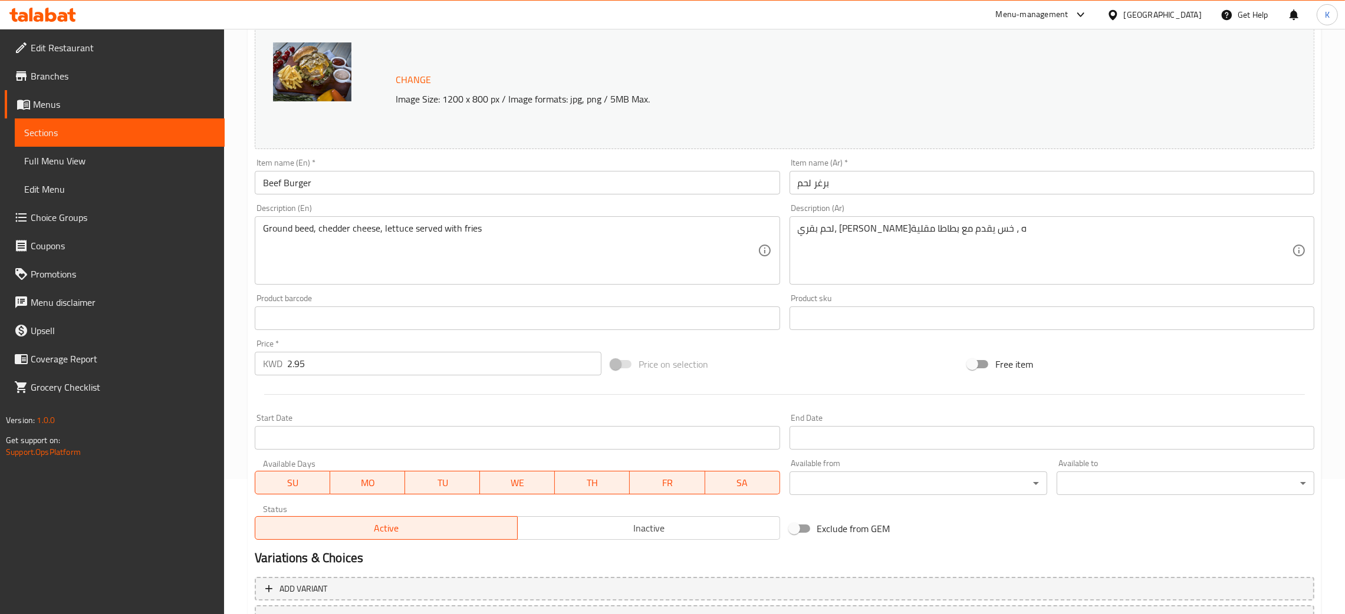
scroll to position [234, 0]
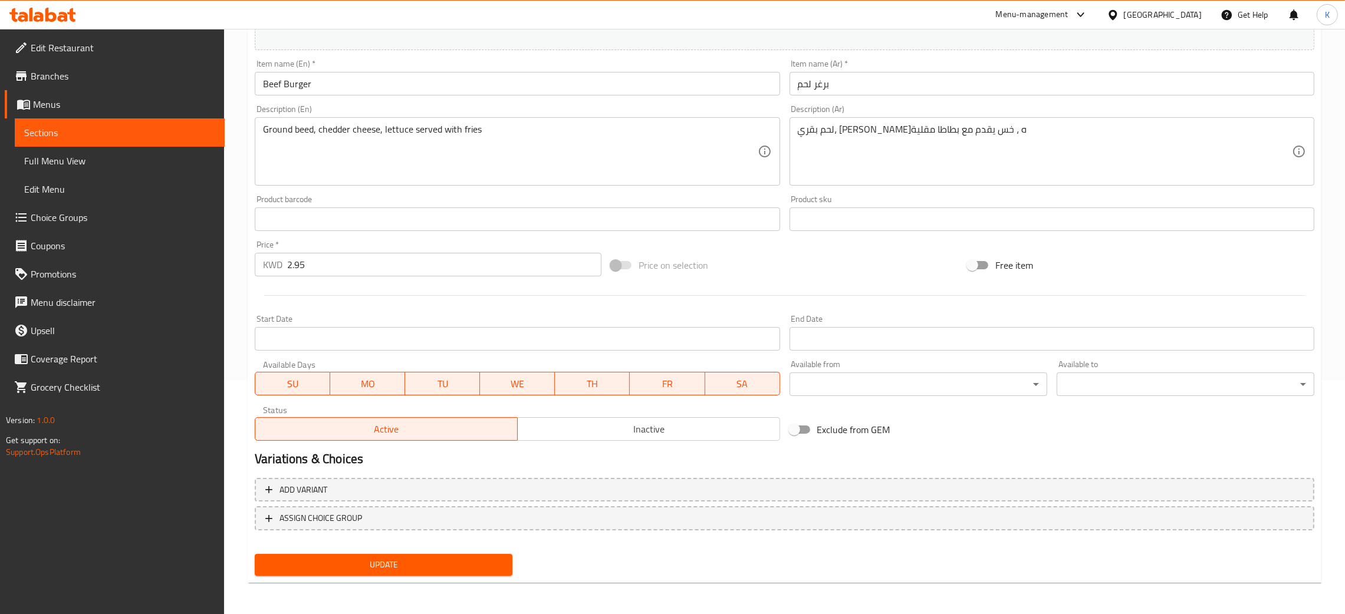
click at [805, 433] on input "Exclude from GEM" at bounding box center [793, 430] width 67 height 22
checkbox input "true"
click at [488, 561] on span "Update" at bounding box center [383, 565] width 239 height 15
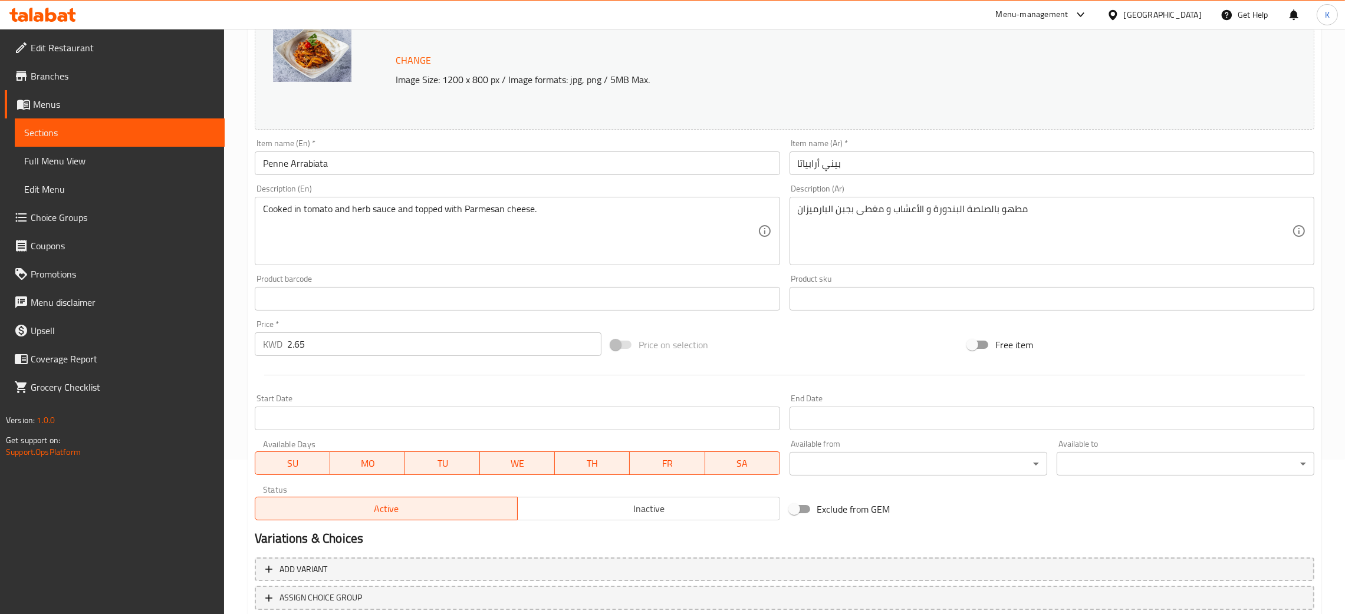
scroll to position [234, 0]
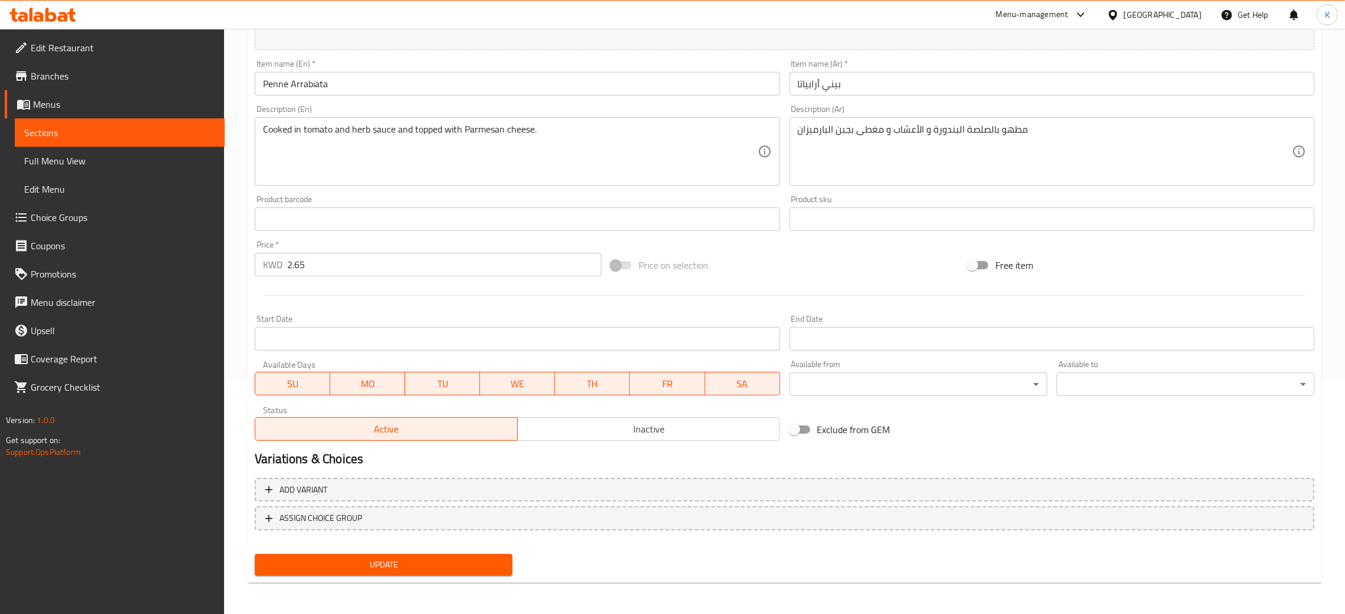
drag, startPoint x: 807, startPoint y: 423, endPoint x: 788, endPoint y: 438, distance: 23.9
click at [806, 423] on input "Exclude from GEM" at bounding box center [793, 430] width 67 height 22
checkbox input "true"
click at [433, 558] on span "Update" at bounding box center [383, 565] width 239 height 15
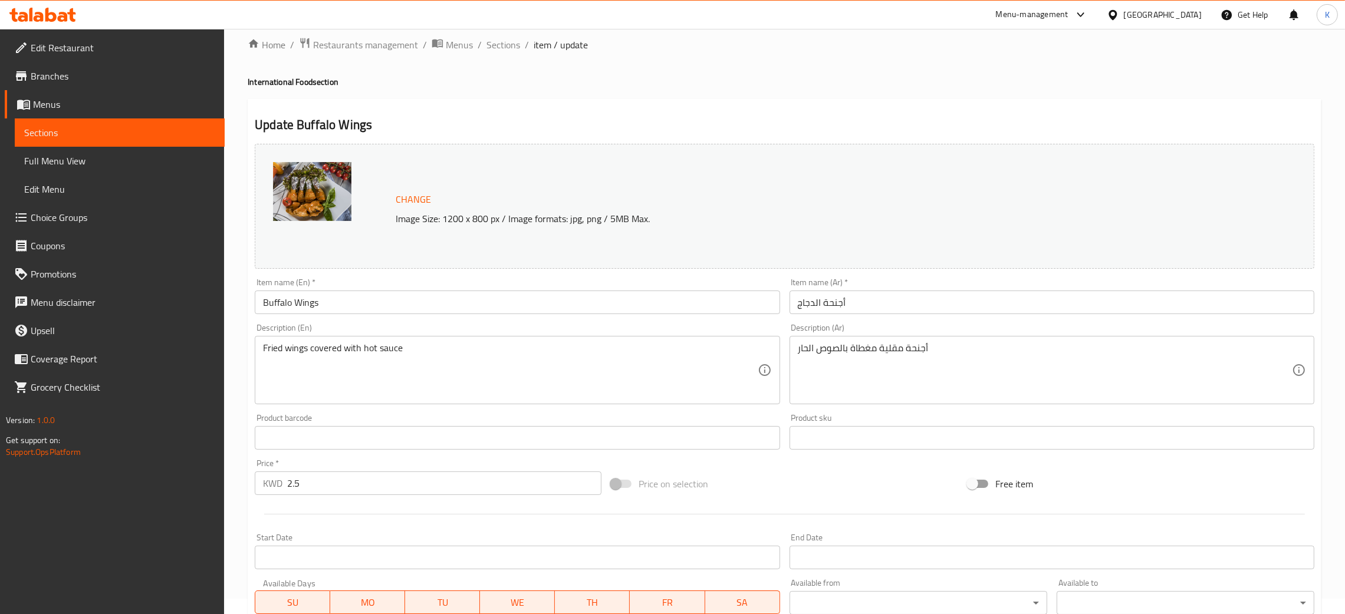
scroll to position [234, 0]
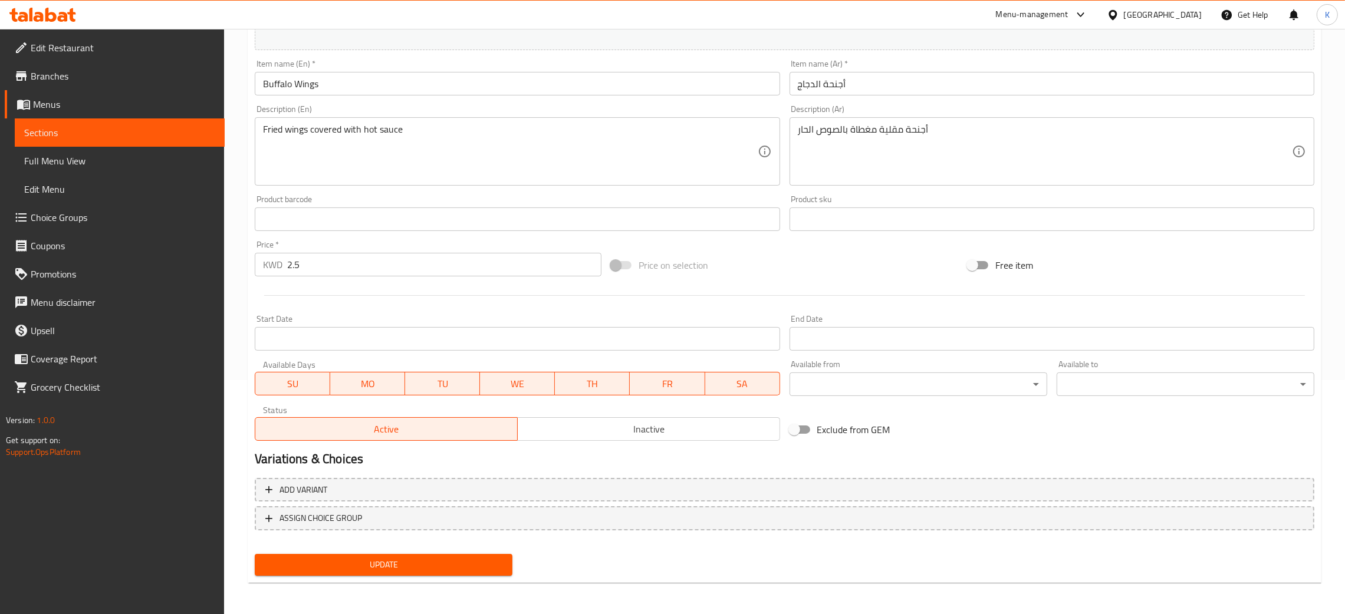
click at [793, 426] on input "Exclude from GEM" at bounding box center [793, 430] width 67 height 22
checkbox input "true"
click at [469, 564] on span "Update" at bounding box center [383, 565] width 239 height 15
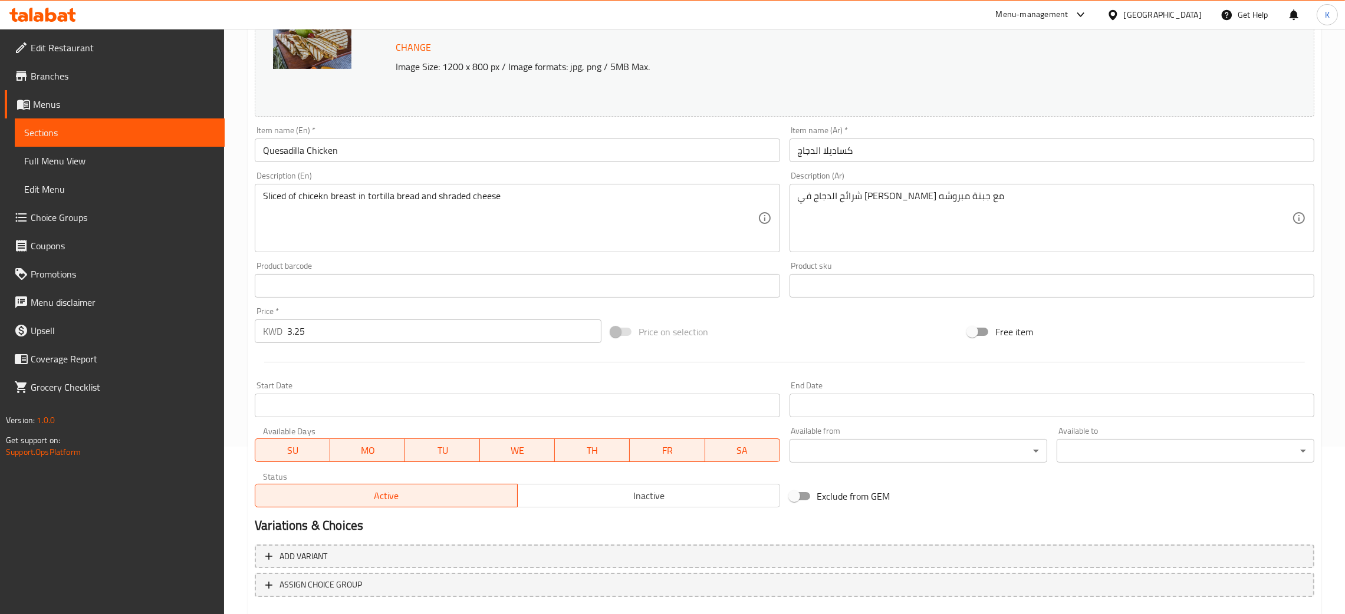
scroll to position [234, 0]
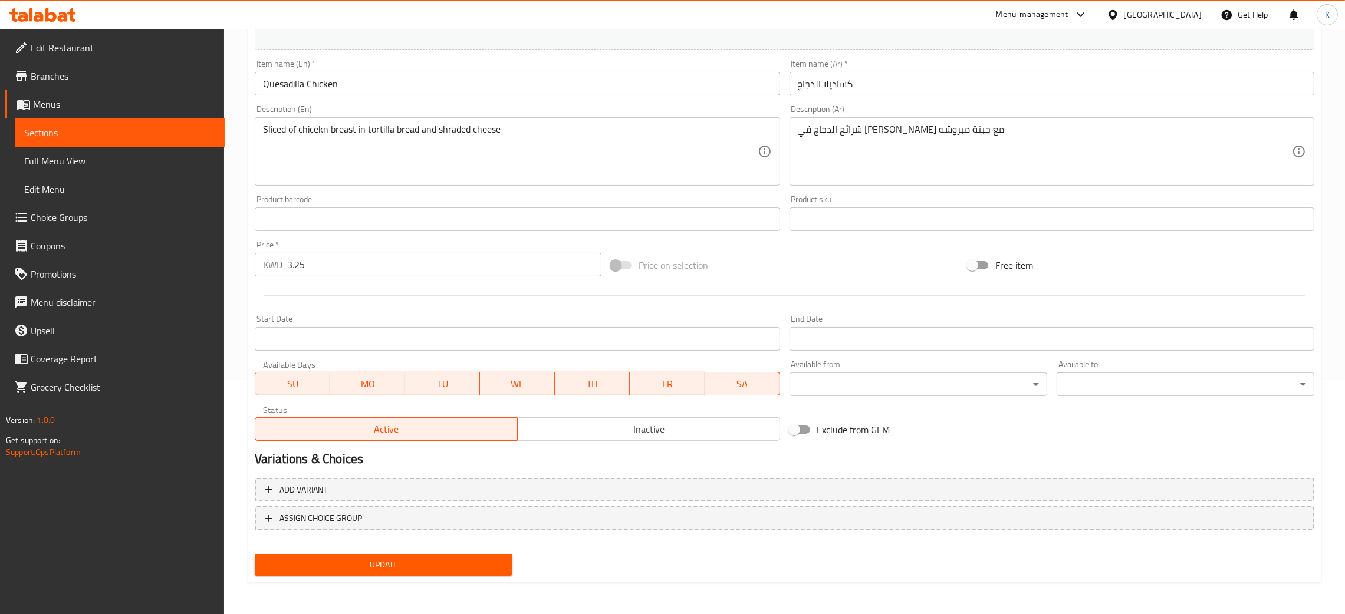
click at [800, 426] on input "Exclude from GEM" at bounding box center [793, 430] width 67 height 22
checkbox input "true"
click at [450, 567] on span "Update" at bounding box center [383, 565] width 239 height 15
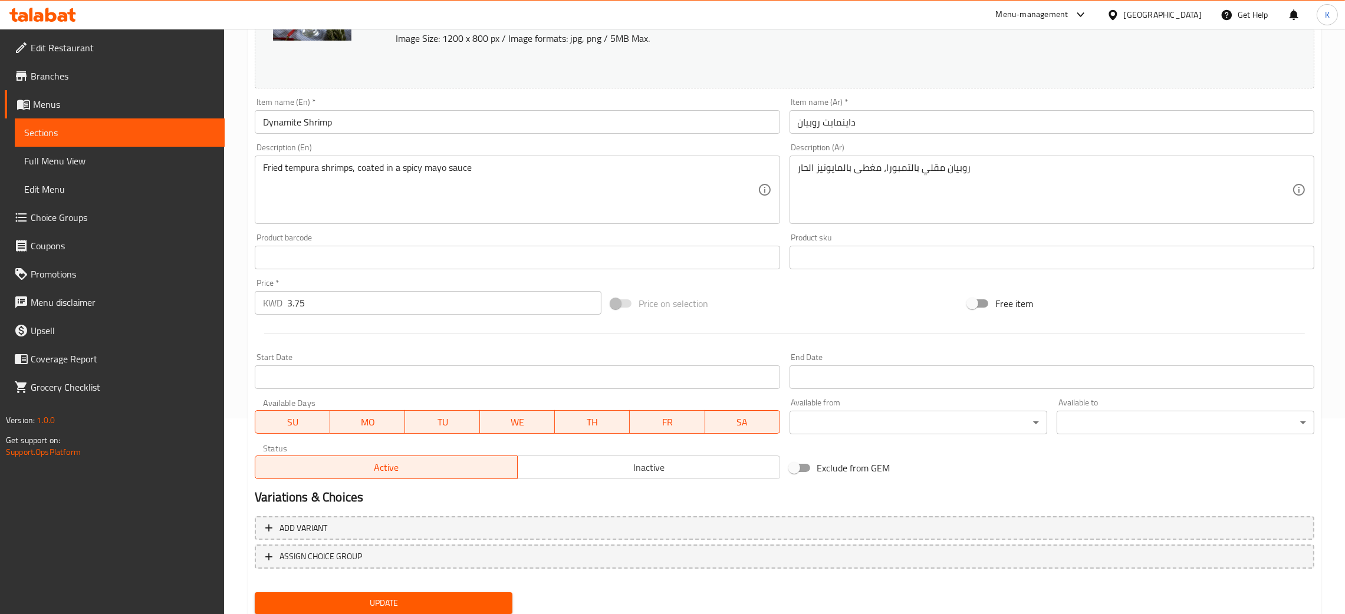
scroll to position [234, 0]
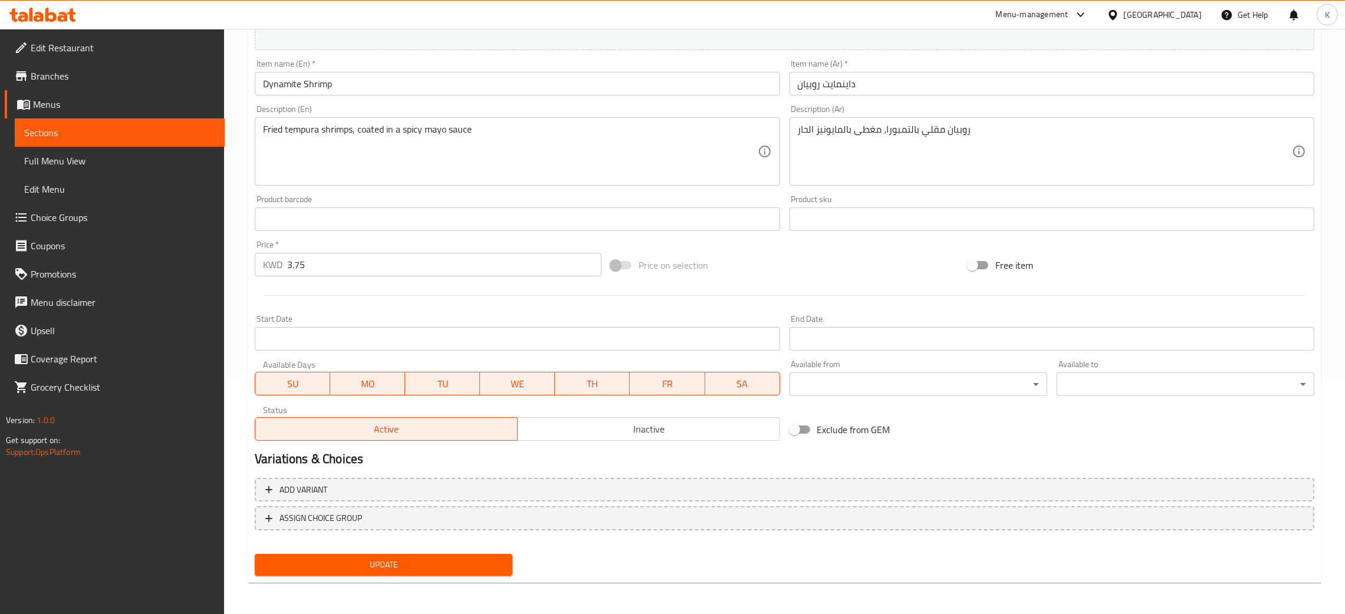
click at [797, 434] on input "Exclude from GEM" at bounding box center [793, 430] width 67 height 22
checkbox input "true"
click at [477, 568] on span "Update" at bounding box center [383, 565] width 239 height 15
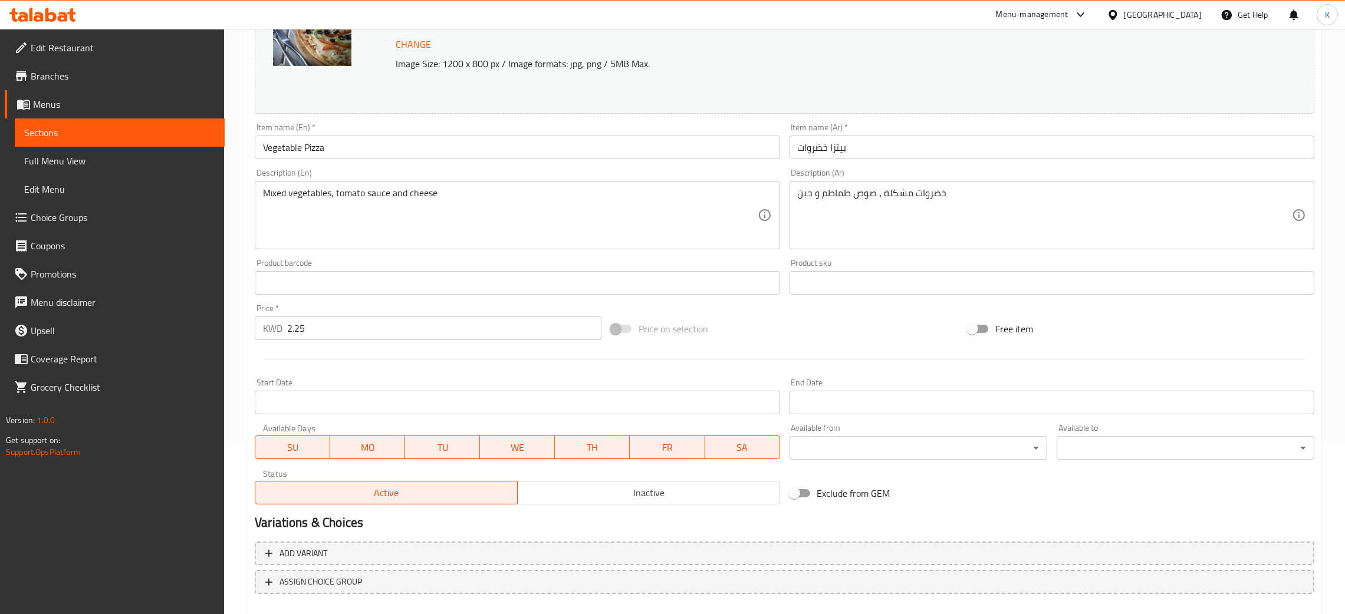
scroll to position [234, 0]
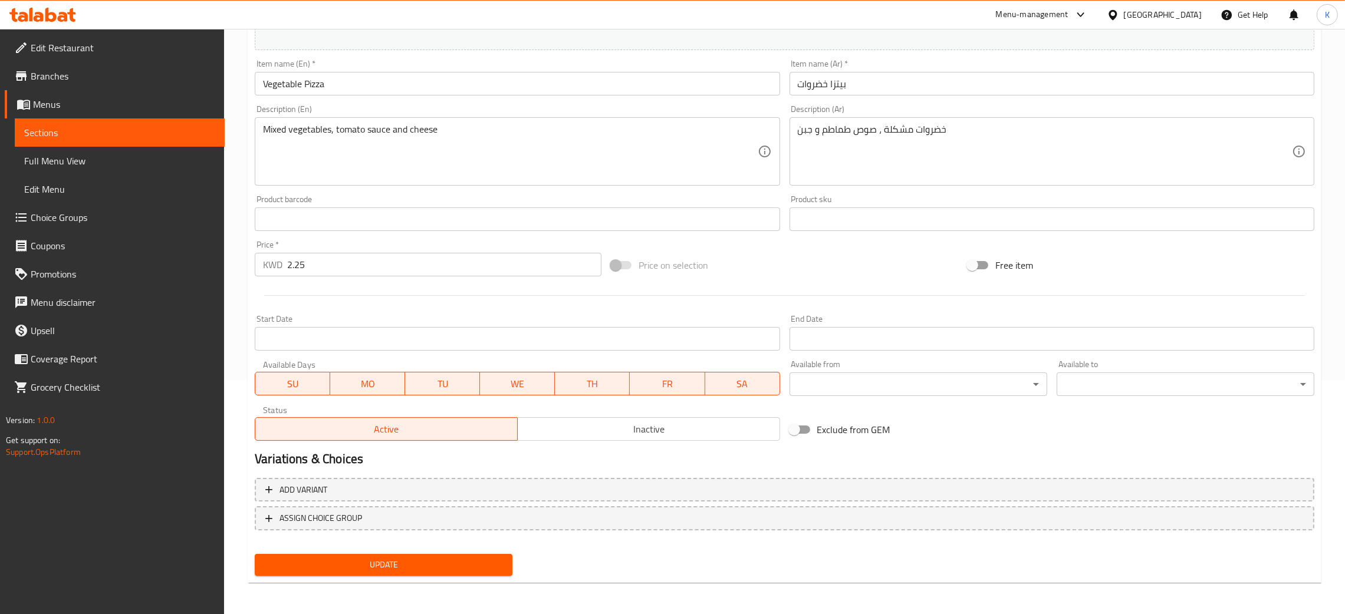
click at [801, 429] on input "Exclude from GEM" at bounding box center [793, 430] width 67 height 22
checkbox input "true"
click at [457, 566] on span "Update" at bounding box center [383, 565] width 239 height 15
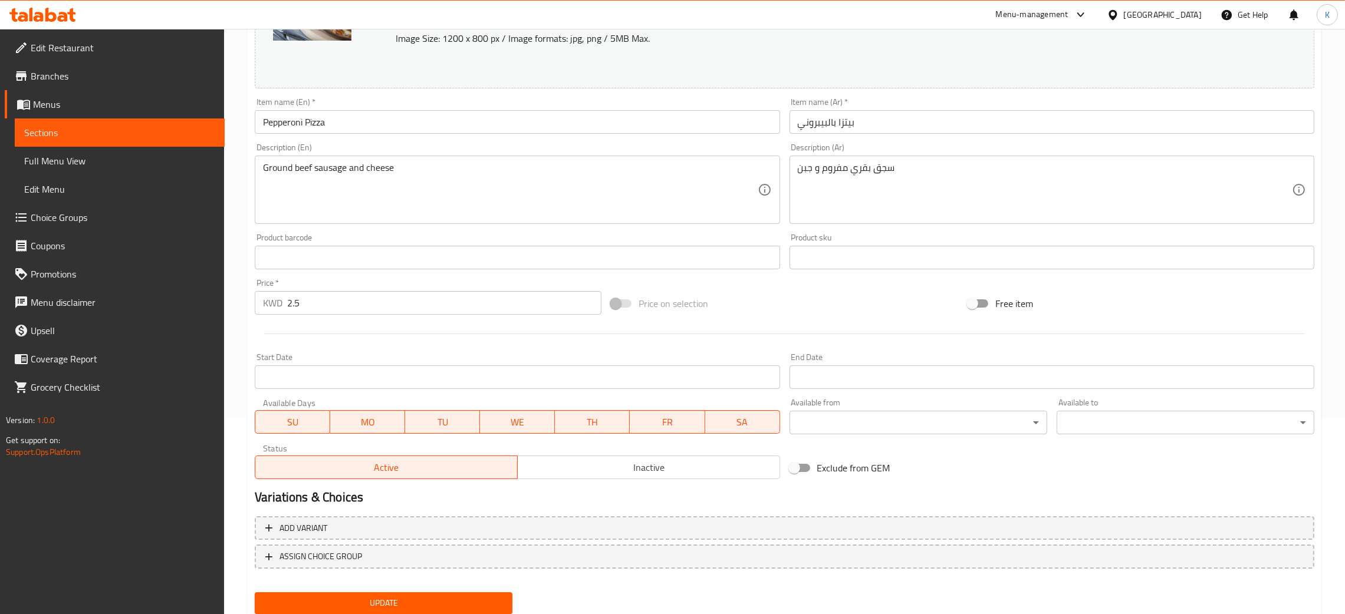
scroll to position [234, 0]
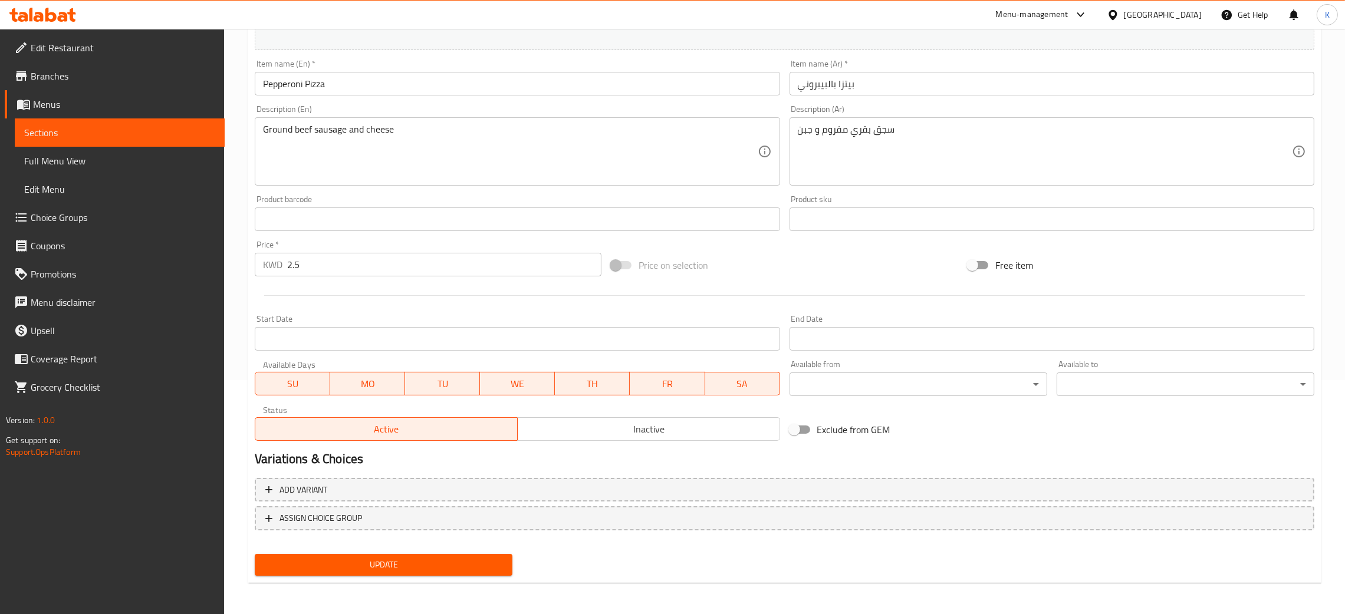
click at [804, 429] on input "Exclude from GEM" at bounding box center [793, 430] width 67 height 22
checkbox input "true"
click at [477, 568] on span "Update" at bounding box center [383, 565] width 239 height 15
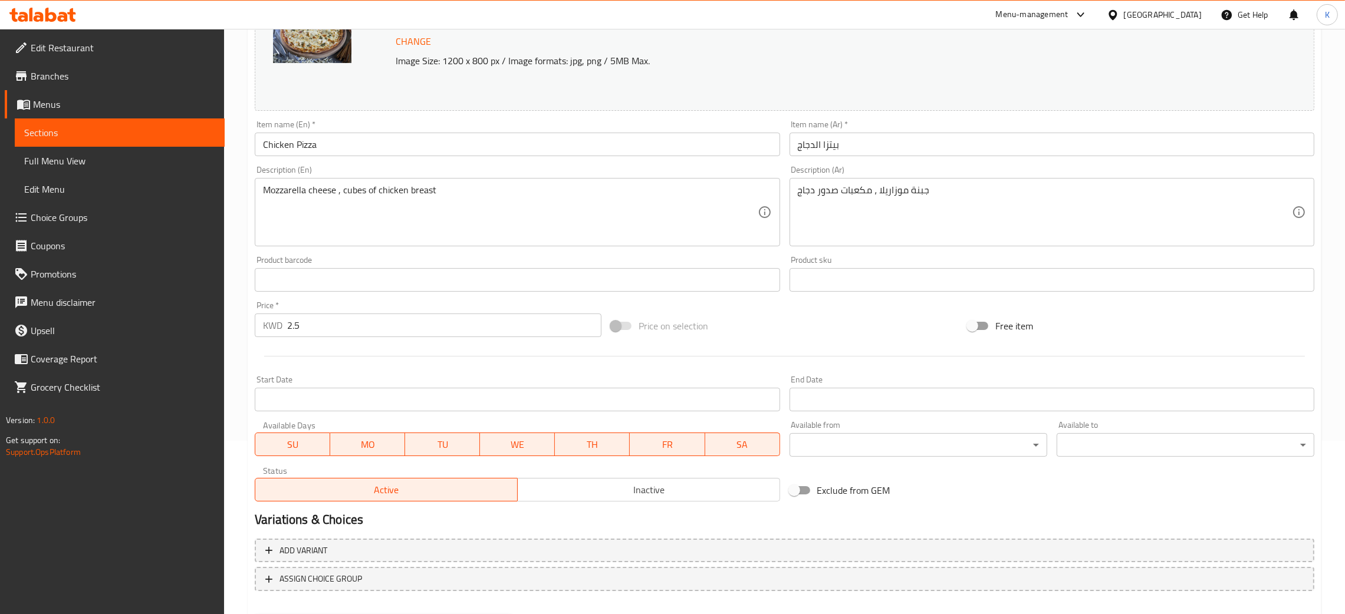
scroll to position [234, 0]
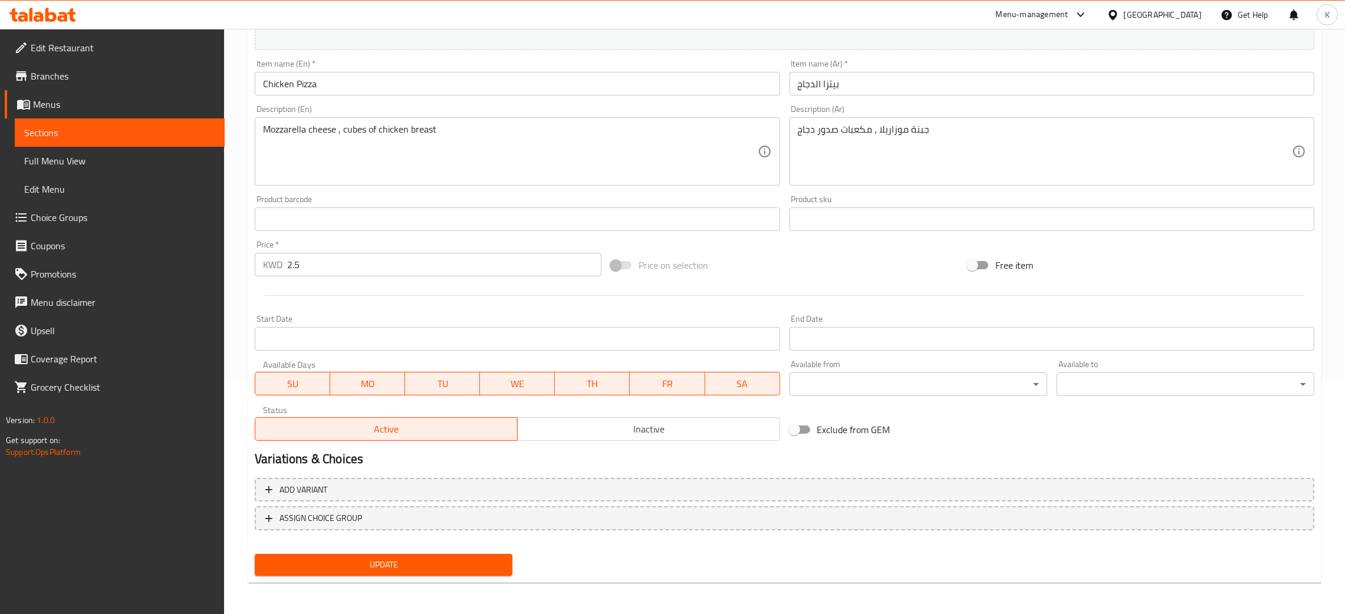
click at [805, 427] on input "Exclude from GEM" at bounding box center [793, 430] width 67 height 22
checkbox input "true"
click at [457, 561] on span "Update" at bounding box center [383, 565] width 239 height 15
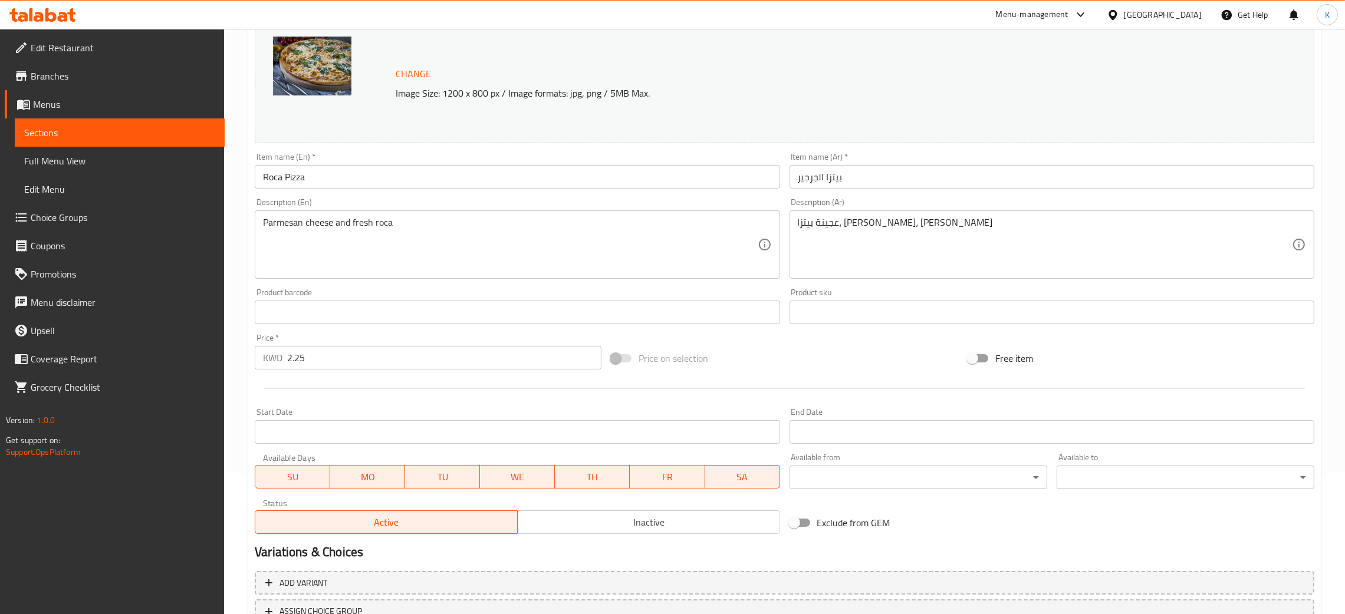
scroll to position [234, 0]
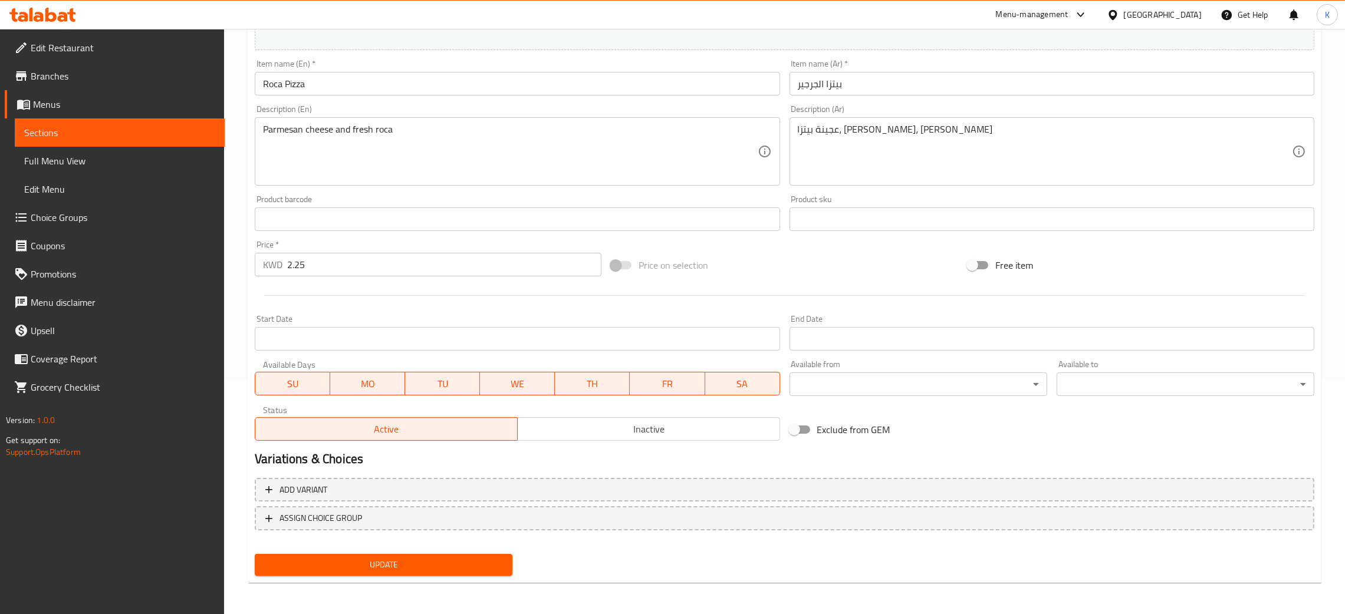
click at [797, 433] on input "Exclude from GEM" at bounding box center [793, 430] width 67 height 22
checkbox input "true"
click at [462, 565] on span "Update" at bounding box center [383, 565] width 239 height 15
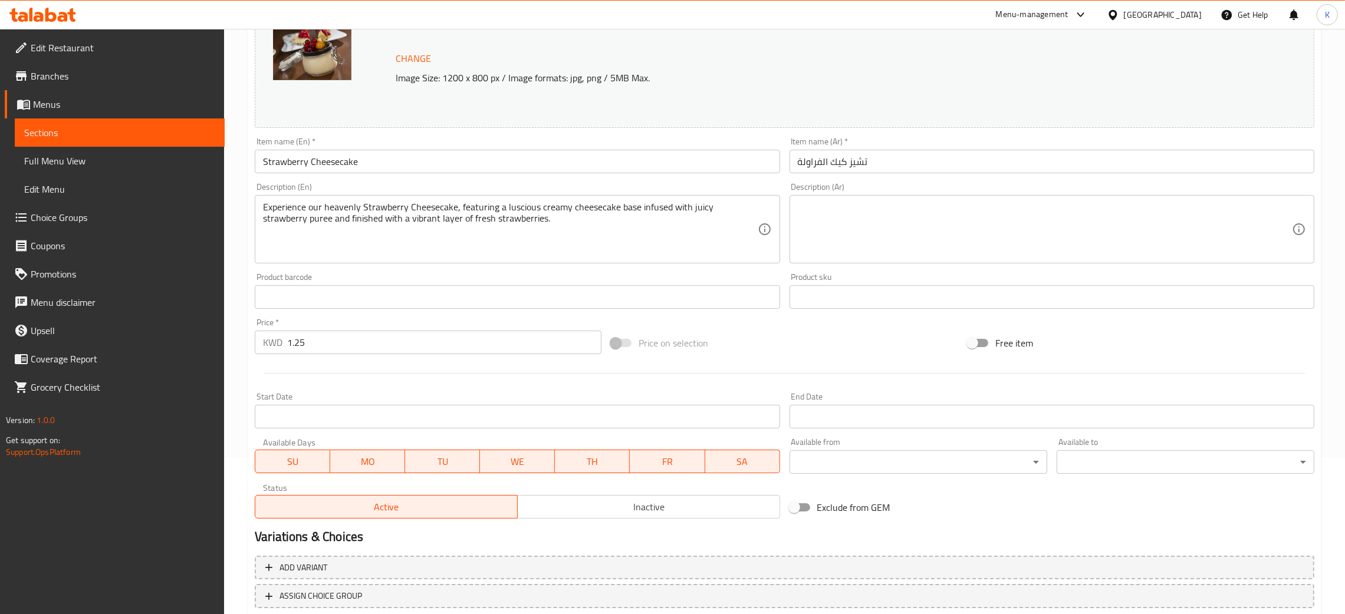
scroll to position [234, 0]
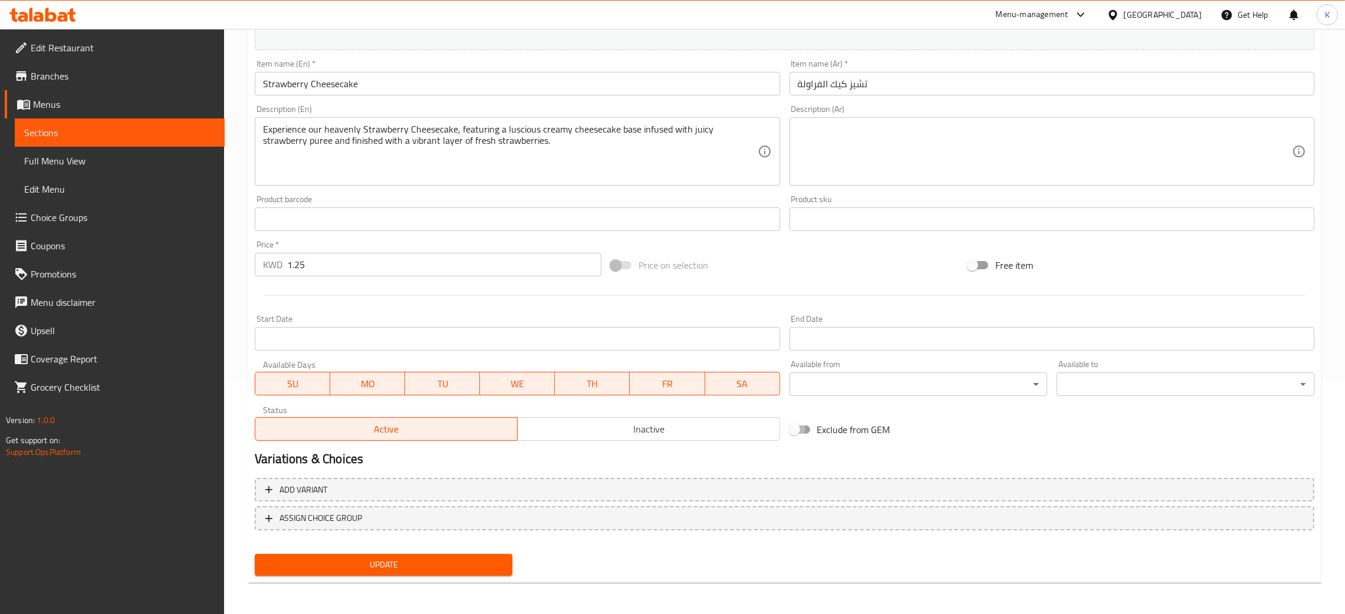
click at [809, 429] on input "Exclude from GEM" at bounding box center [793, 430] width 67 height 22
checkbox input "true"
click at [255, 554] on button "Update" at bounding box center [384, 565] width 258 height 22
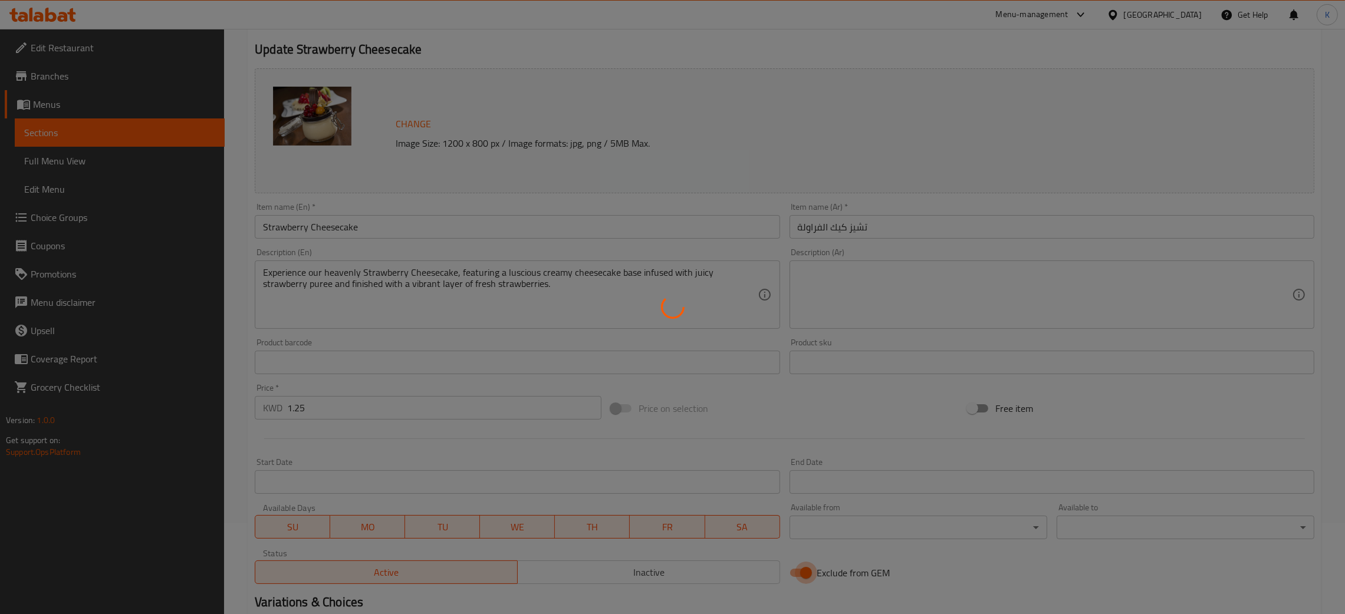
scroll to position [0, 0]
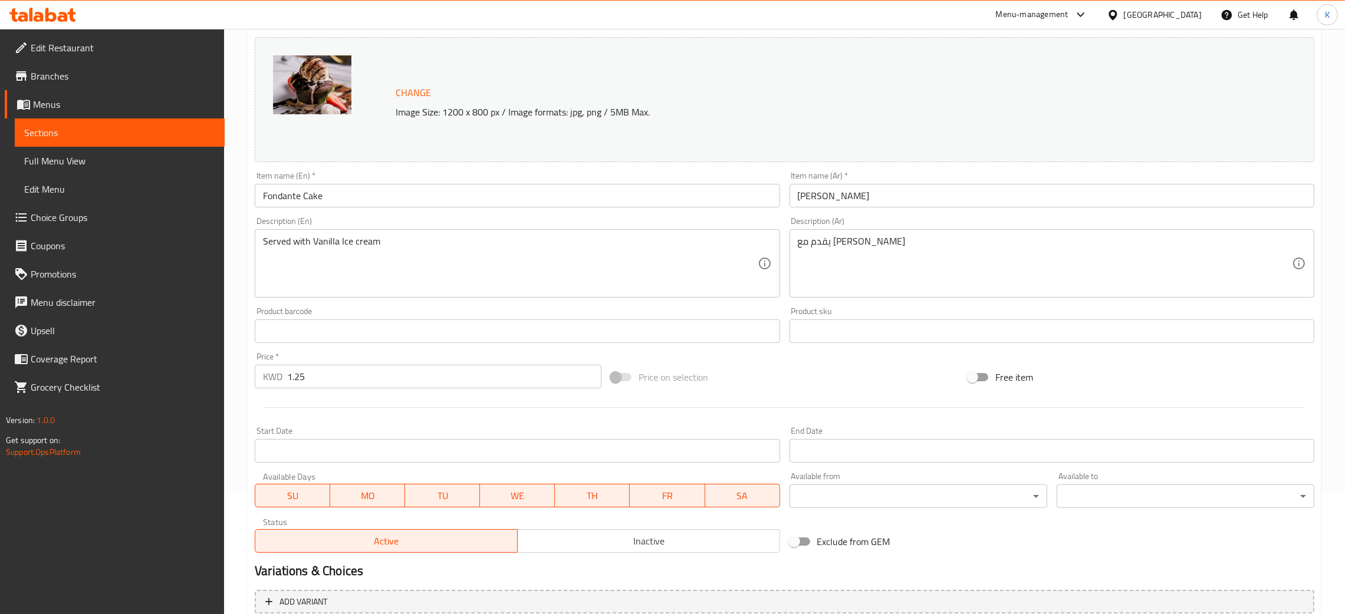
scroll to position [234, 0]
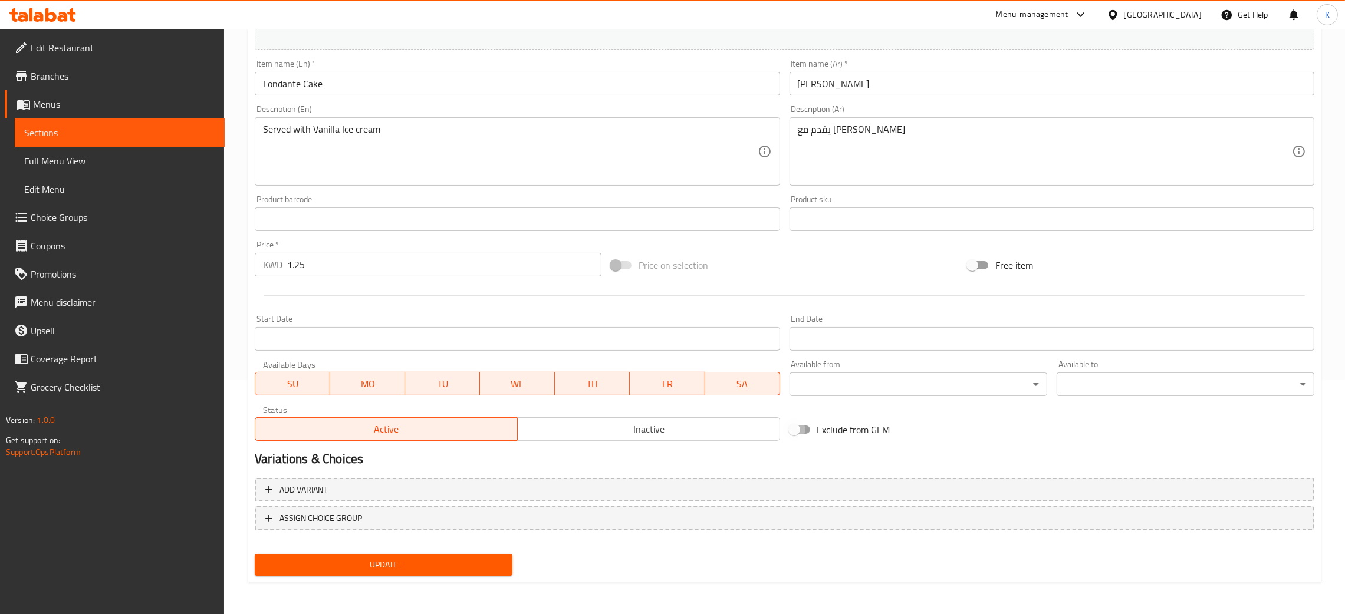
click at [801, 426] on input "Exclude from GEM" at bounding box center [793, 430] width 67 height 22
checkbox input "true"
click at [255, 554] on button "Update" at bounding box center [384, 565] width 258 height 22
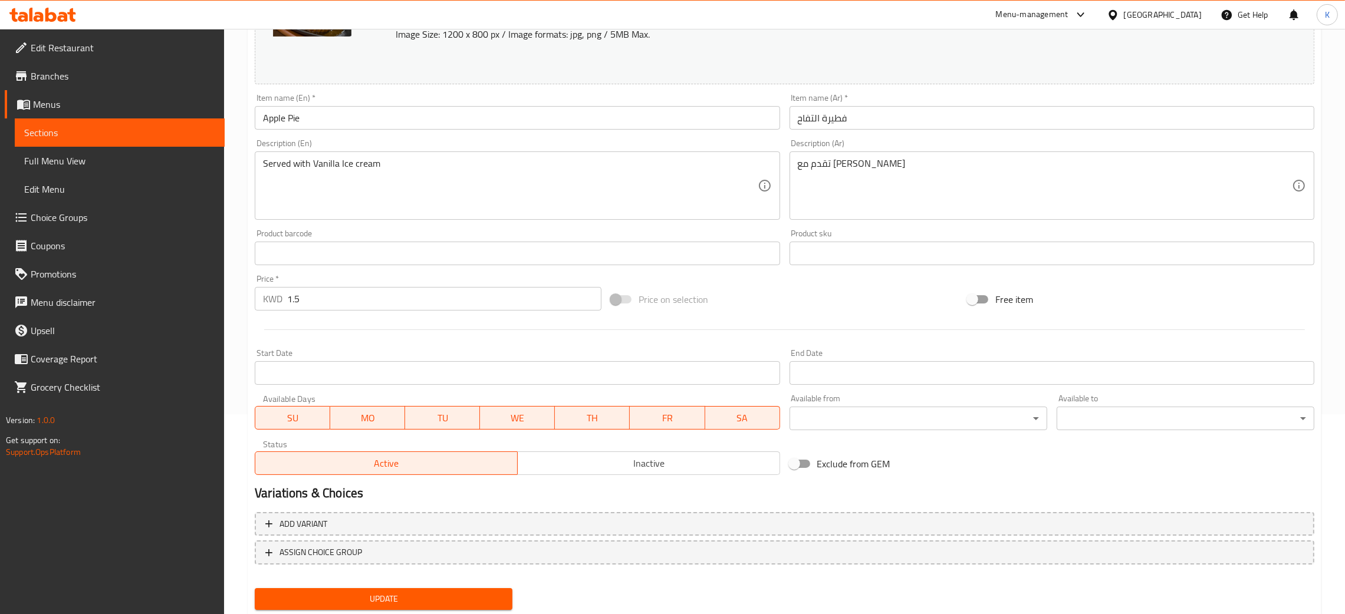
scroll to position [234, 0]
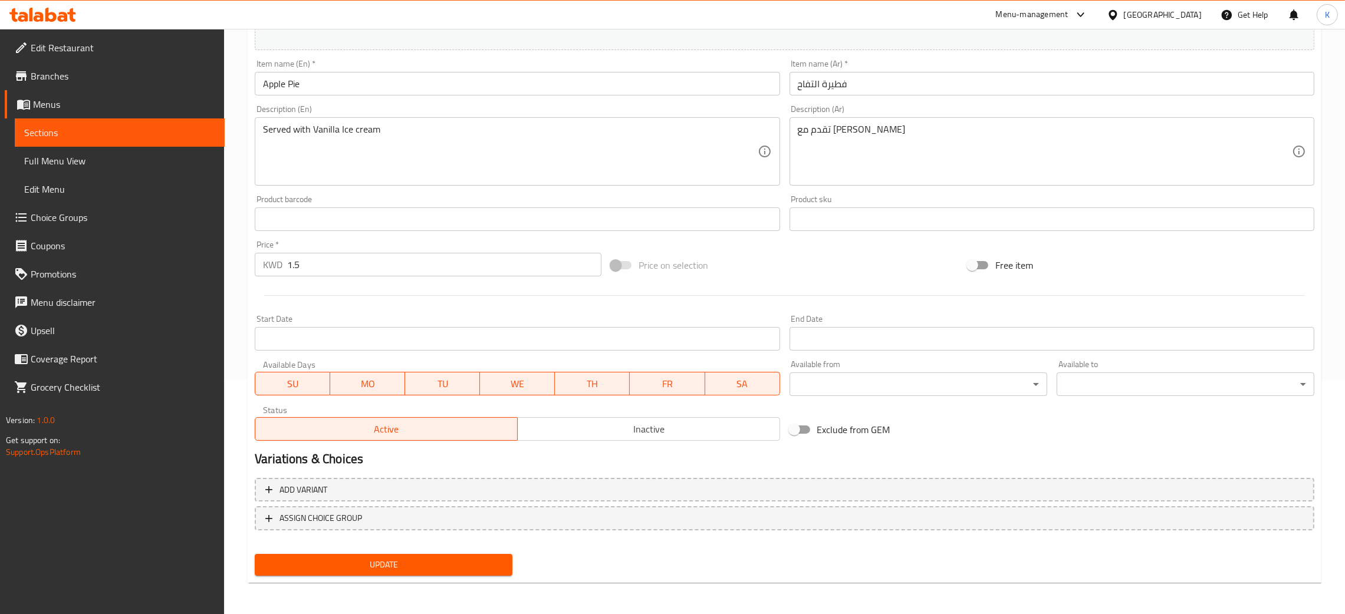
click at [804, 427] on input "Exclude from GEM" at bounding box center [793, 430] width 67 height 22
checkbox input "true"
click at [255, 554] on button "Update" at bounding box center [384, 565] width 258 height 22
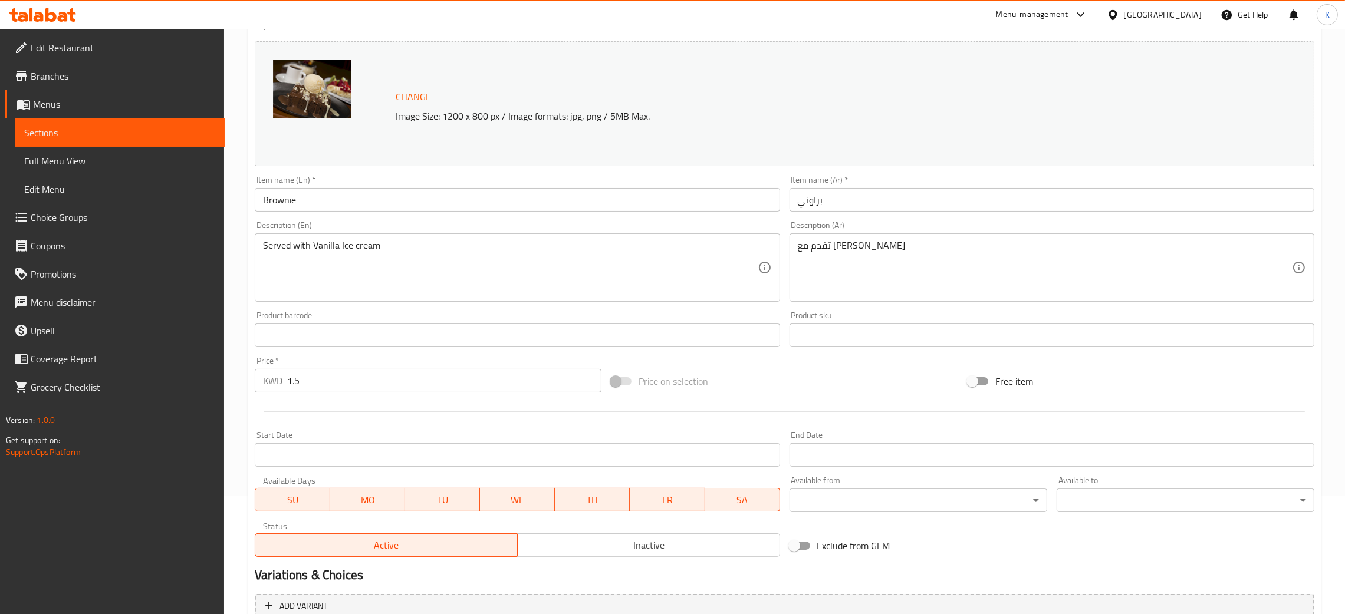
scroll to position [234, 0]
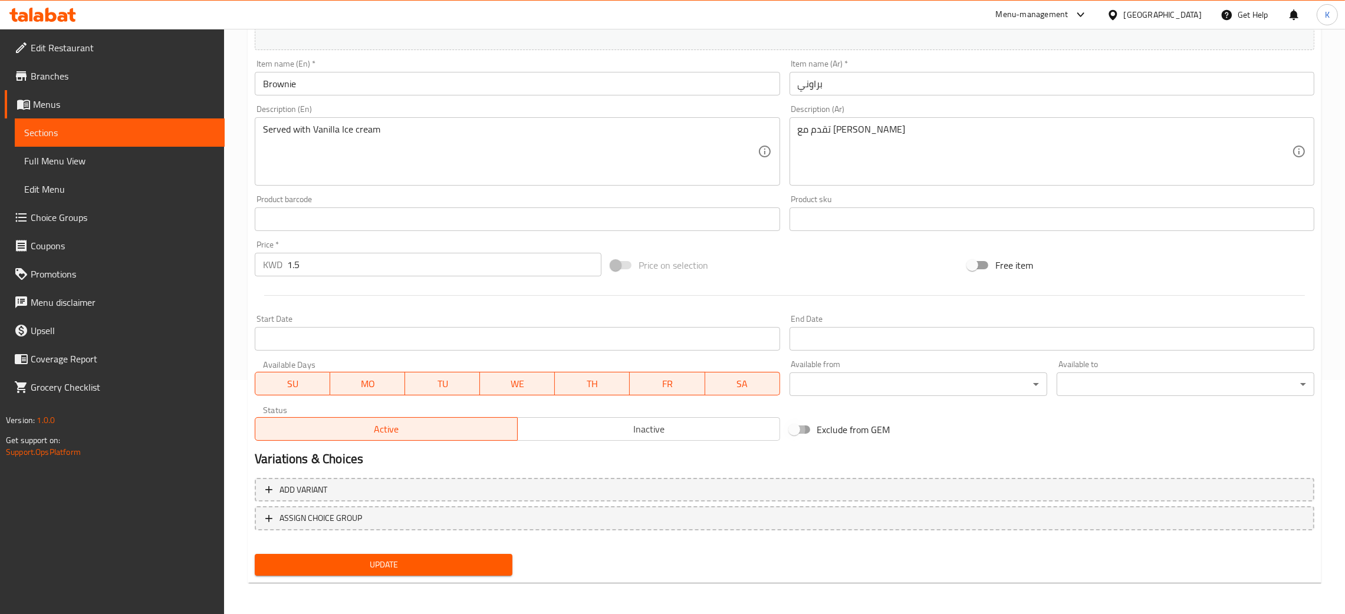
click at [796, 434] on input "Exclude from GEM" at bounding box center [793, 430] width 67 height 22
checkbox input "true"
click at [255, 554] on button "Update" at bounding box center [384, 565] width 258 height 22
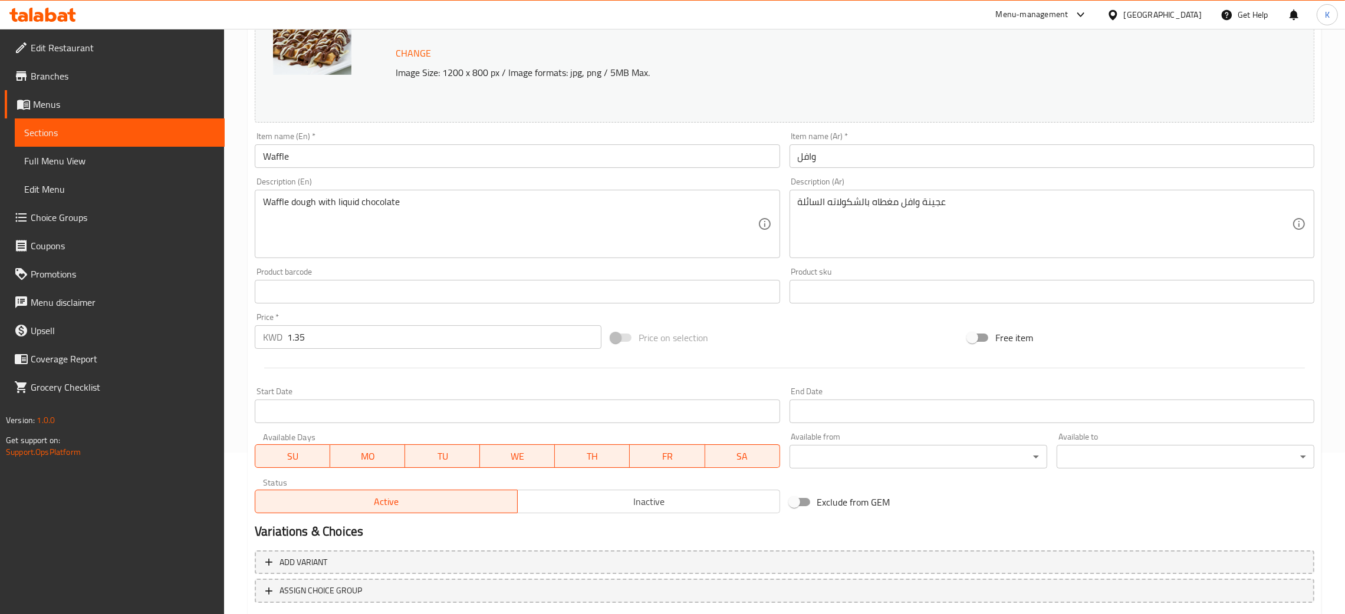
scroll to position [234, 0]
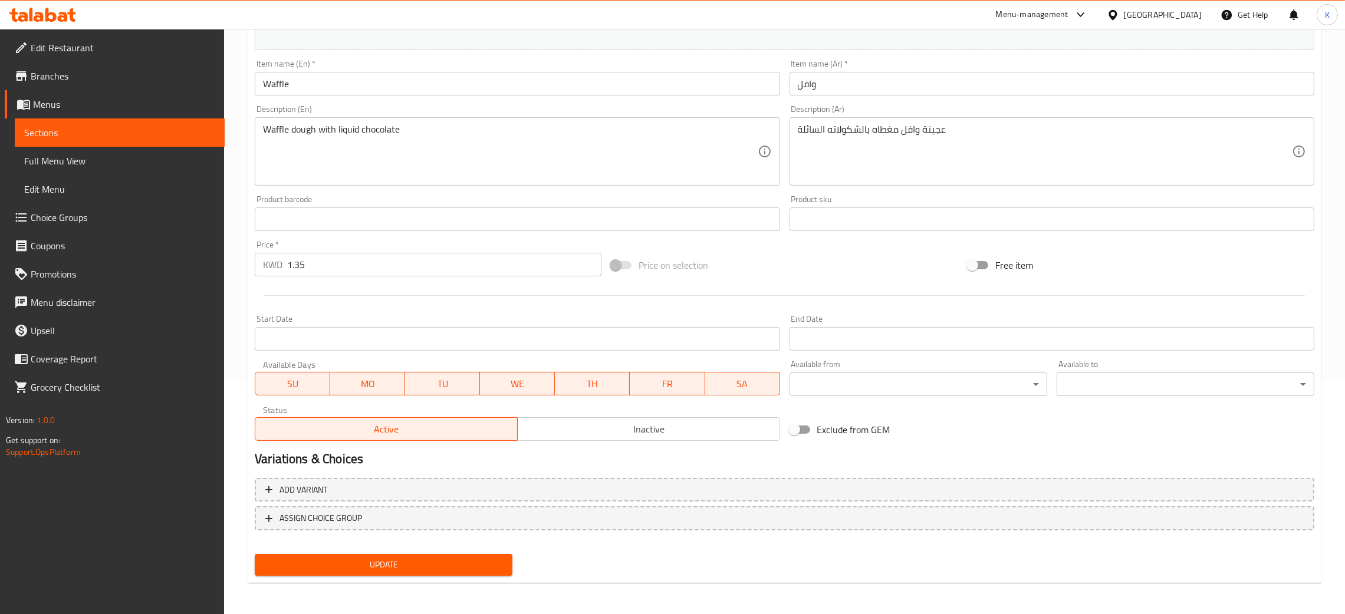
click at [798, 434] on input "Exclude from GEM" at bounding box center [793, 430] width 67 height 22
checkbox input "true"
click at [255, 554] on button "Update" at bounding box center [384, 565] width 258 height 22
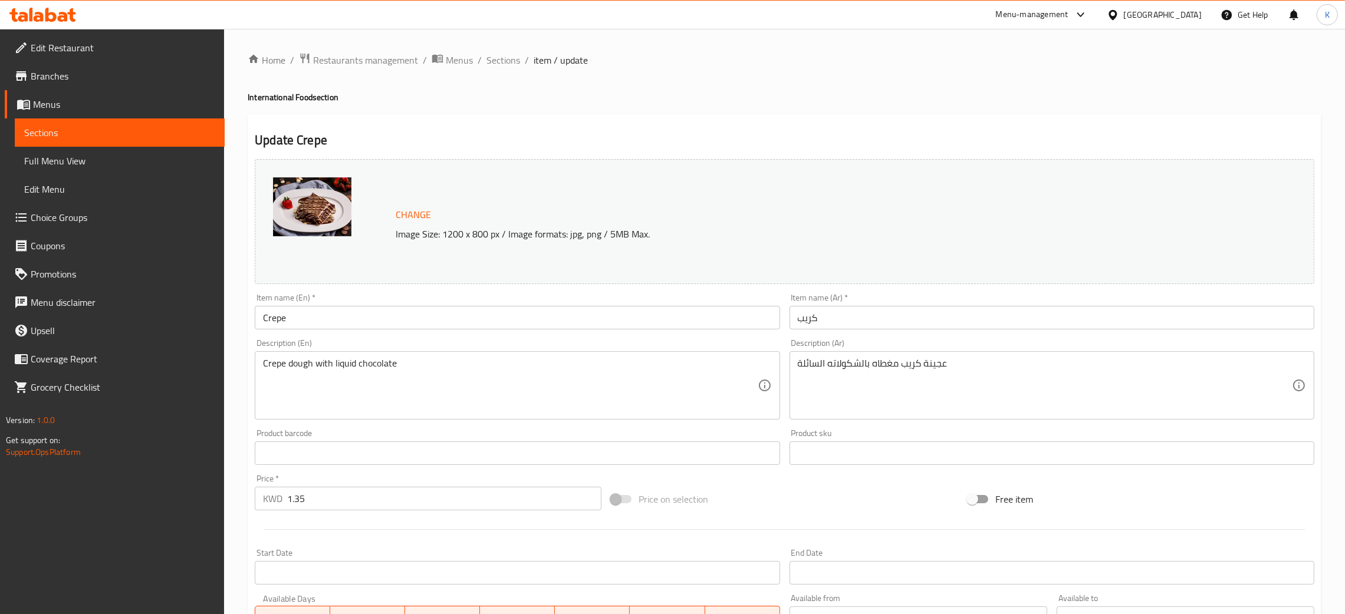
scroll to position [234, 0]
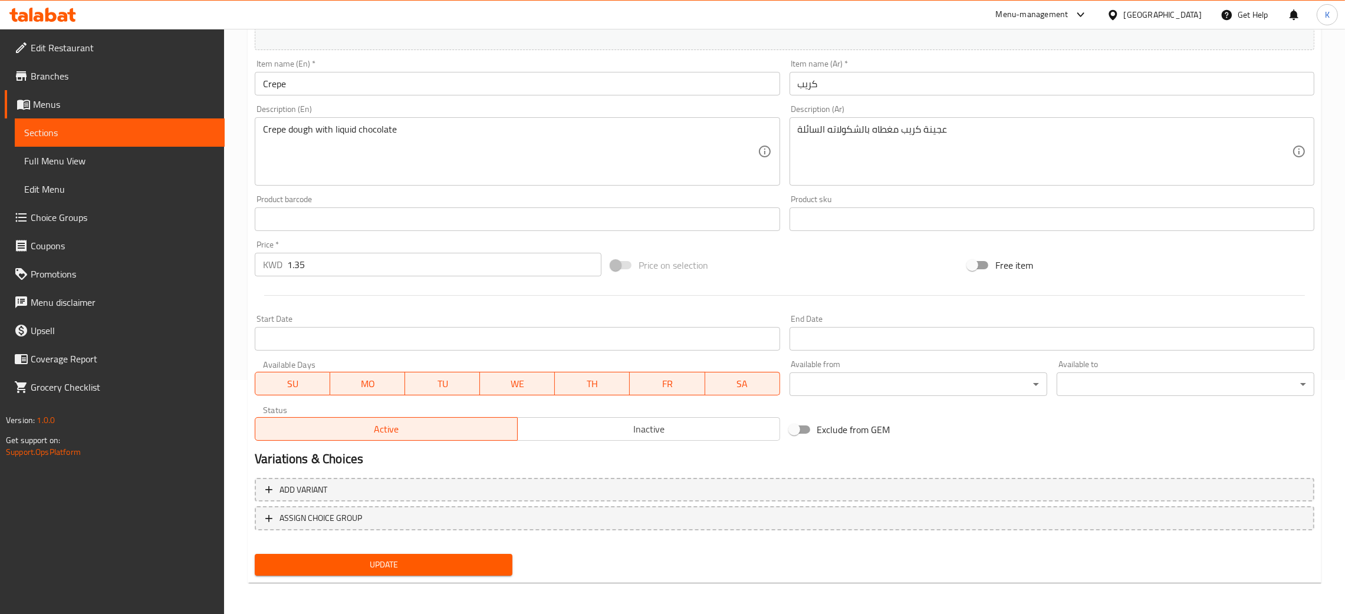
click at [802, 426] on input "Exclude from GEM" at bounding box center [793, 430] width 67 height 22
checkbox input "true"
click at [255, 554] on button "Update" at bounding box center [384, 565] width 258 height 22
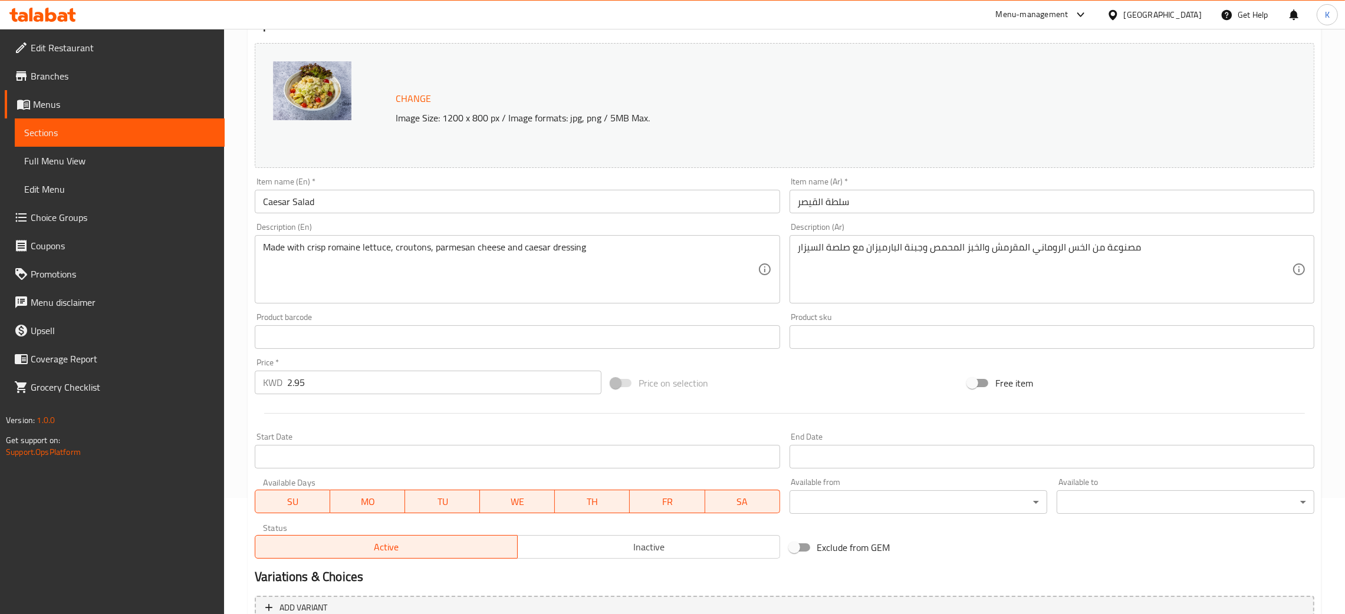
scroll to position [234, 0]
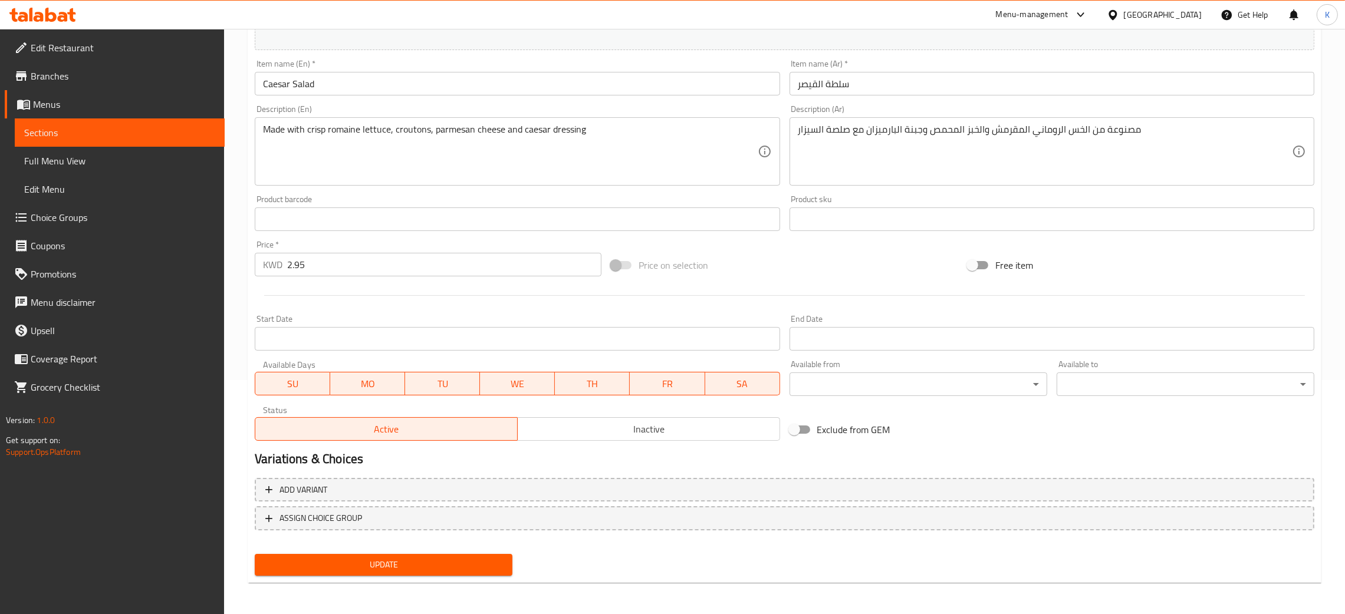
drag, startPoint x: 795, startPoint y: 428, endPoint x: 816, endPoint y: 440, distance: 24.1
click at [795, 428] on input "Exclude from GEM" at bounding box center [793, 430] width 67 height 22
checkbox input "true"
click at [255, 554] on button "Update" at bounding box center [384, 565] width 258 height 22
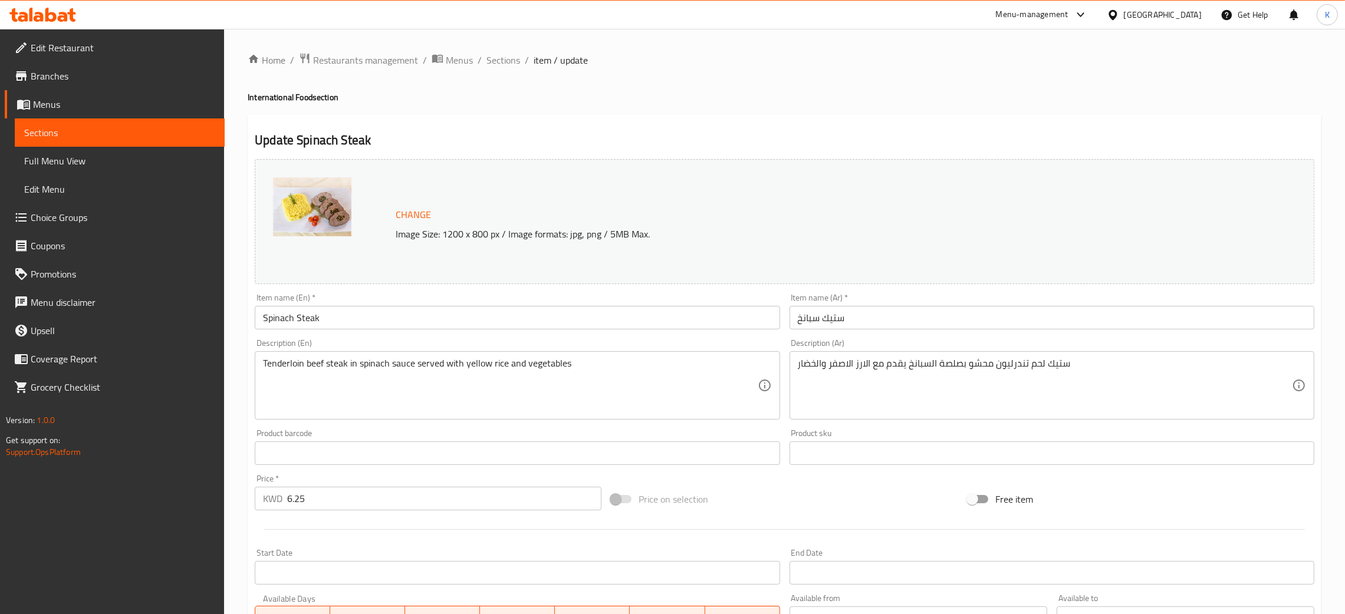
scroll to position [234, 0]
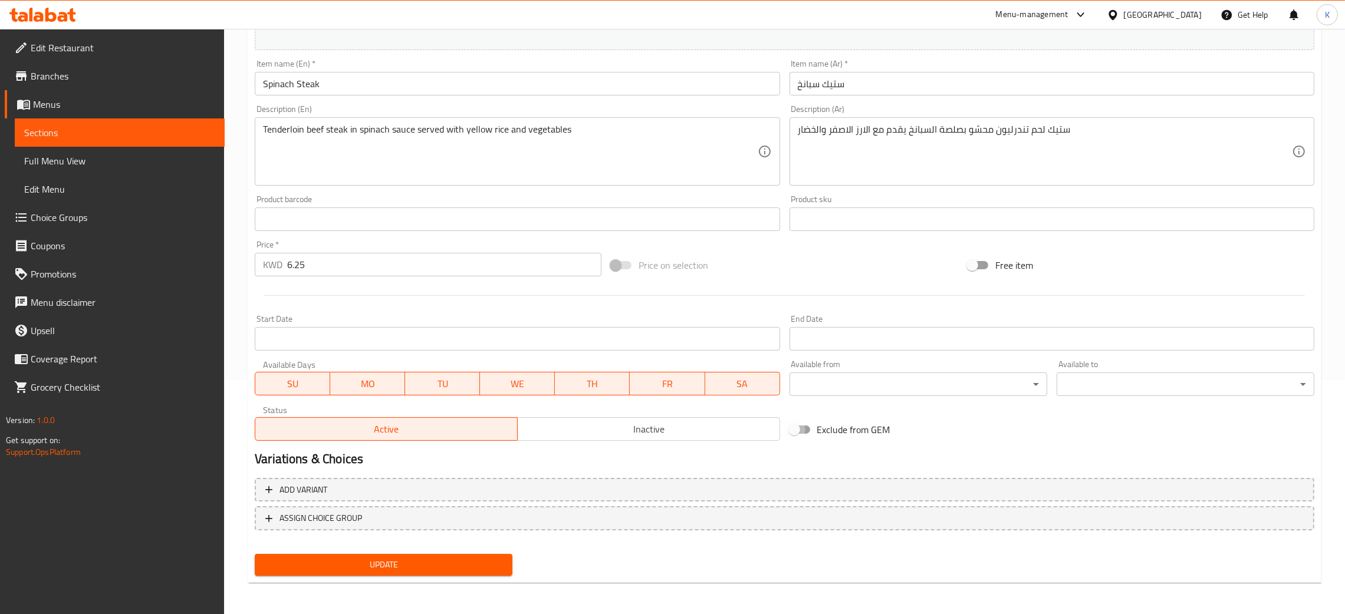
click at [797, 433] on input "Exclude from GEM" at bounding box center [793, 430] width 67 height 22
checkbox input "true"
click at [255, 554] on button "Update" at bounding box center [384, 565] width 258 height 22
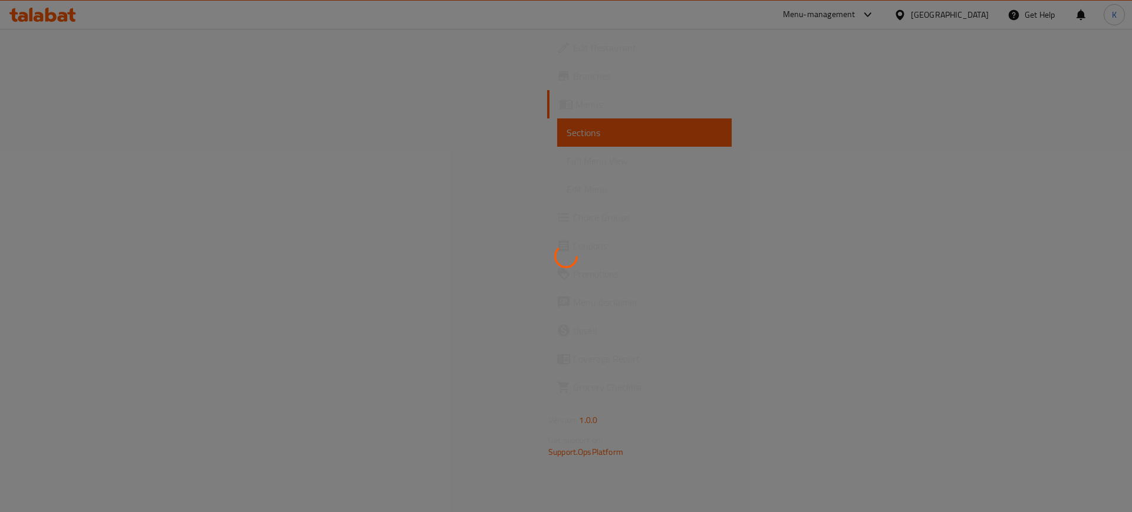
drag, startPoint x: 1228, startPoint y: 3, endPoint x: 740, endPoint y: 258, distance: 550.6
click at [740, 258] on div at bounding box center [566, 256] width 1132 height 512
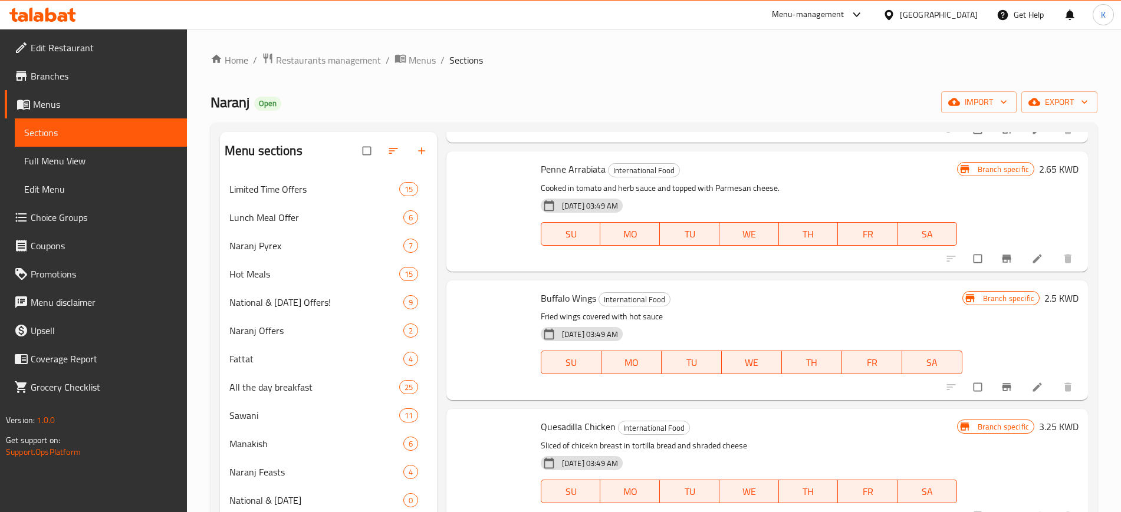
scroll to position [1842, 0]
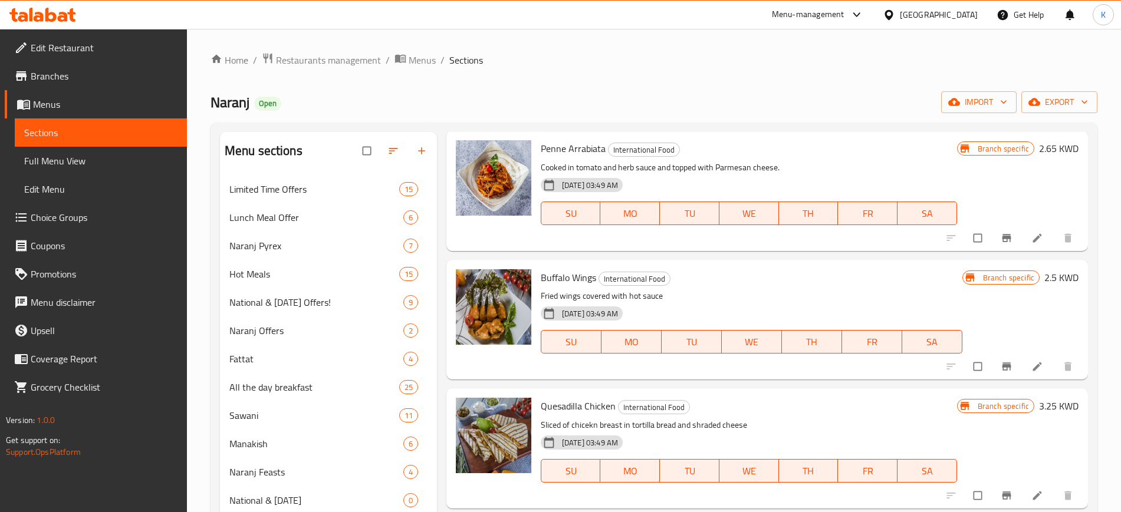
click at [1031, 367] on icon at bounding box center [1037, 367] width 12 height 12
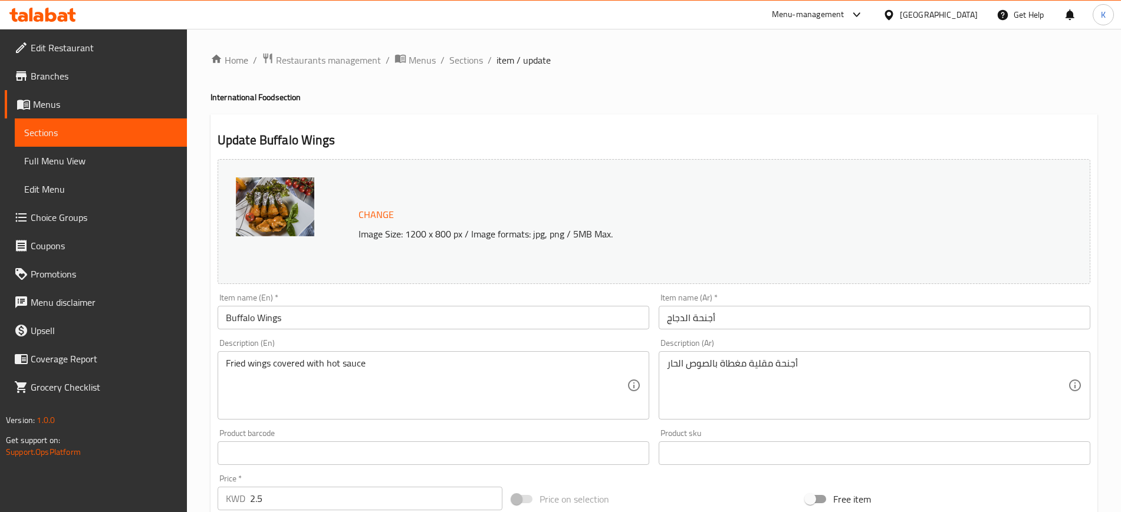
click at [466, 64] on span "Sections" at bounding box center [466, 60] width 34 height 14
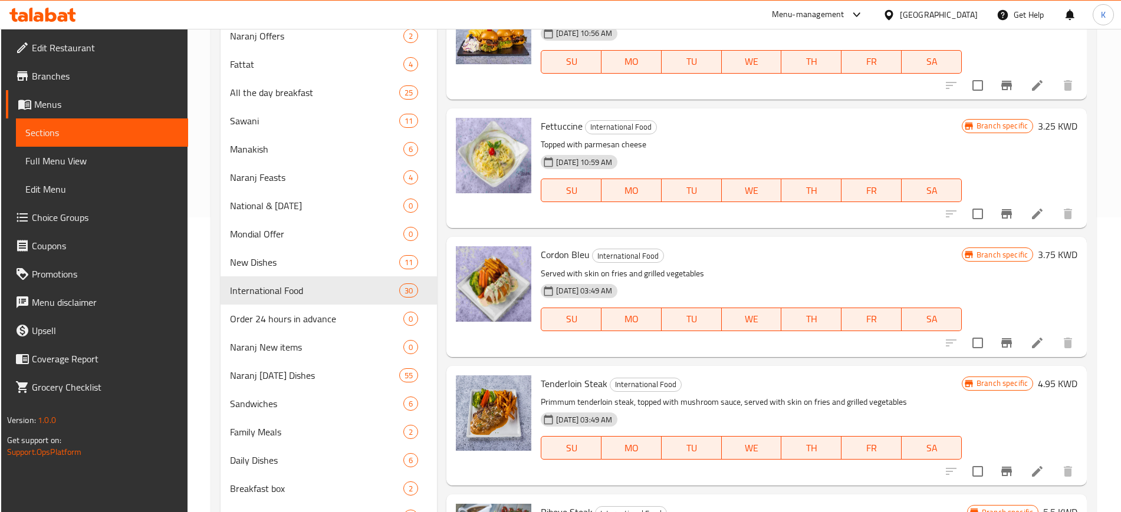
scroll to position [811, 0]
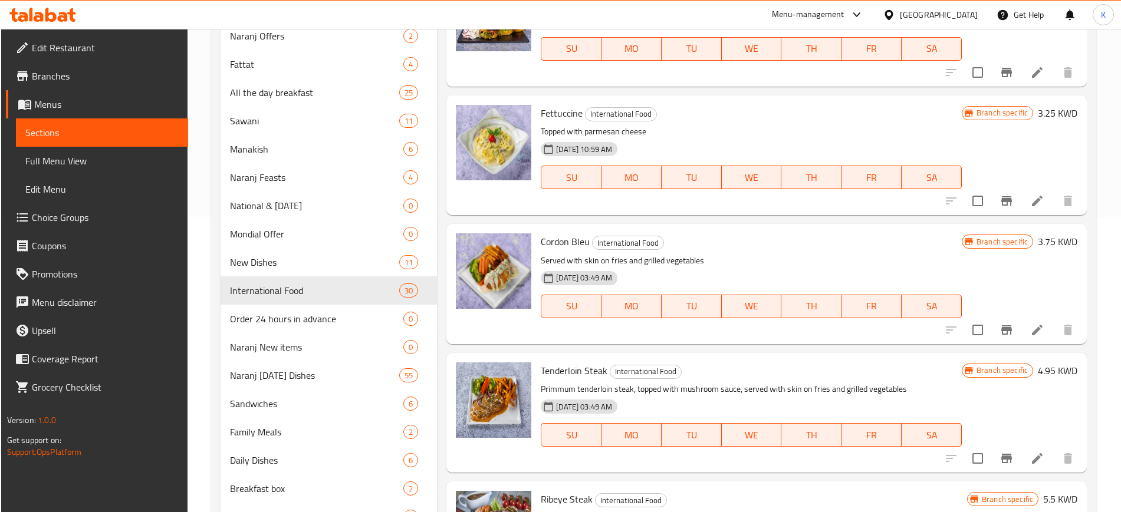
click at [1029, 337] on li at bounding box center [1036, 330] width 33 height 21
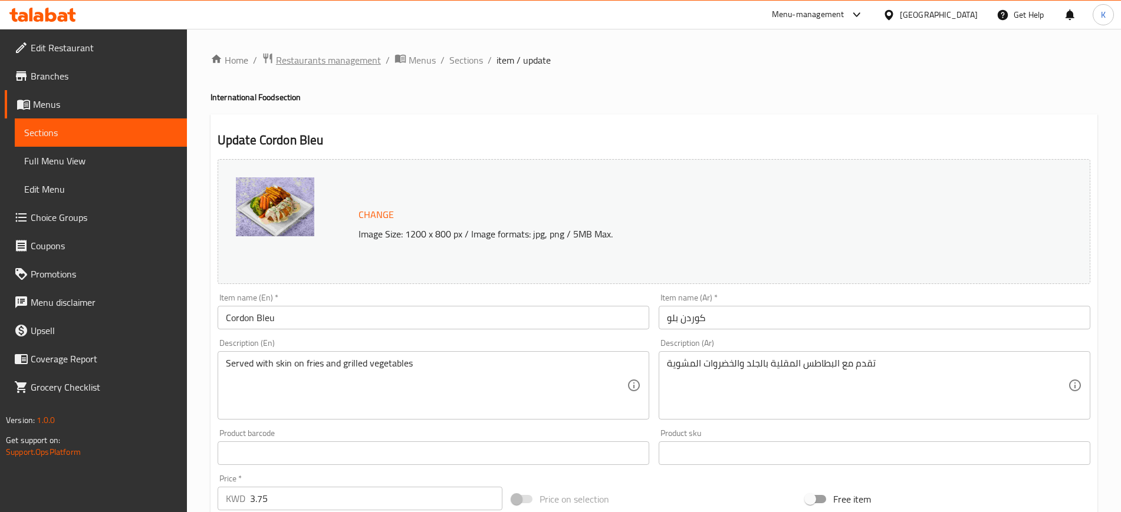
click at [341, 57] on span "Restaurants management" at bounding box center [328, 60] width 105 height 14
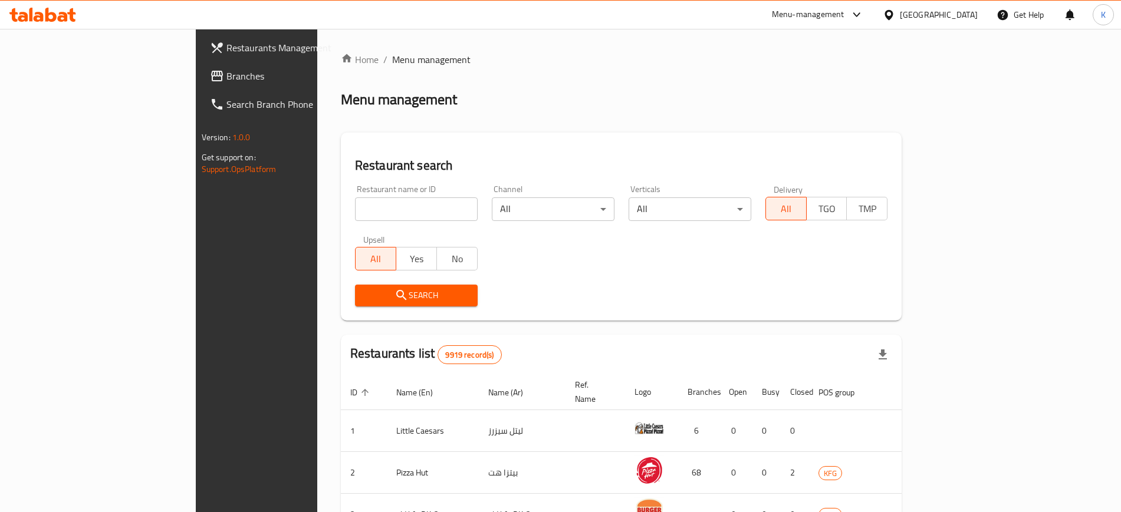
click at [355, 211] on input "search" at bounding box center [416, 209] width 123 height 24
paste input "656425"
type input "656425"
click button "Search" at bounding box center [416, 296] width 123 height 22
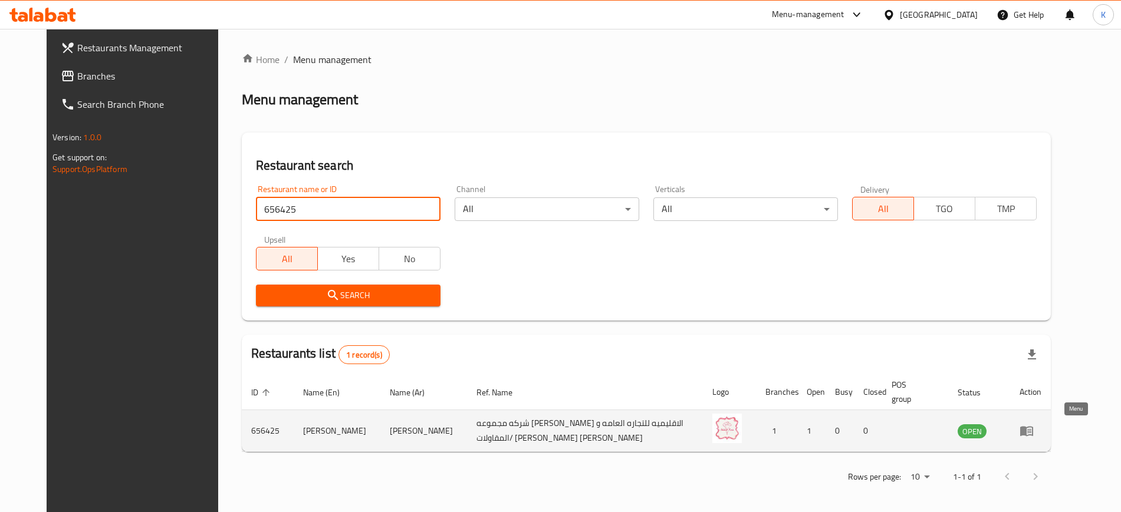
click at [1033, 434] on icon "enhanced table" at bounding box center [1026, 432] width 13 height 10
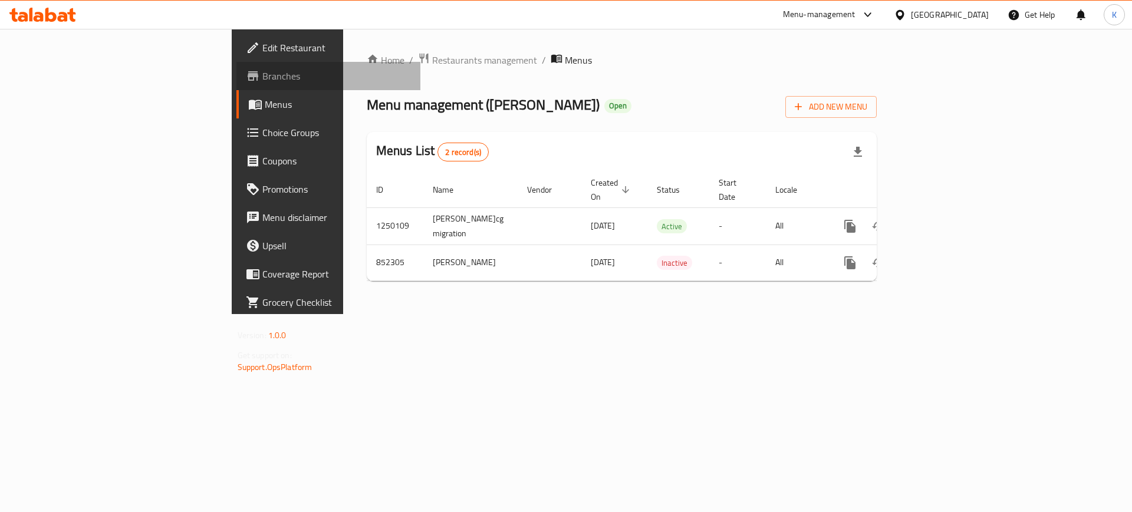
click at [262, 80] on span "Branches" at bounding box center [336, 76] width 149 height 14
